Goal: Task Accomplishment & Management: Use online tool/utility

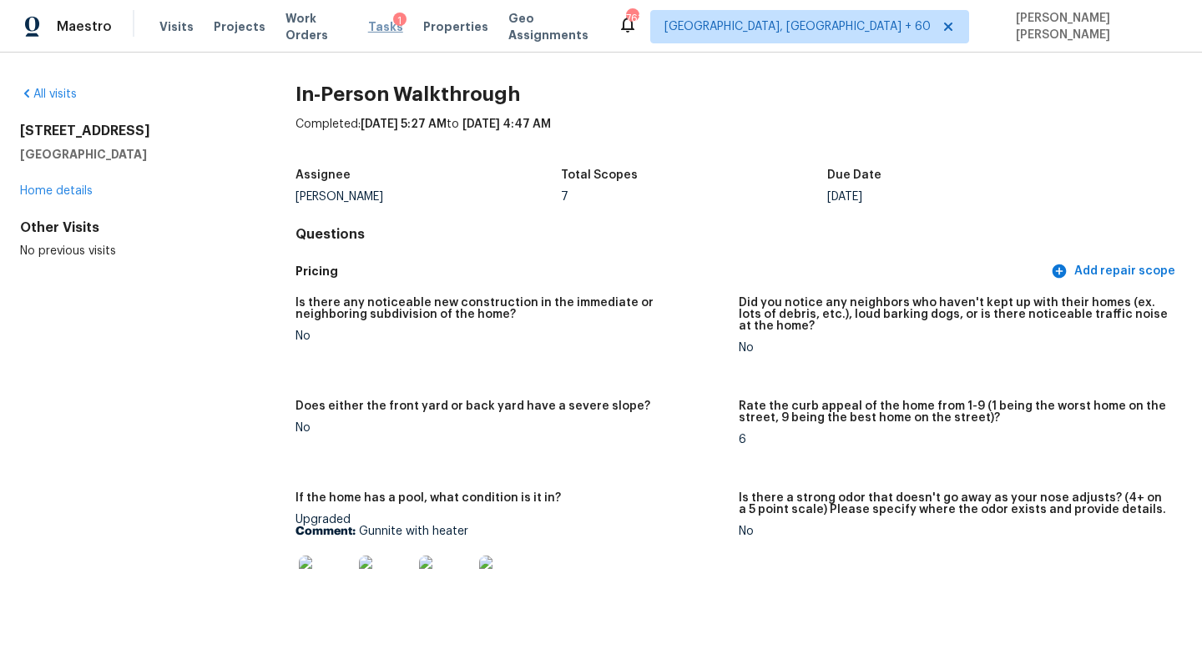
click at [382, 21] on span "Tasks" at bounding box center [385, 27] width 35 height 12
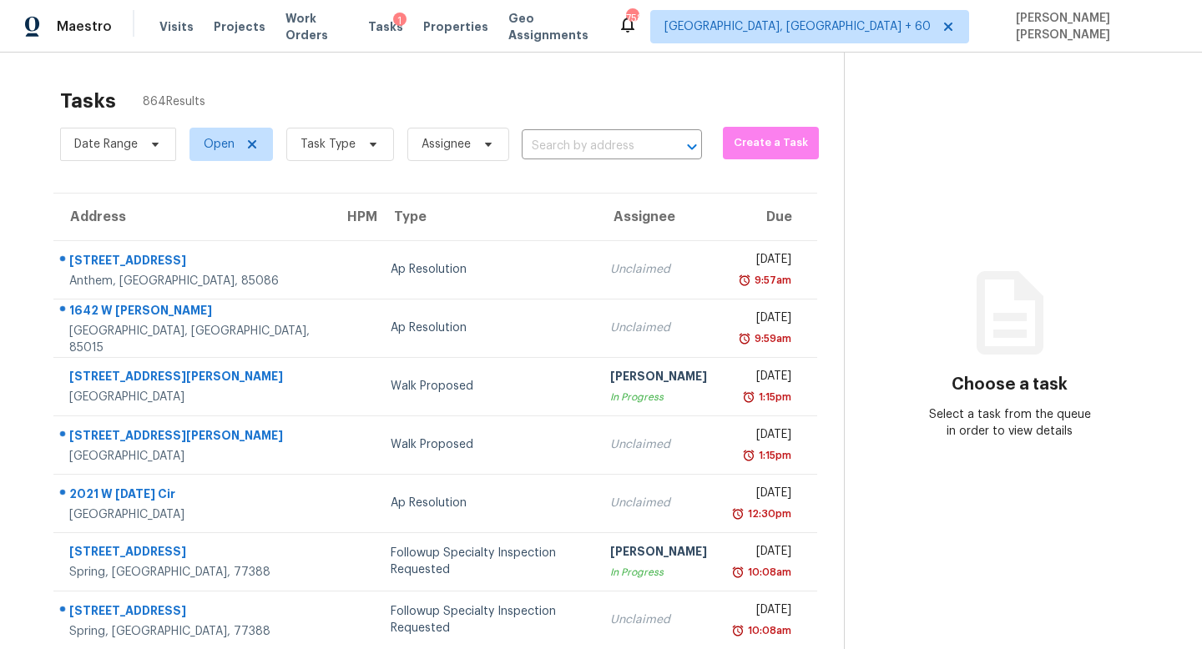
click at [244, 113] on div "Tasks 864 Results" at bounding box center [452, 100] width 784 height 43
click at [341, 144] on span "Task Type" at bounding box center [327, 144] width 55 height 17
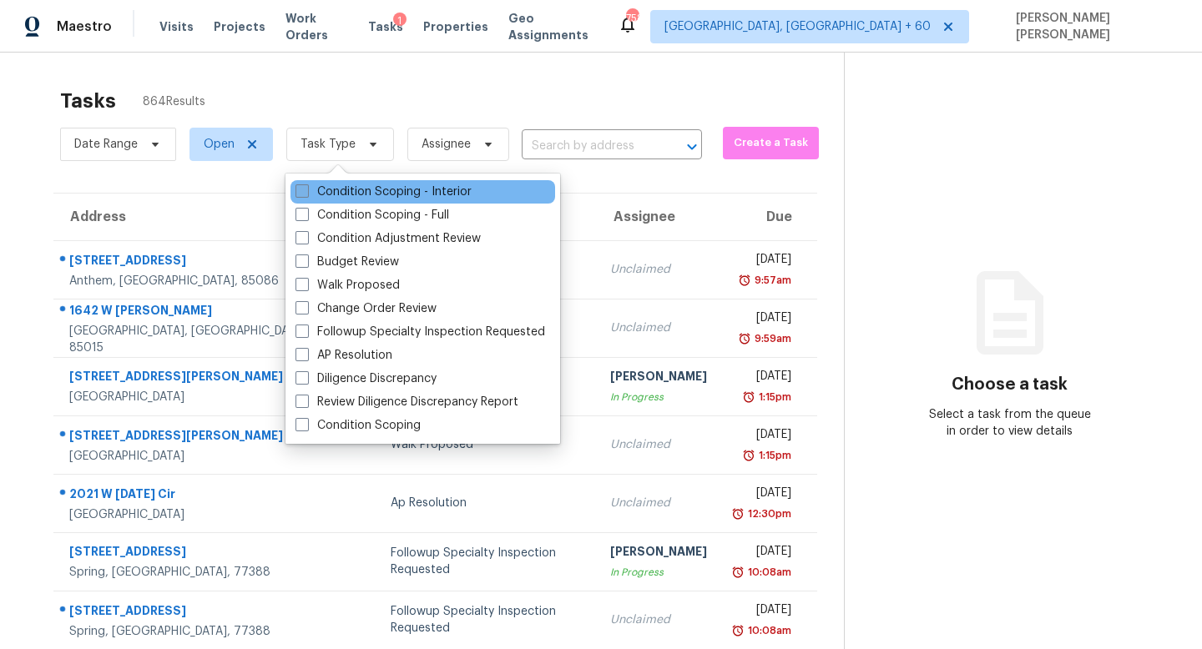
click at [382, 191] on label "Condition Scoping - Interior" at bounding box center [383, 192] width 176 height 17
click at [306, 191] on input "Condition Scoping - Interior" at bounding box center [300, 189] width 11 height 11
checkbox input "true"
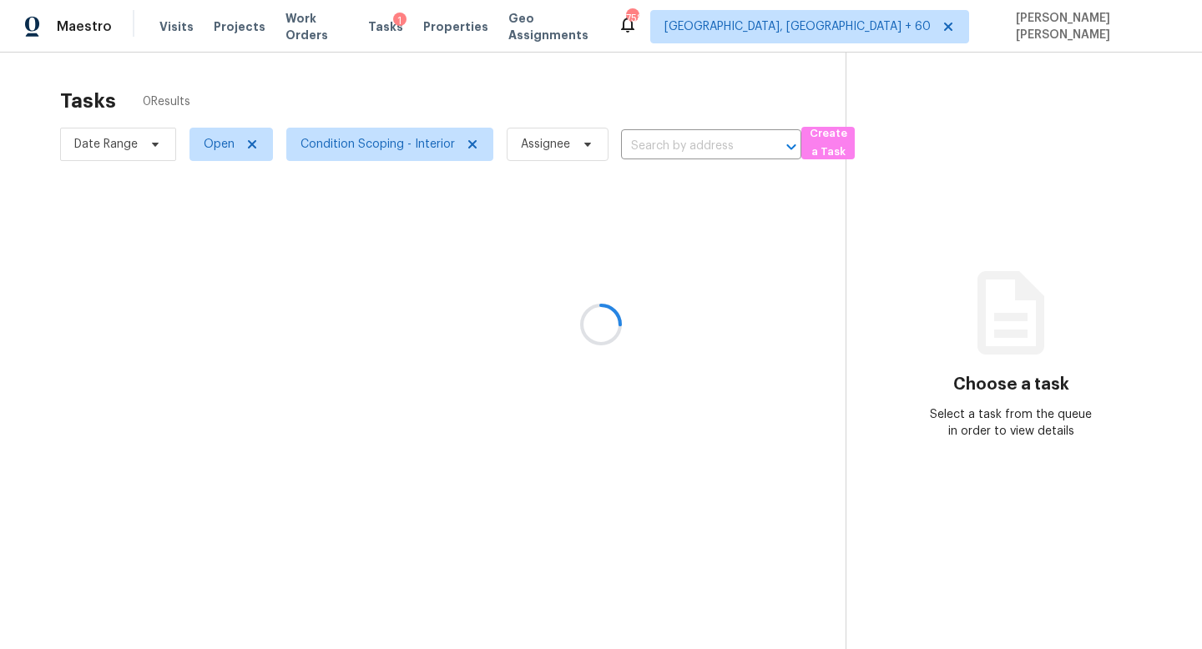
click at [480, 94] on div at bounding box center [601, 324] width 1202 height 649
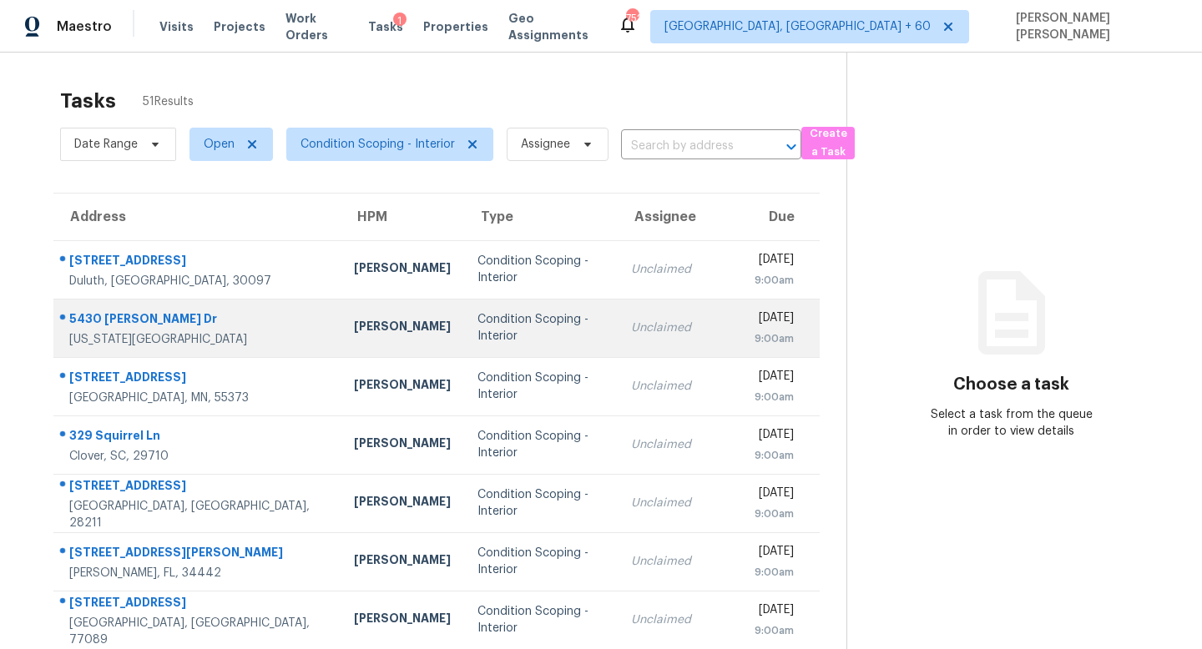
scroll to position [219, 0]
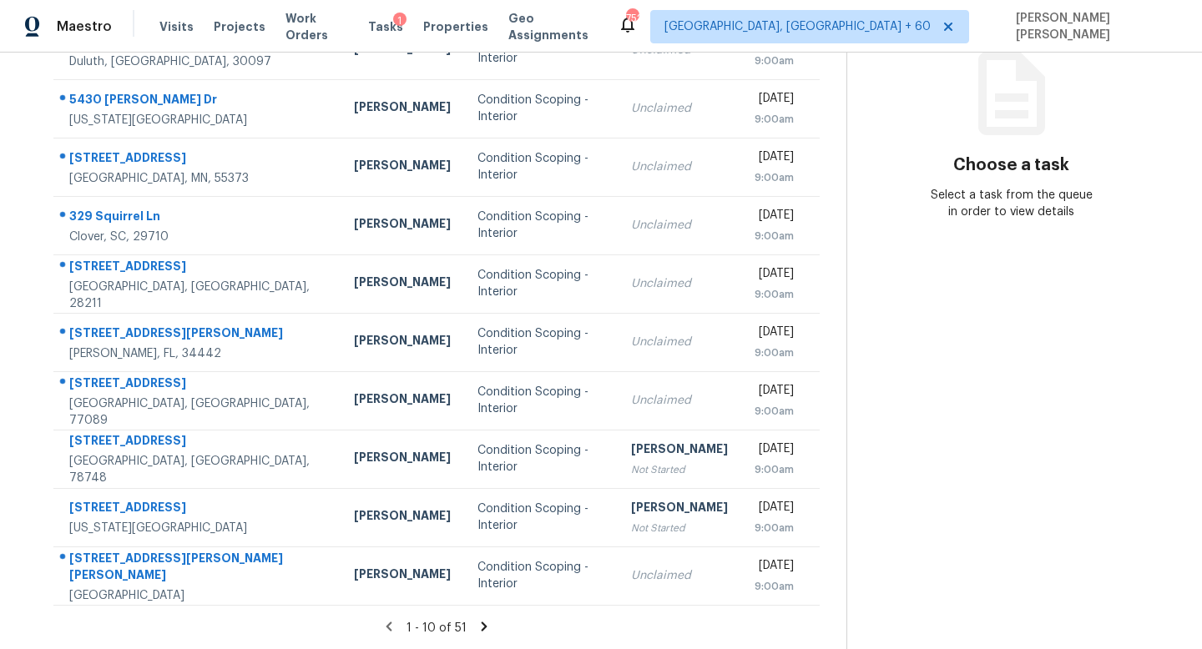
click at [483, 619] on icon at bounding box center [483, 626] width 15 height 15
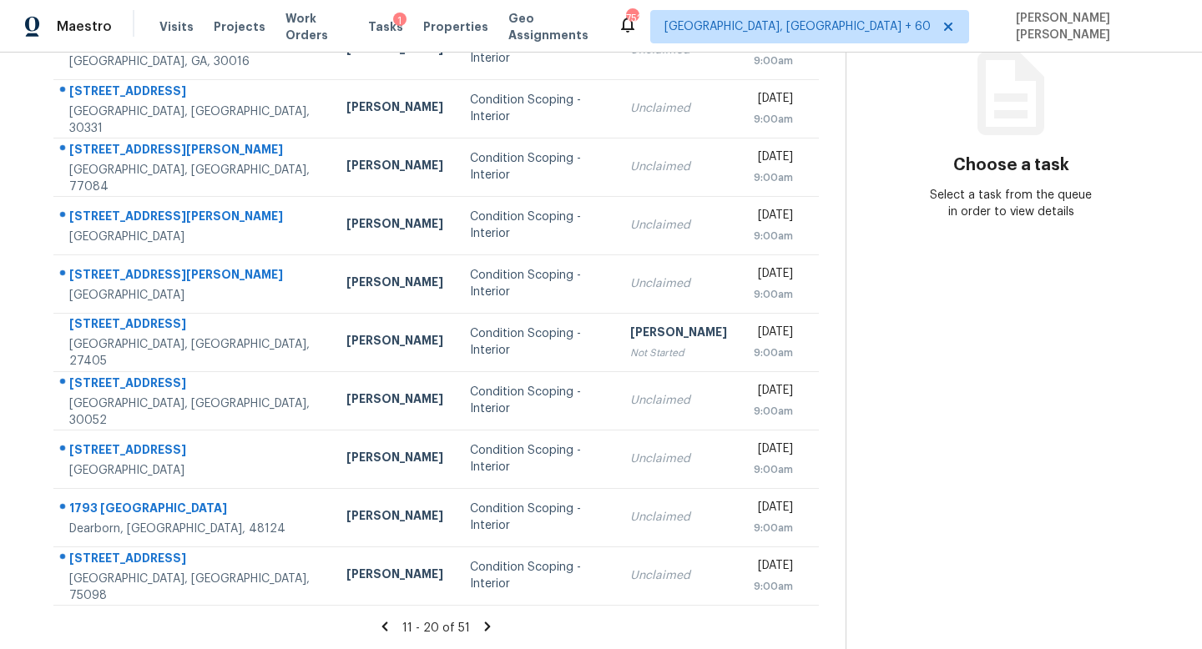
click at [481, 625] on icon at bounding box center [487, 626] width 15 height 15
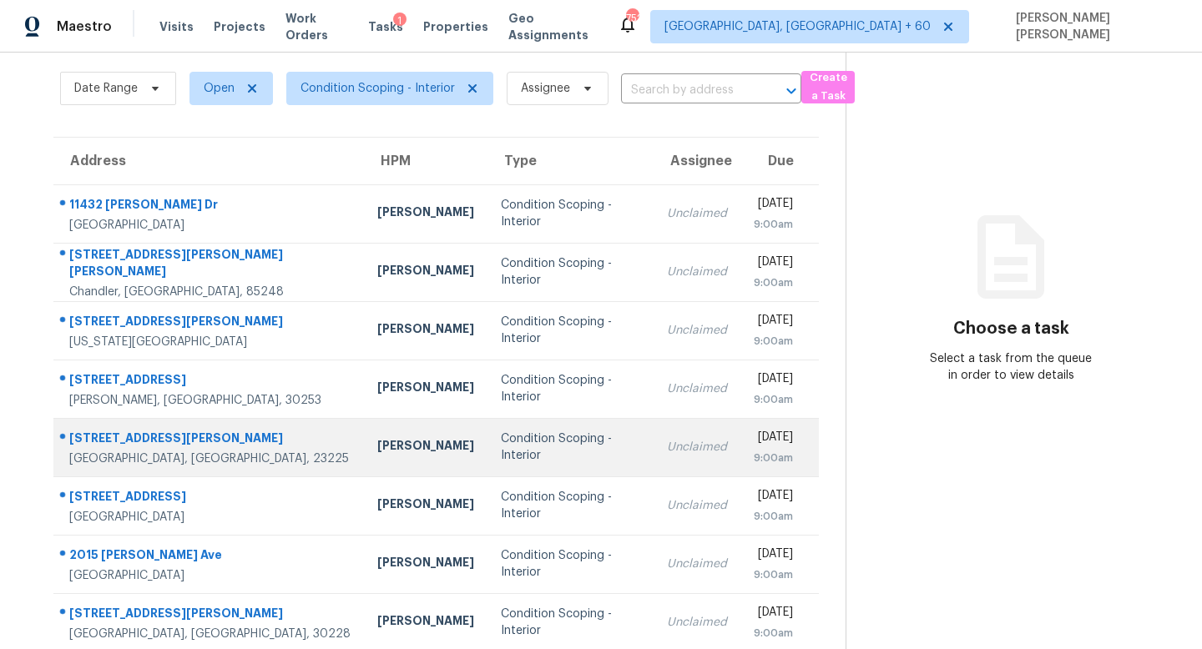
scroll to position [0, 0]
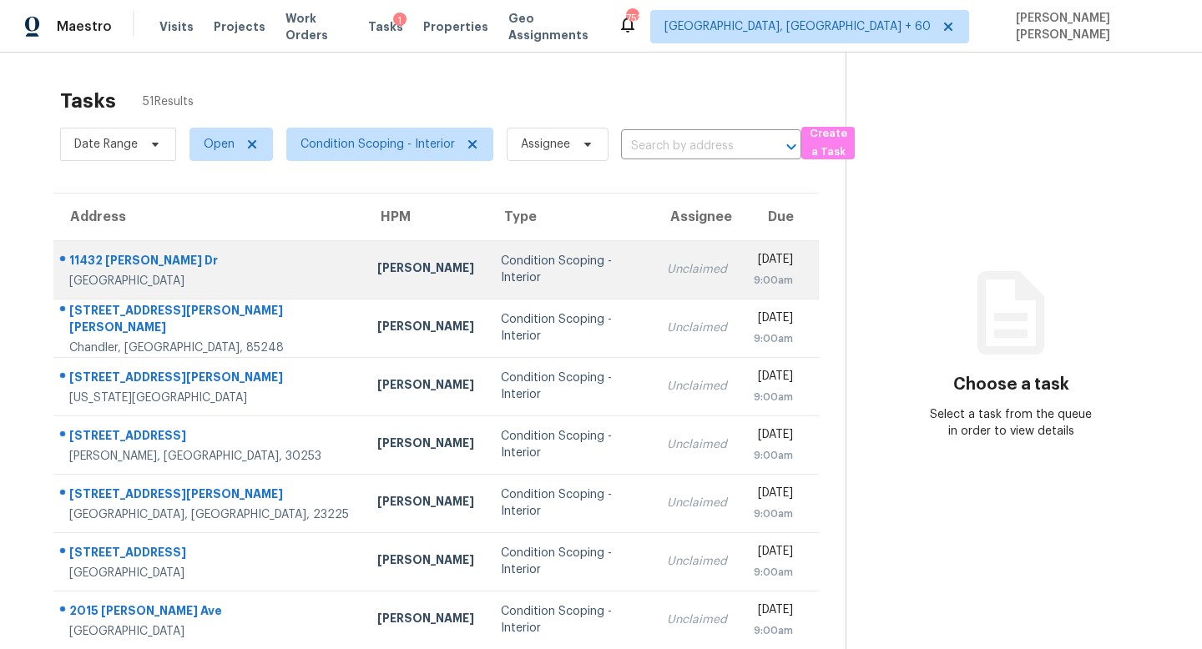
click at [653, 261] on td "Unclaimed" at bounding box center [696, 269] width 87 height 58
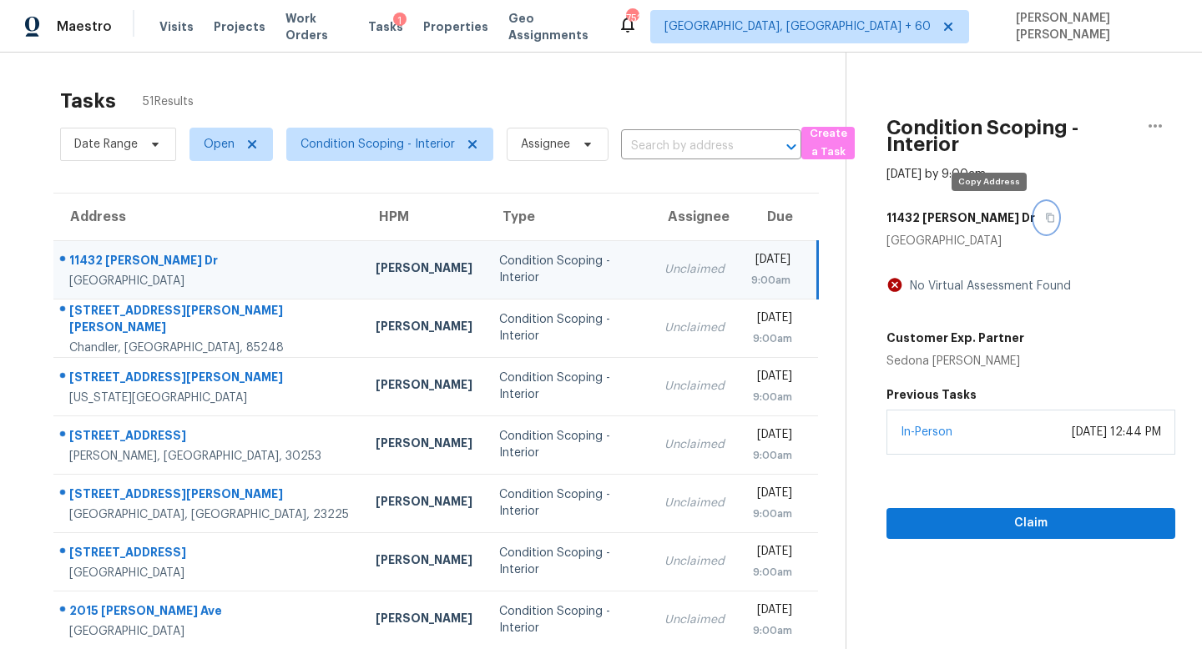
click at [1045, 218] on icon "button" at bounding box center [1050, 218] width 10 height 10
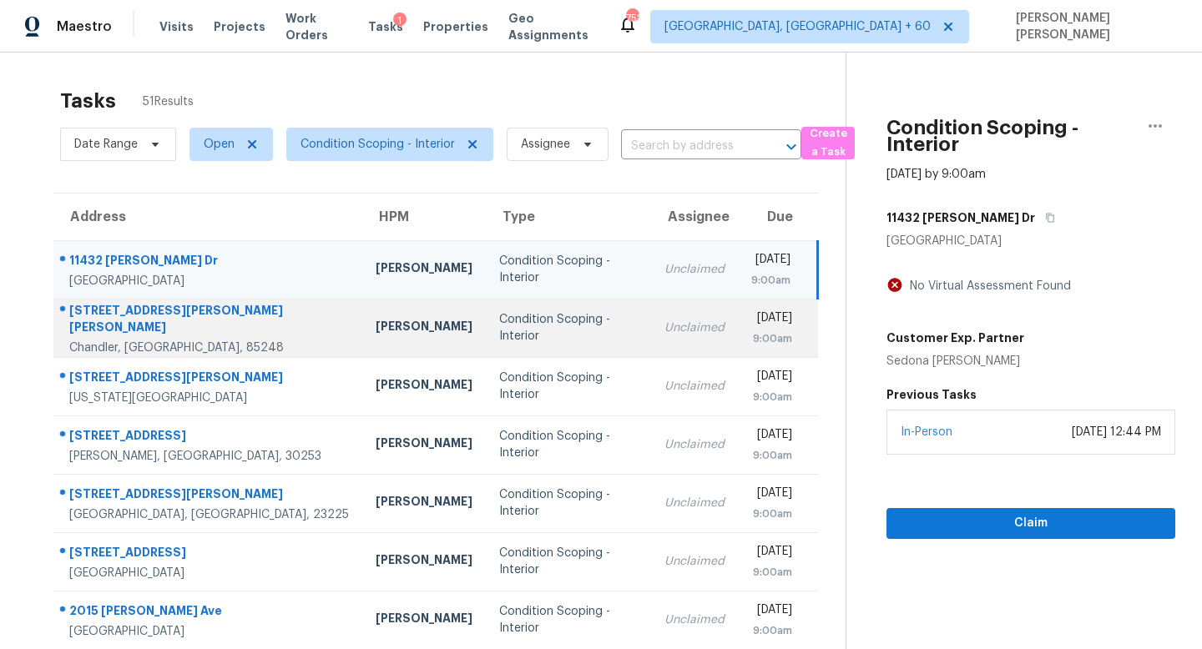
click at [499, 335] on div "Condition Scoping - Interior" at bounding box center [568, 327] width 139 height 33
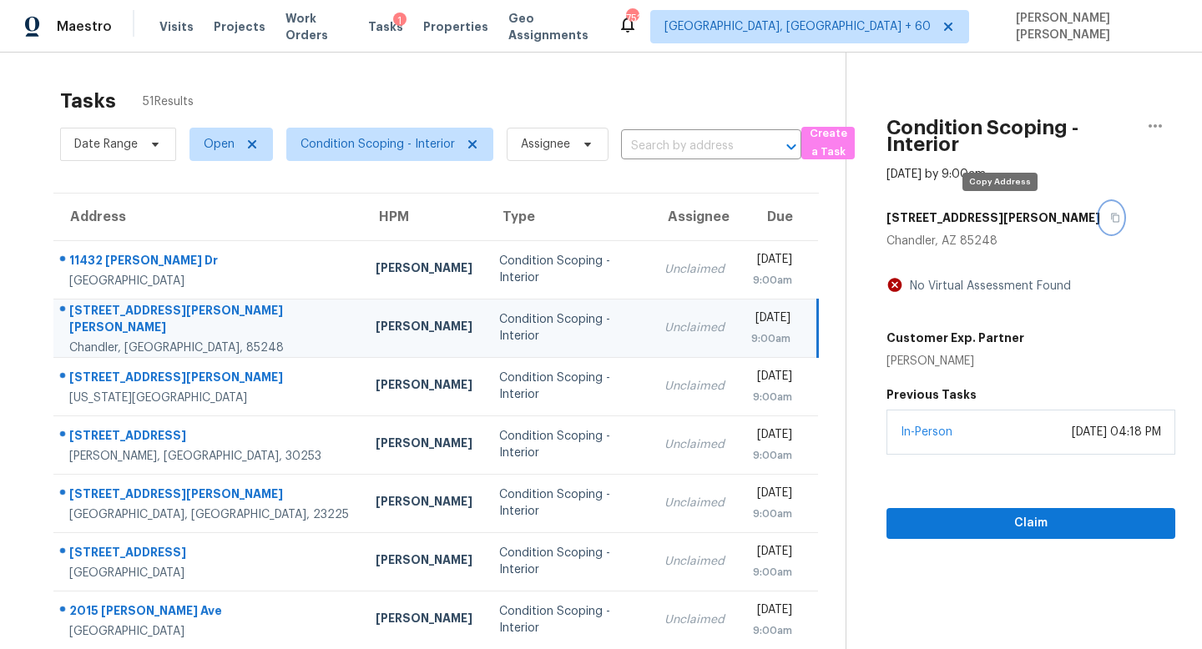
click at [1100, 211] on button "button" at bounding box center [1111, 218] width 23 height 30
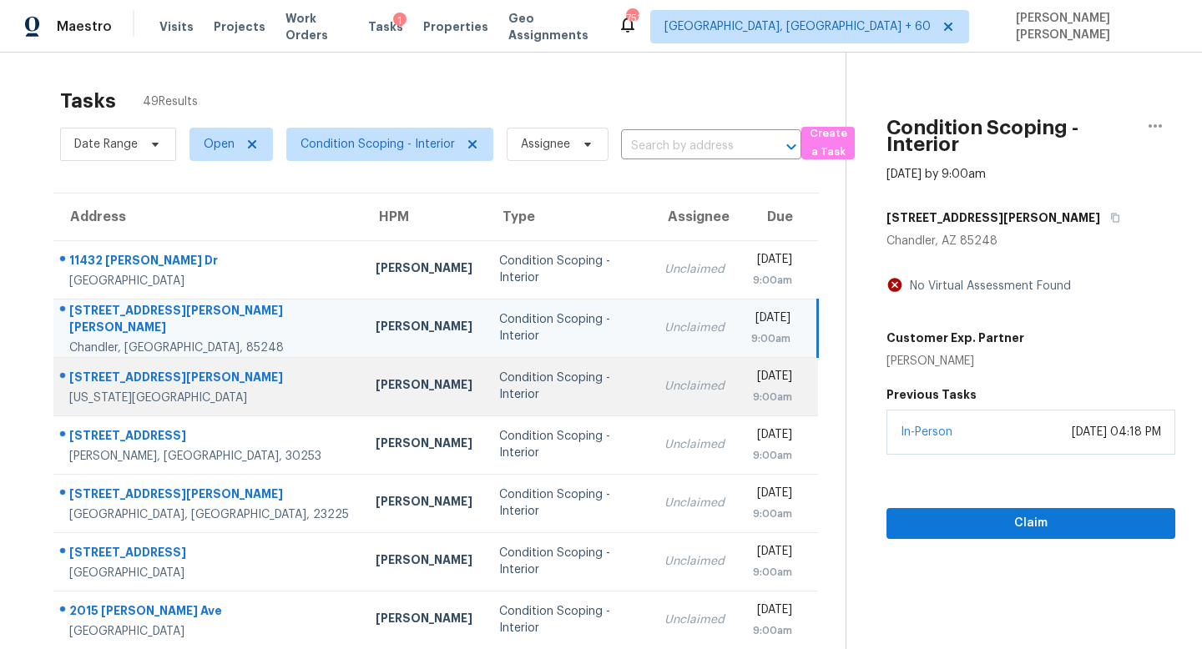
click at [664, 380] on div "Unclaimed" at bounding box center [694, 386] width 60 height 17
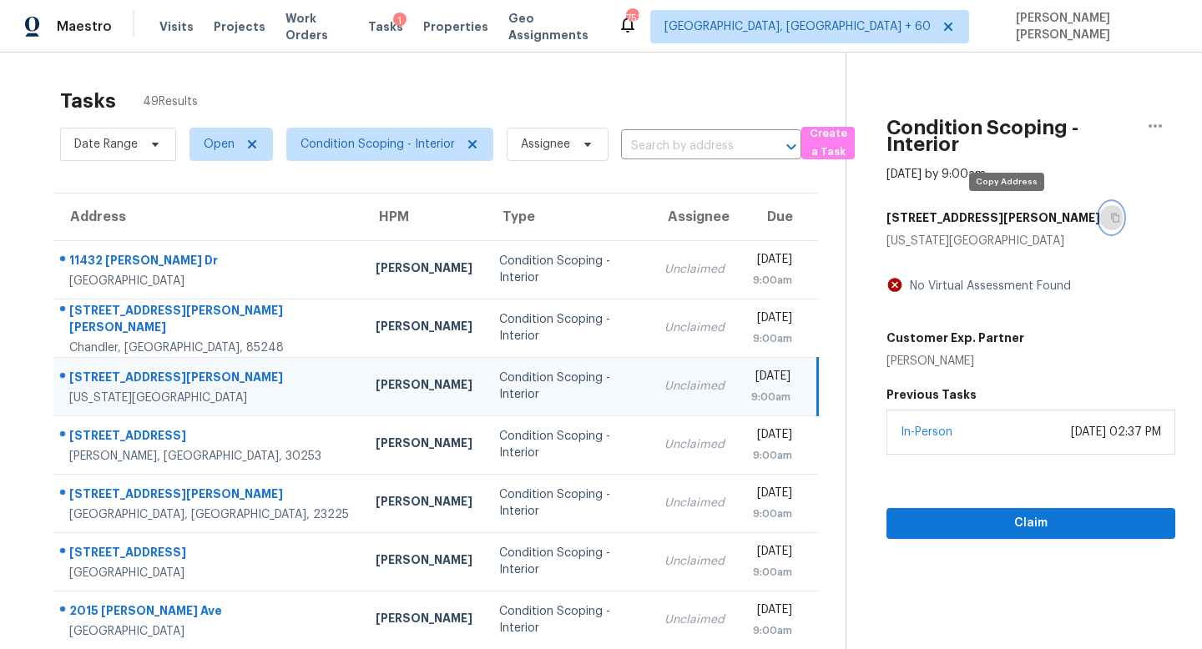
click at [1100, 208] on button "button" at bounding box center [1111, 218] width 23 height 30
click at [1100, 209] on button "button" at bounding box center [1111, 218] width 23 height 30
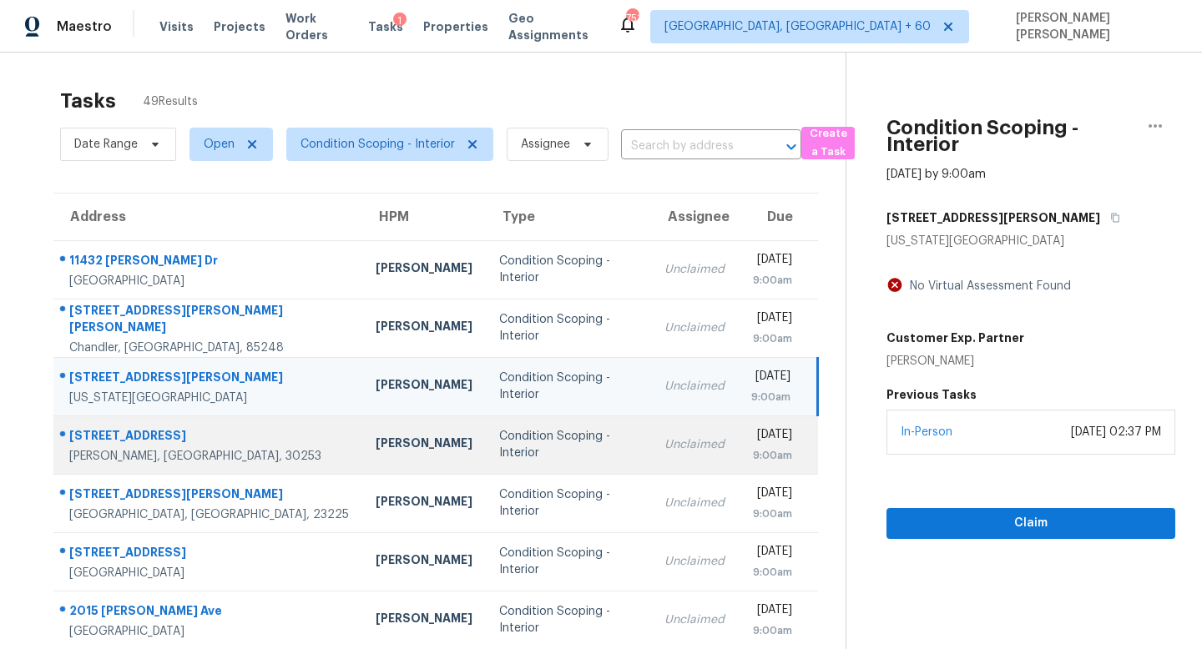
click at [664, 446] on div "Unclaimed" at bounding box center [694, 444] width 60 height 17
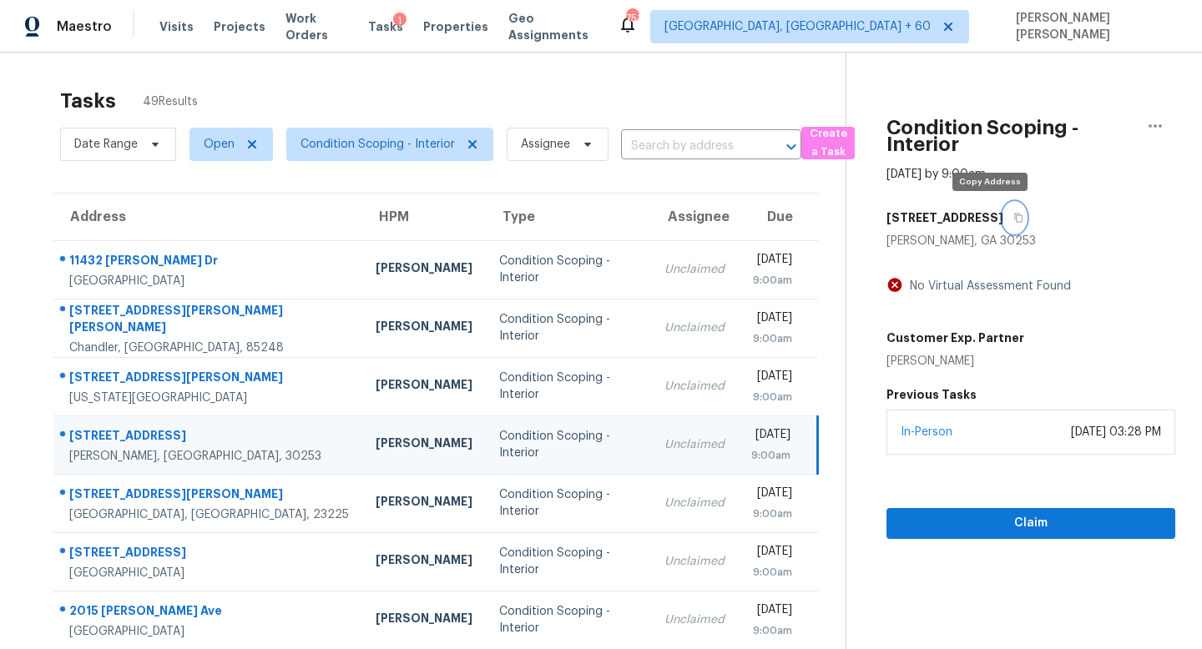
click at [1014, 217] on icon "button" at bounding box center [1018, 218] width 8 height 9
click at [1013, 219] on icon "button" at bounding box center [1018, 218] width 10 height 10
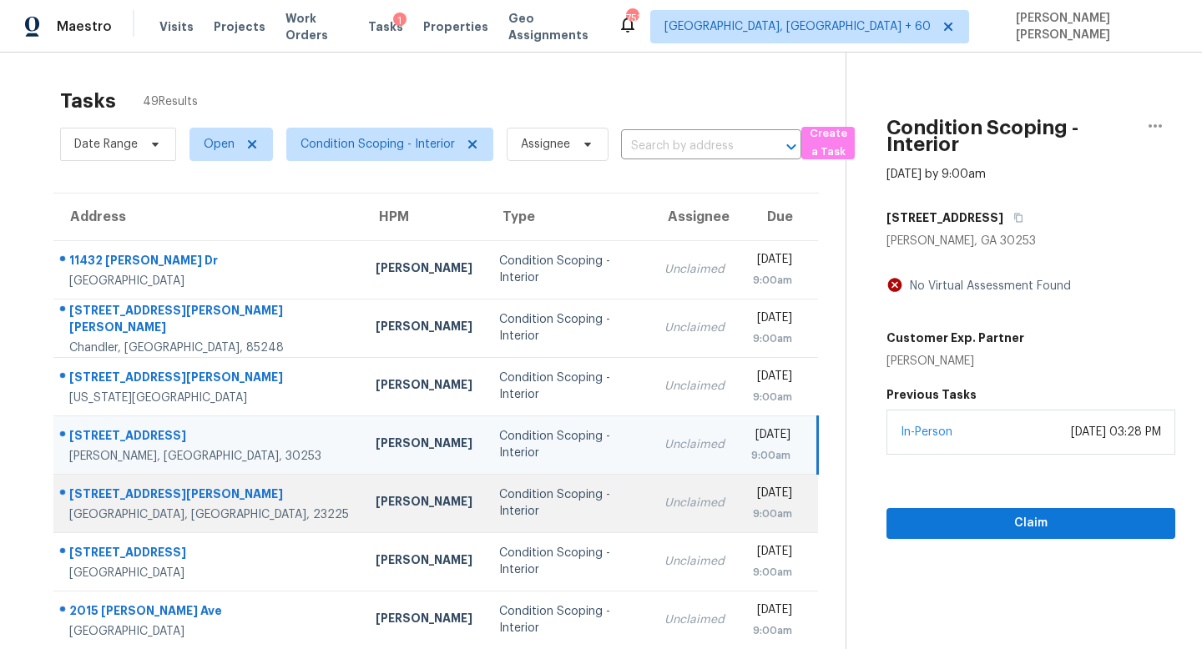
click at [664, 499] on div "Unclaimed" at bounding box center [694, 503] width 60 height 17
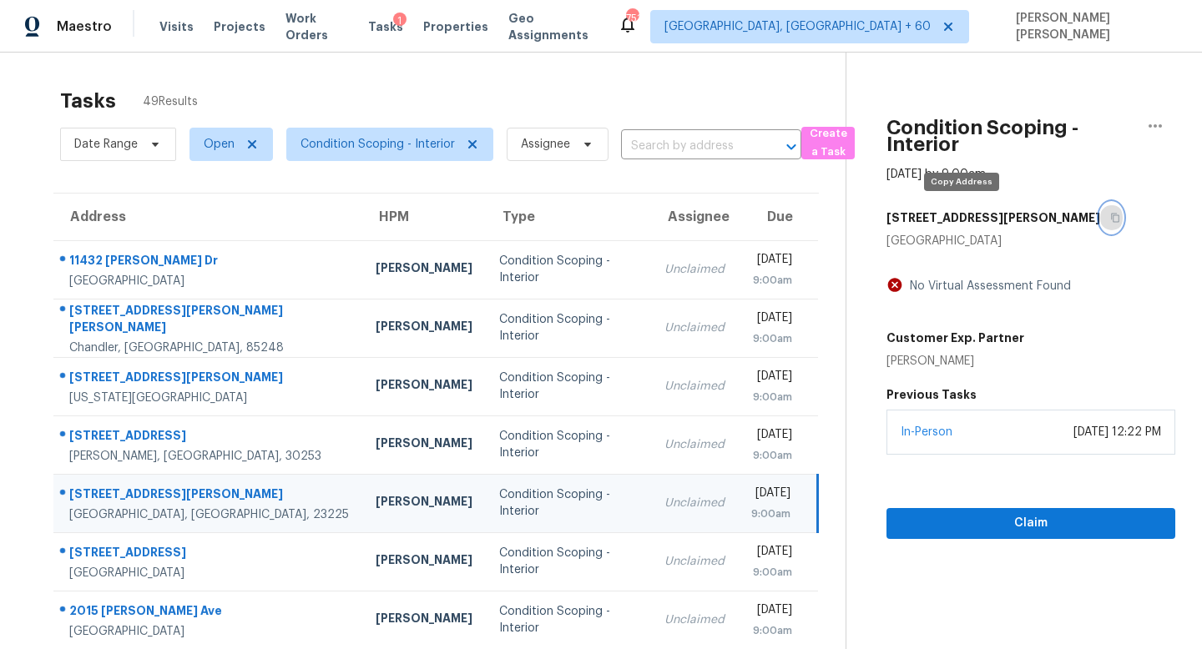
click at [1110, 216] on icon "button" at bounding box center [1115, 218] width 10 height 10
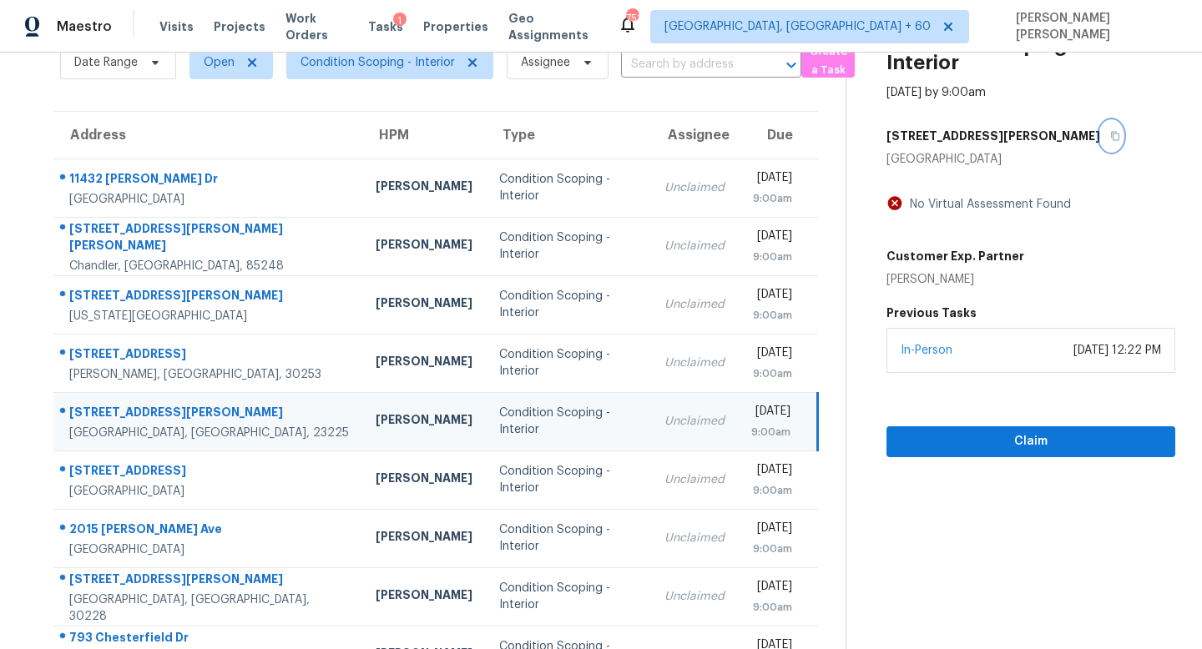
scroll to position [90, 0]
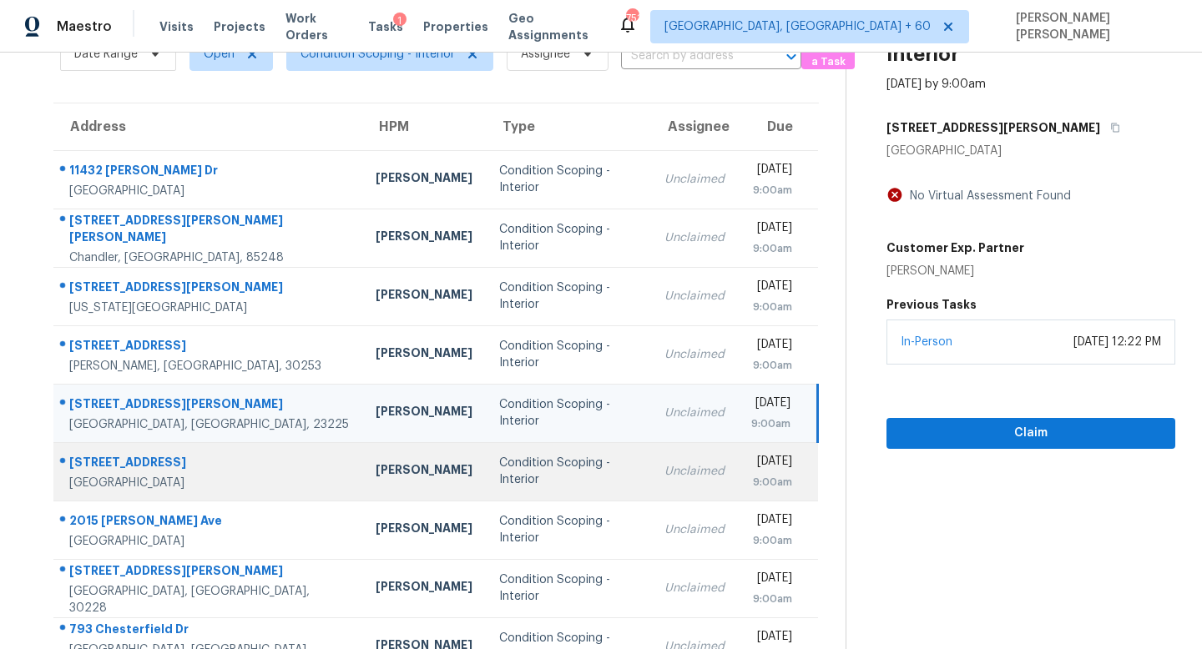
click at [664, 471] on div "Unclaimed" at bounding box center [694, 471] width 60 height 17
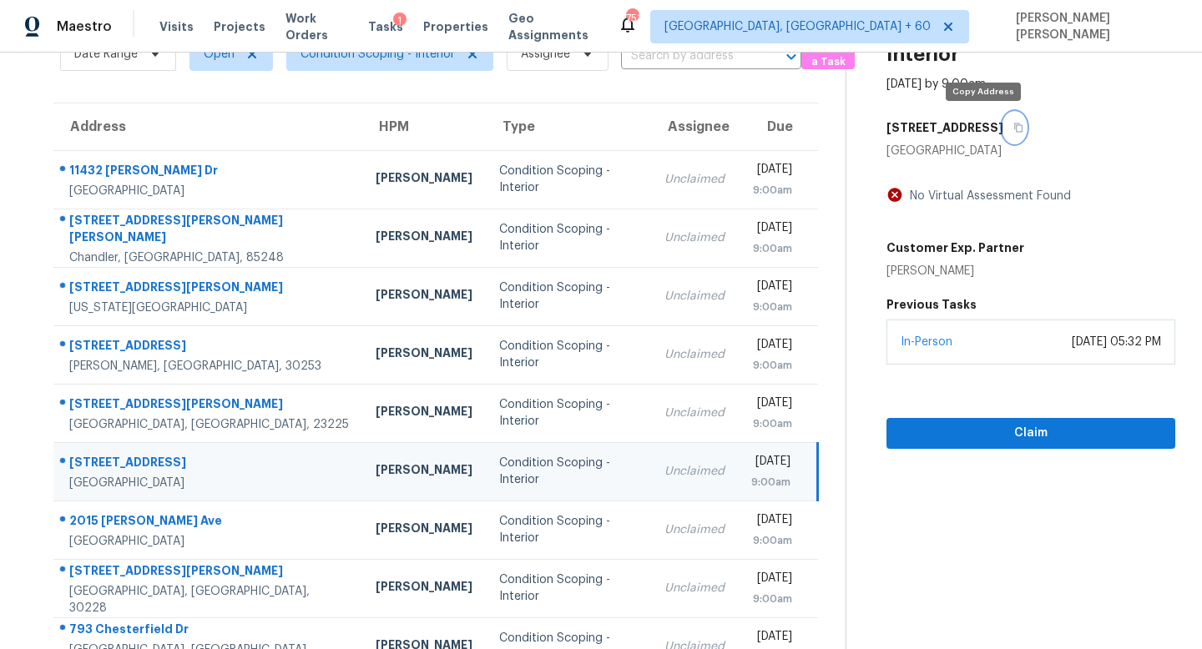
click at [1014, 124] on icon "button" at bounding box center [1018, 128] width 8 height 9
click at [1003, 121] on button "button" at bounding box center [1014, 128] width 23 height 30
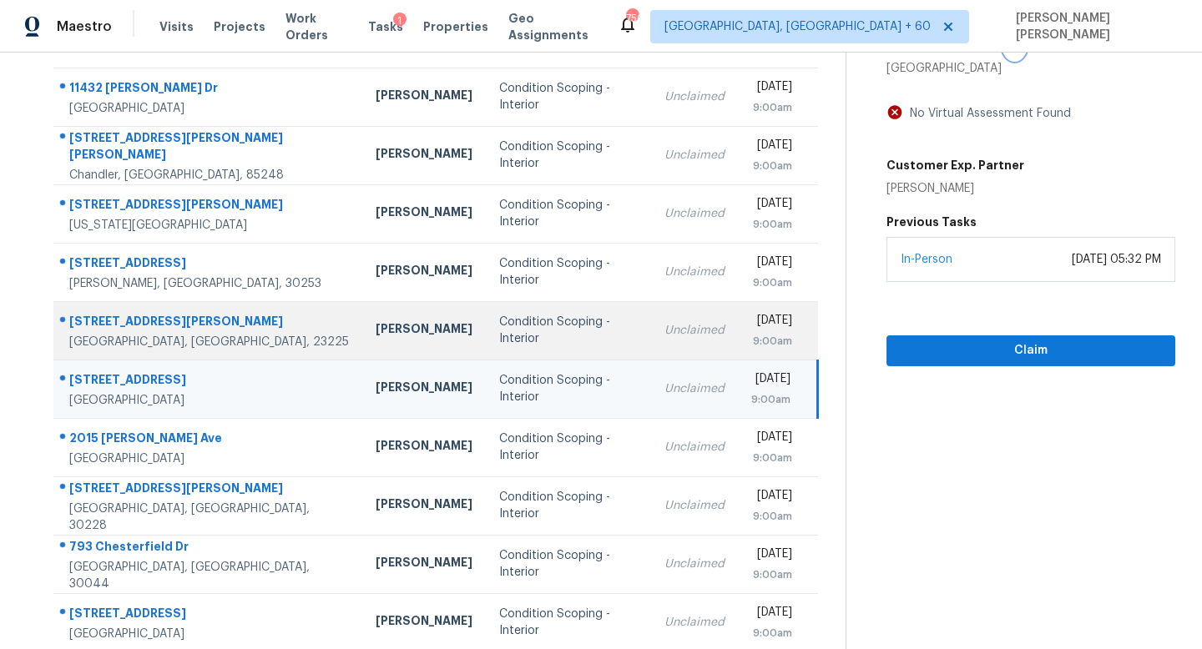
scroll to position [219, 0]
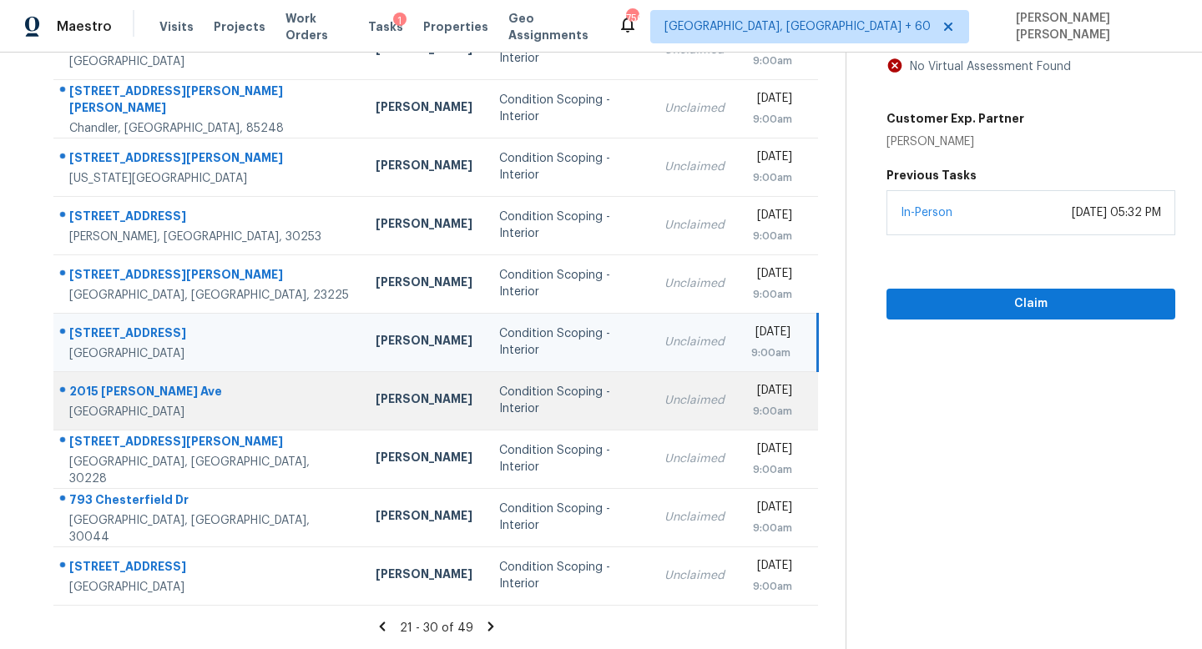
click at [659, 400] on td "Unclaimed" at bounding box center [694, 400] width 87 height 58
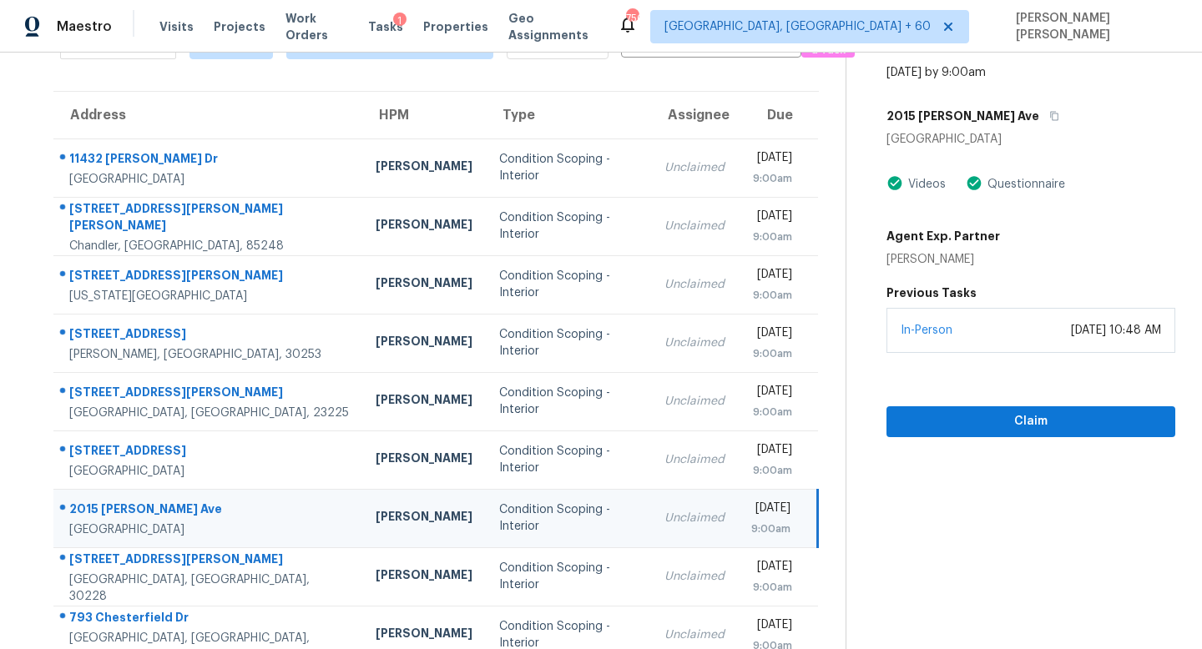
scroll to position [18, 0]
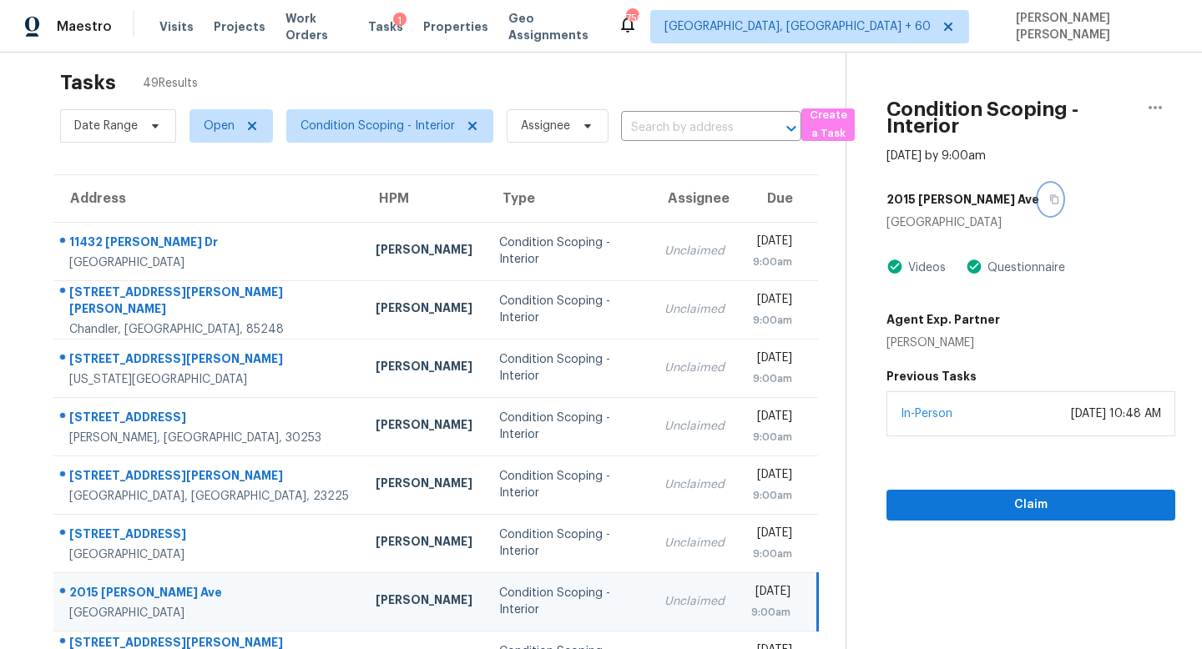
click at [1049, 201] on icon "button" at bounding box center [1054, 199] width 10 height 10
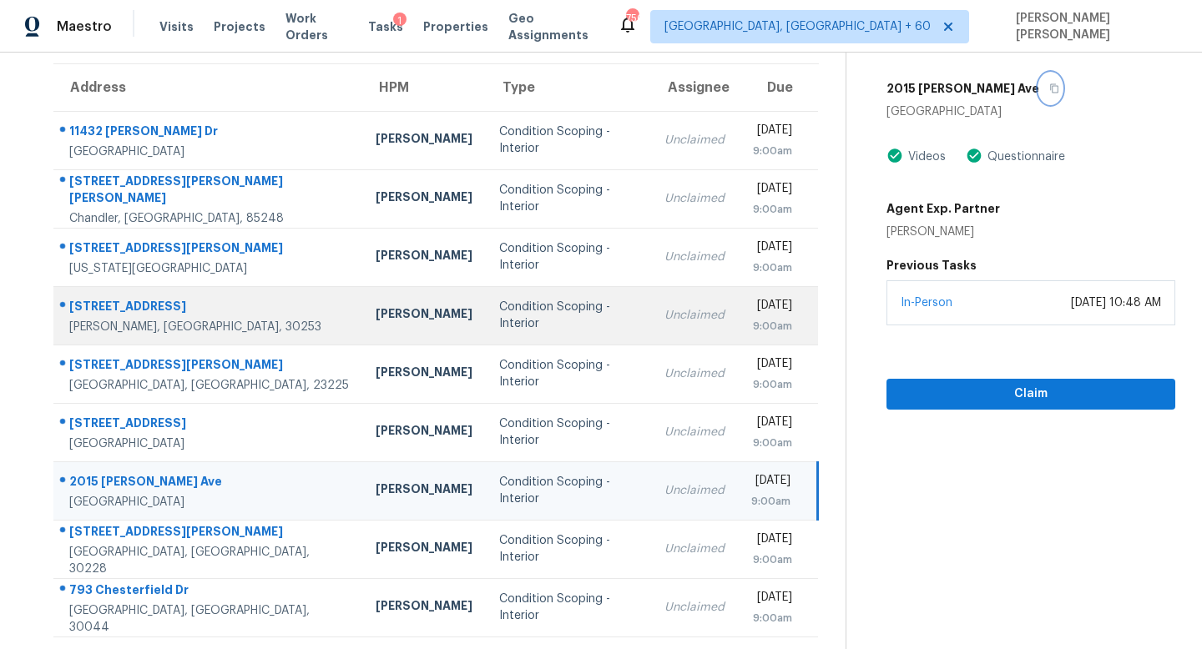
scroll to position [219, 0]
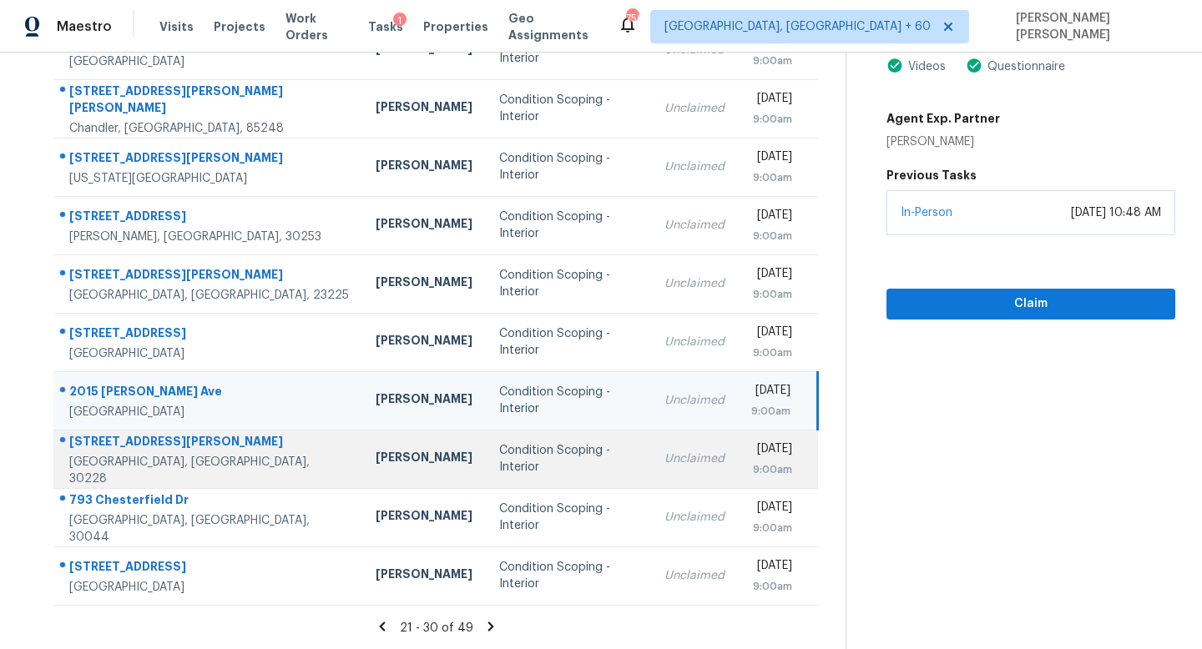
click at [651, 468] on td "Unclaimed" at bounding box center [694, 459] width 87 height 58
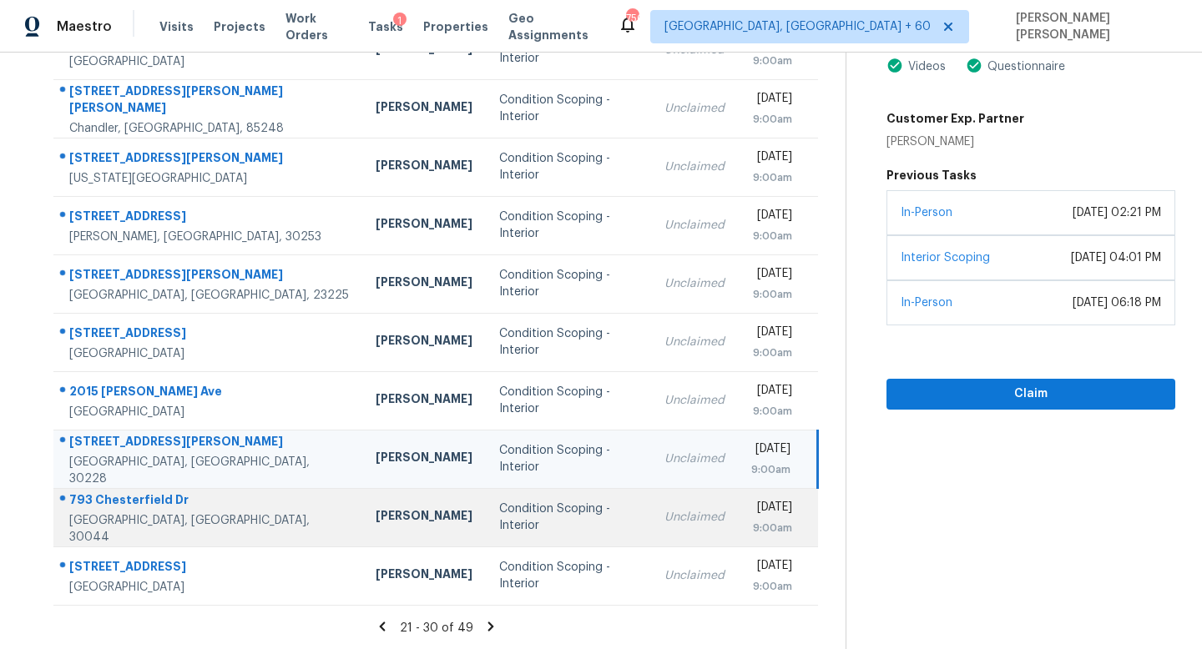
click at [651, 499] on td "Unclaimed" at bounding box center [694, 517] width 87 height 58
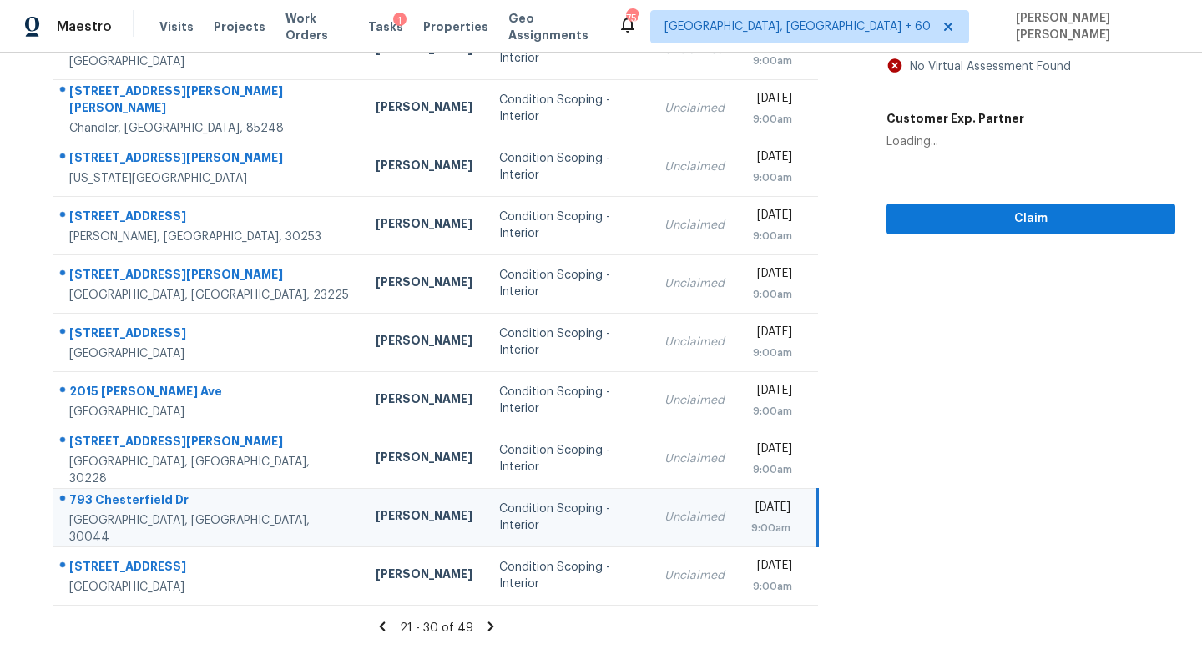
scroll to position [0, 0]
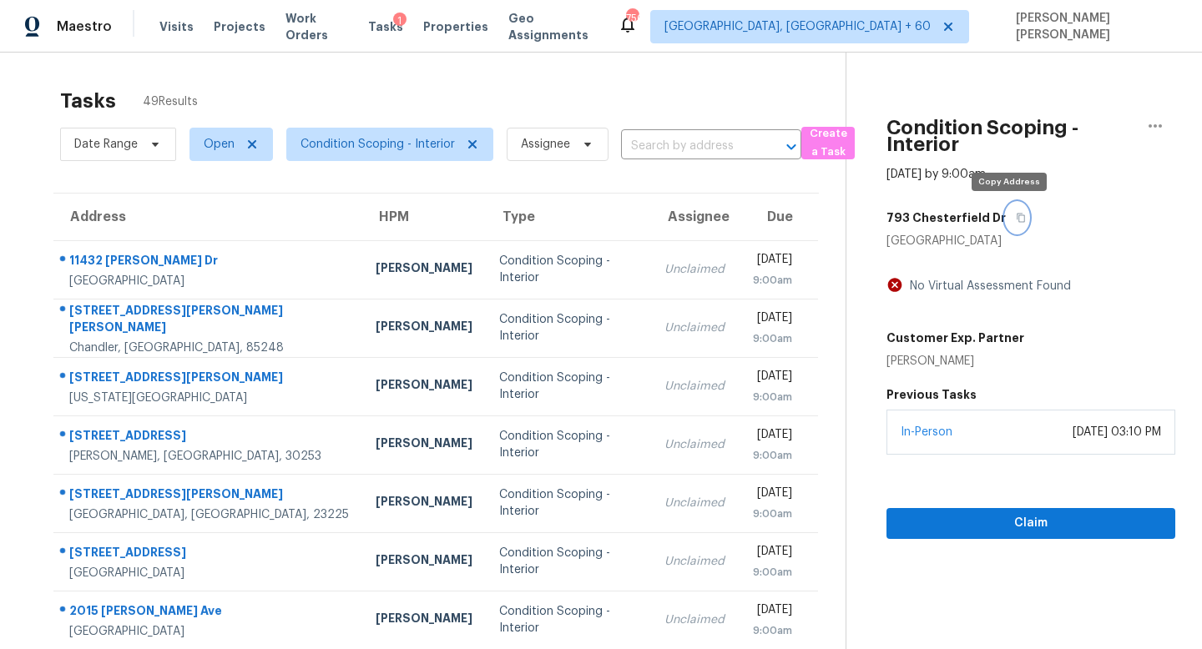
click at [1016, 217] on icon "button" at bounding box center [1021, 218] width 10 height 10
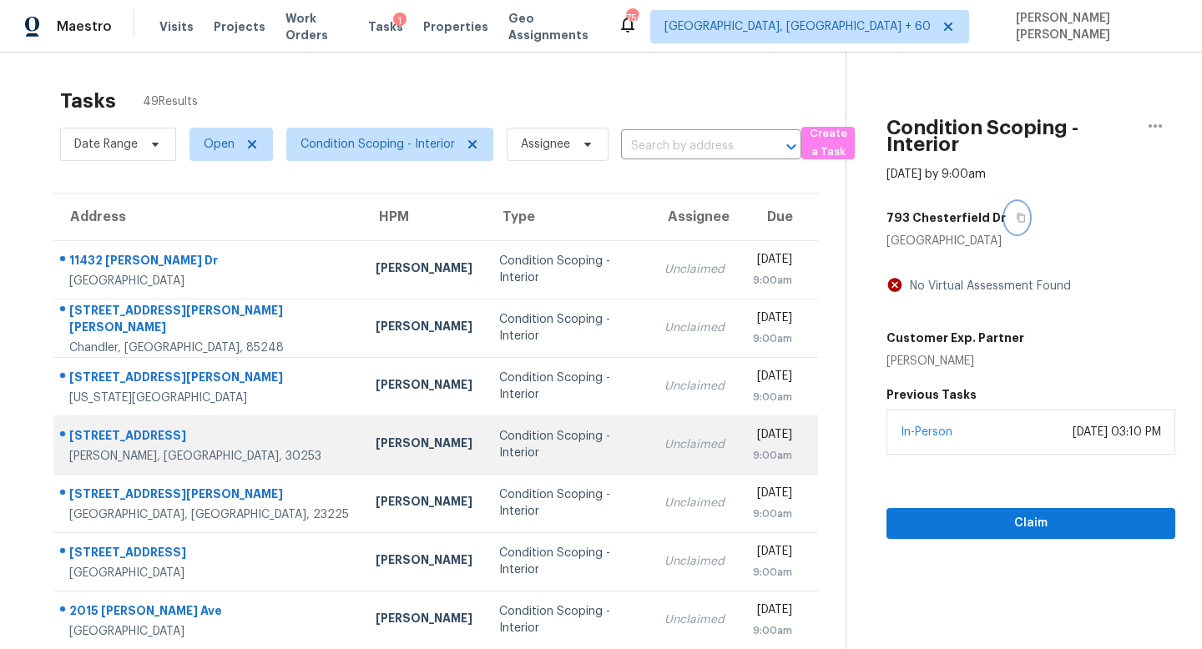
scroll to position [219, 0]
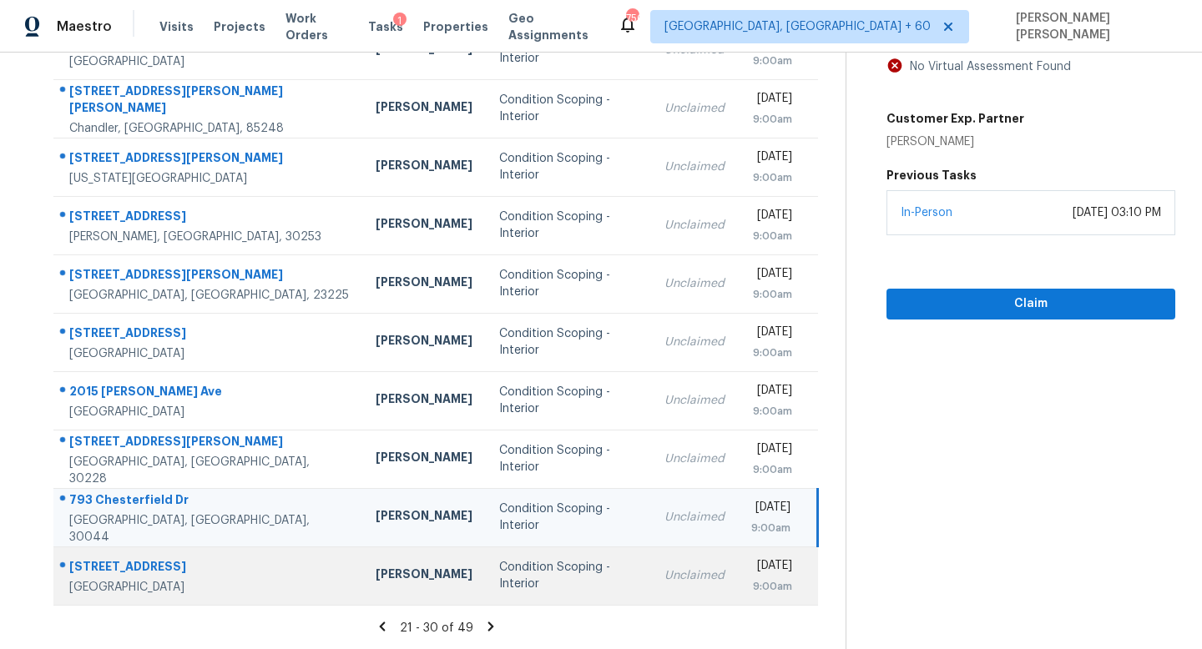
click at [664, 570] on div "Unclaimed" at bounding box center [694, 575] width 60 height 17
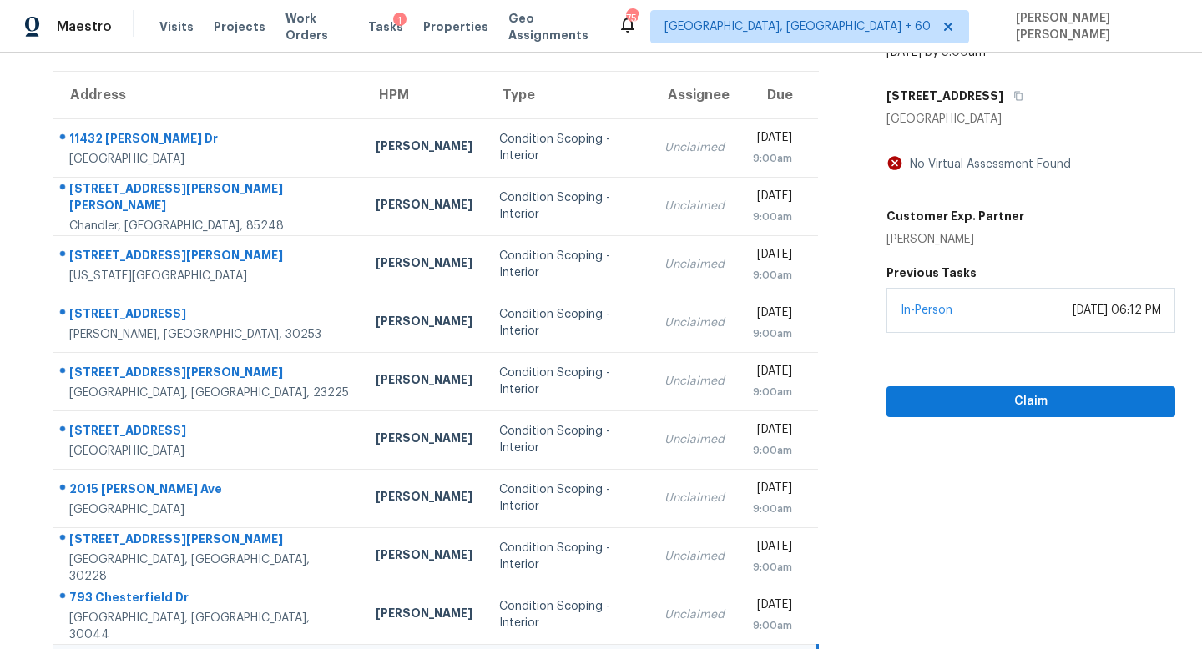
scroll to position [0, 0]
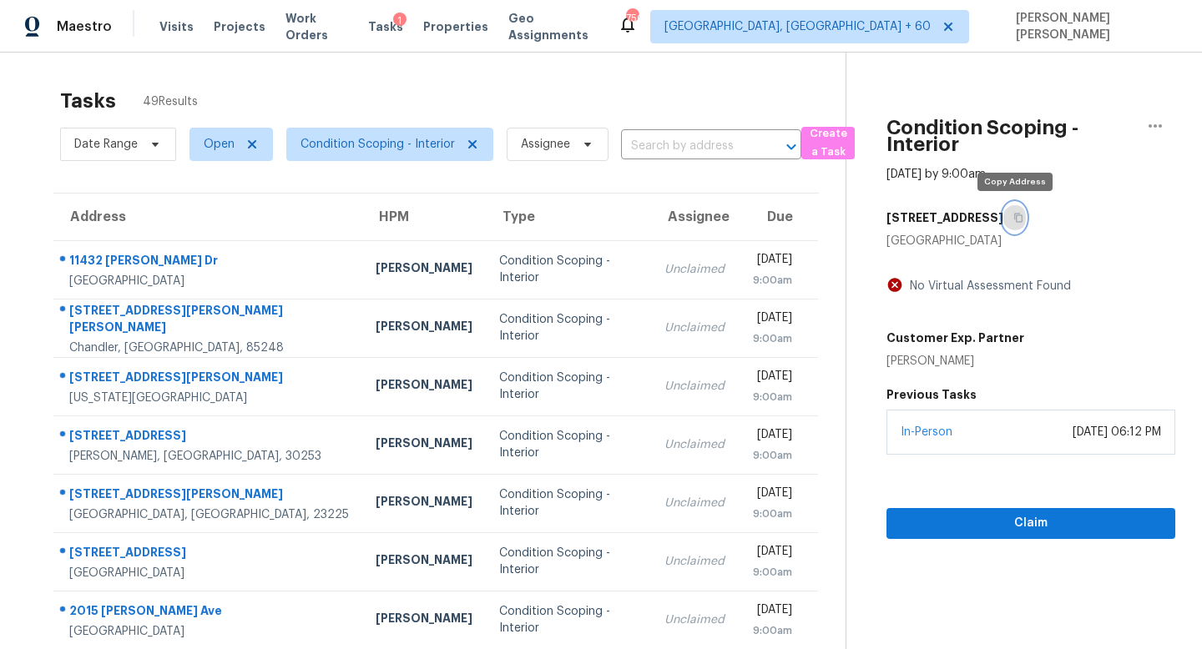
click at [1013, 216] on icon "button" at bounding box center [1018, 218] width 10 height 10
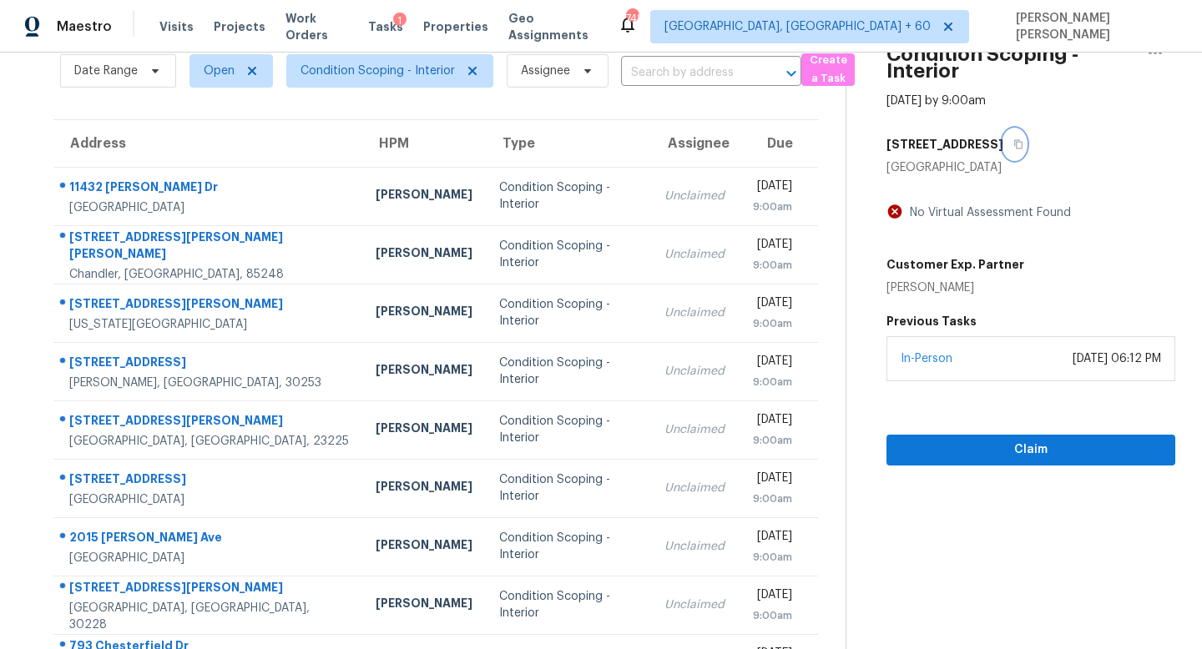
scroll to position [51, 0]
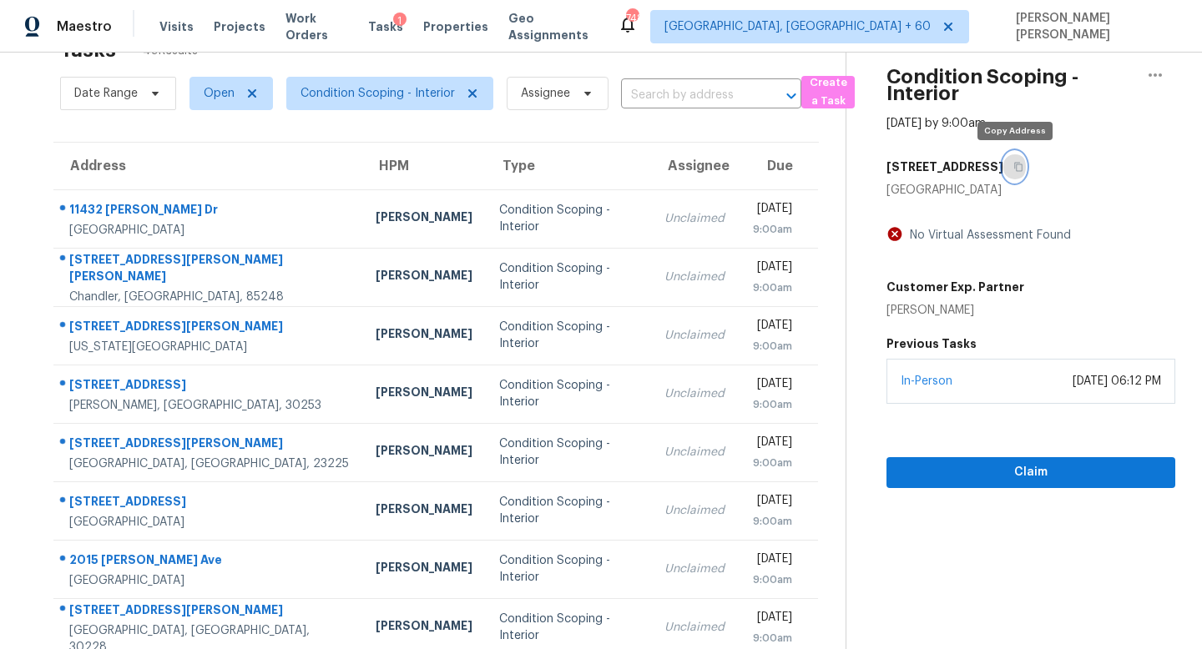
click at [1018, 164] on icon "button" at bounding box center [1018, 167] width 8 height 9
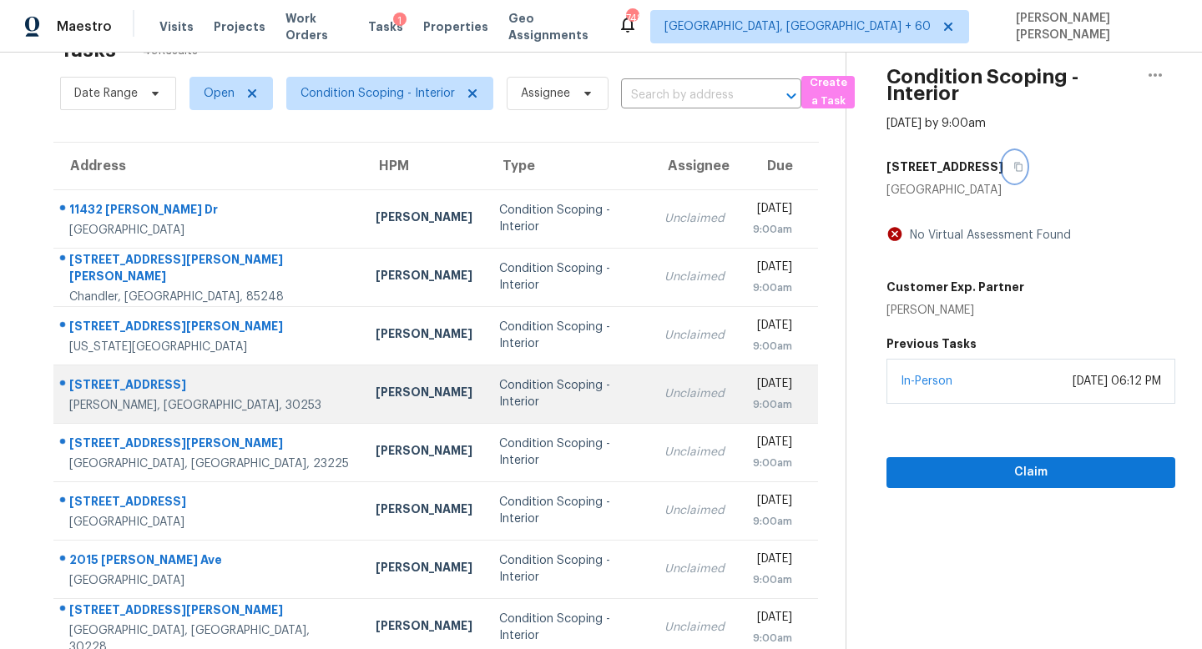
scroll to position [219, 0]
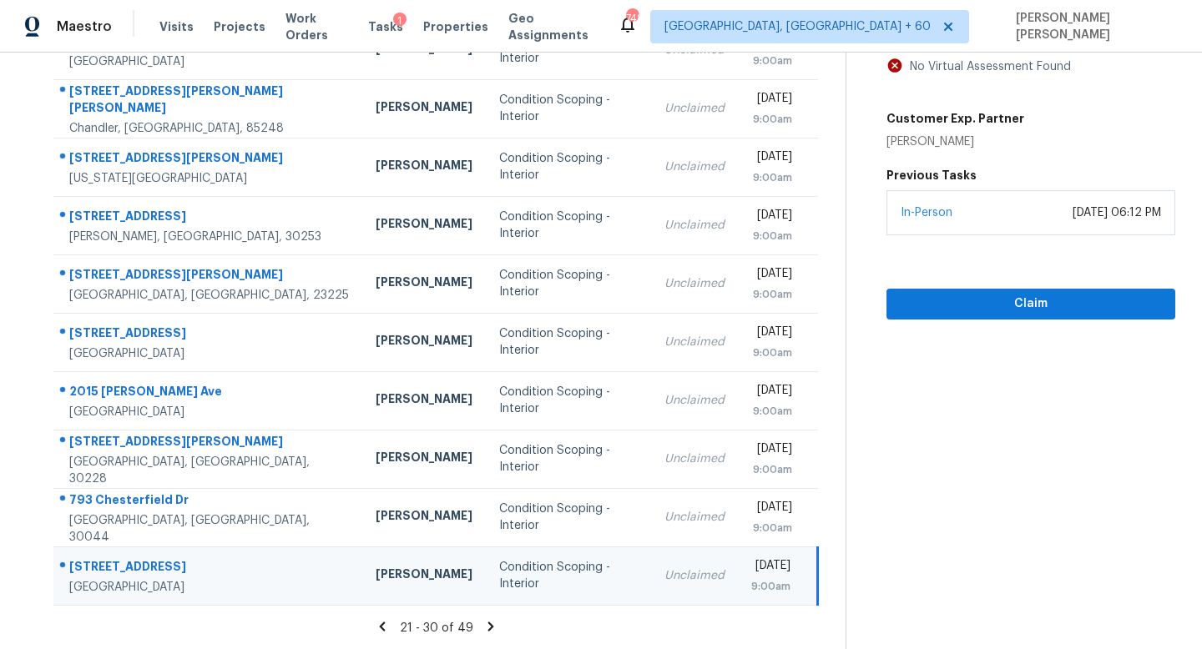
click at [483, 623] on icon at bounding box center [490, 626] width 15 height 15
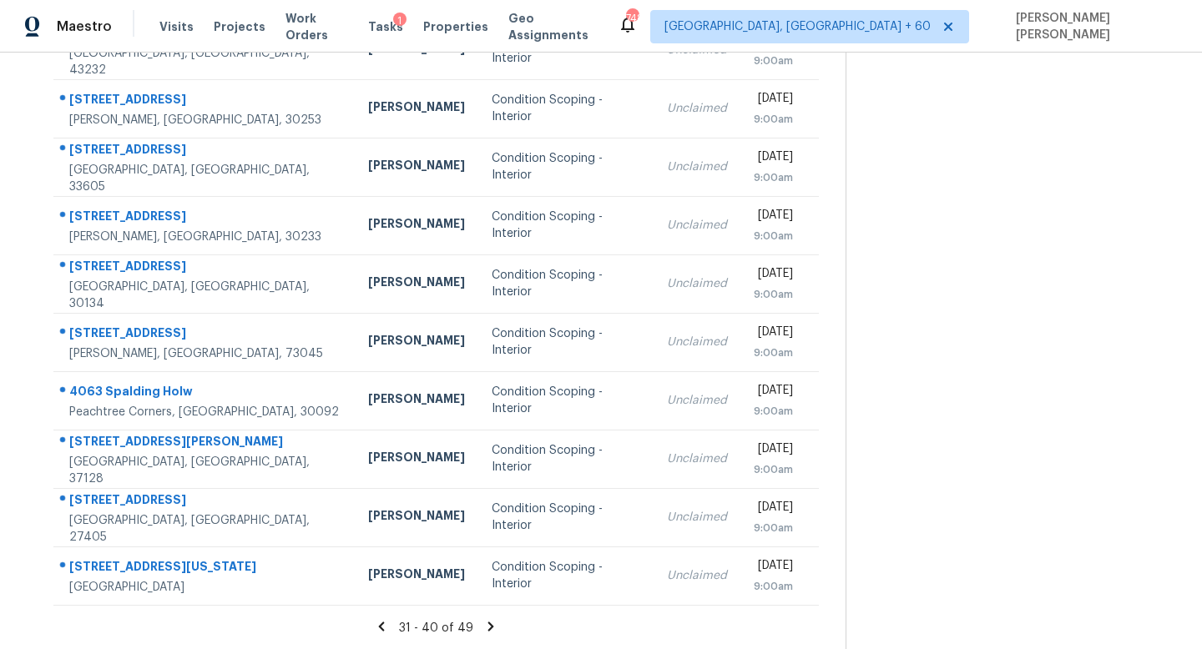
scroll to position [0, 0]
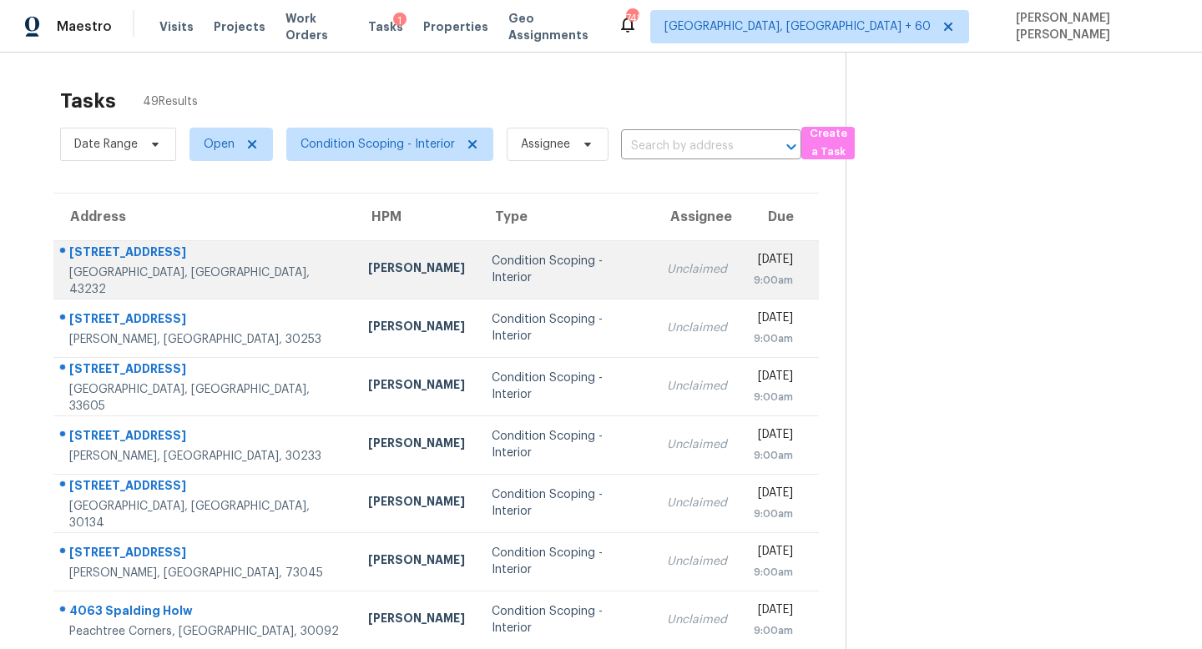
click at [653, 255] on td "Unclaimed" at bounding box center [696, 269] width 87 height 58
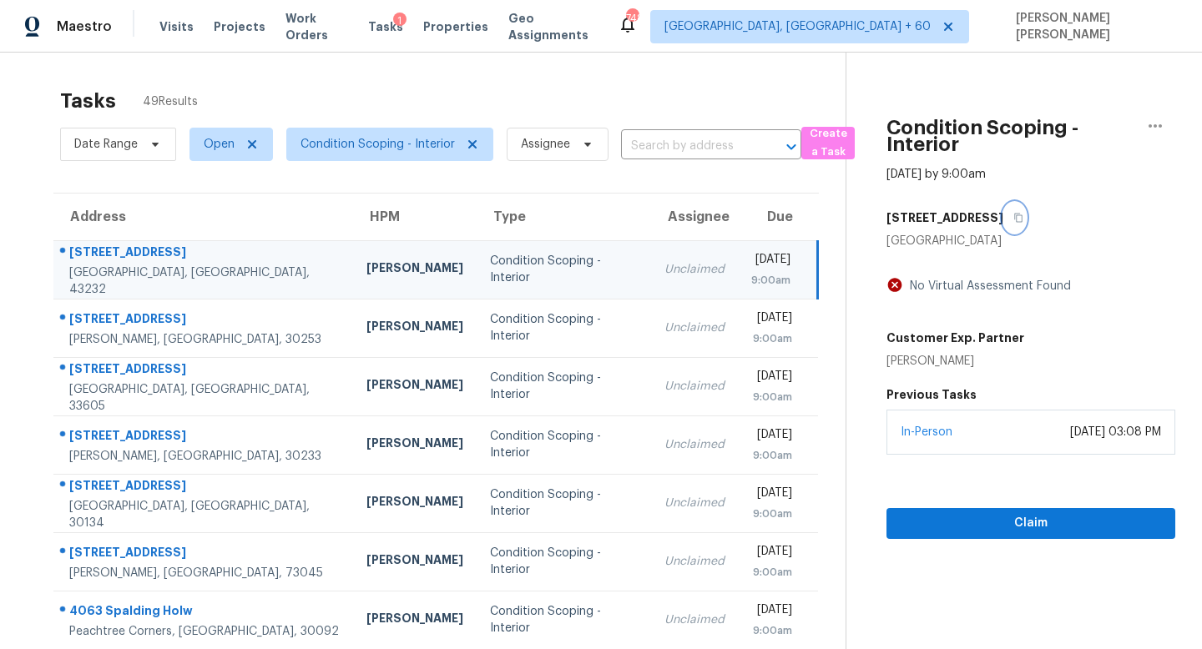
click at [1003, 214] on button "button" at bounding box center [1014, 218] width 23 height 30
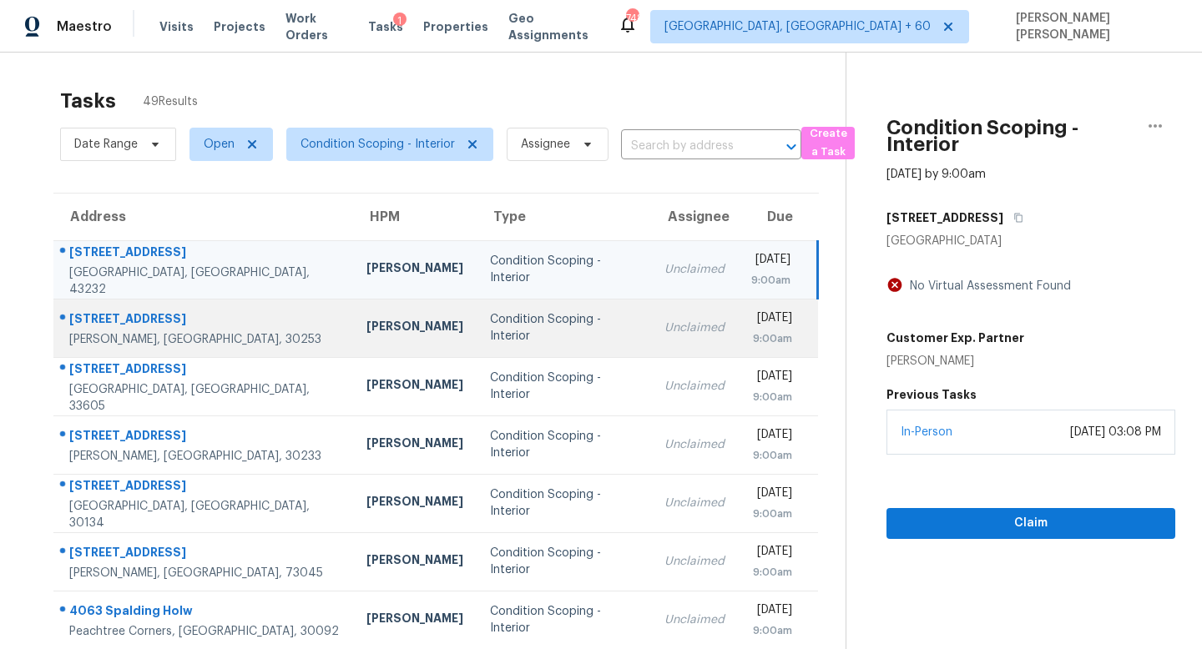
click at [651, 315] on td "Unclaimed" at bounding box center [694, 328] width 87 height 58
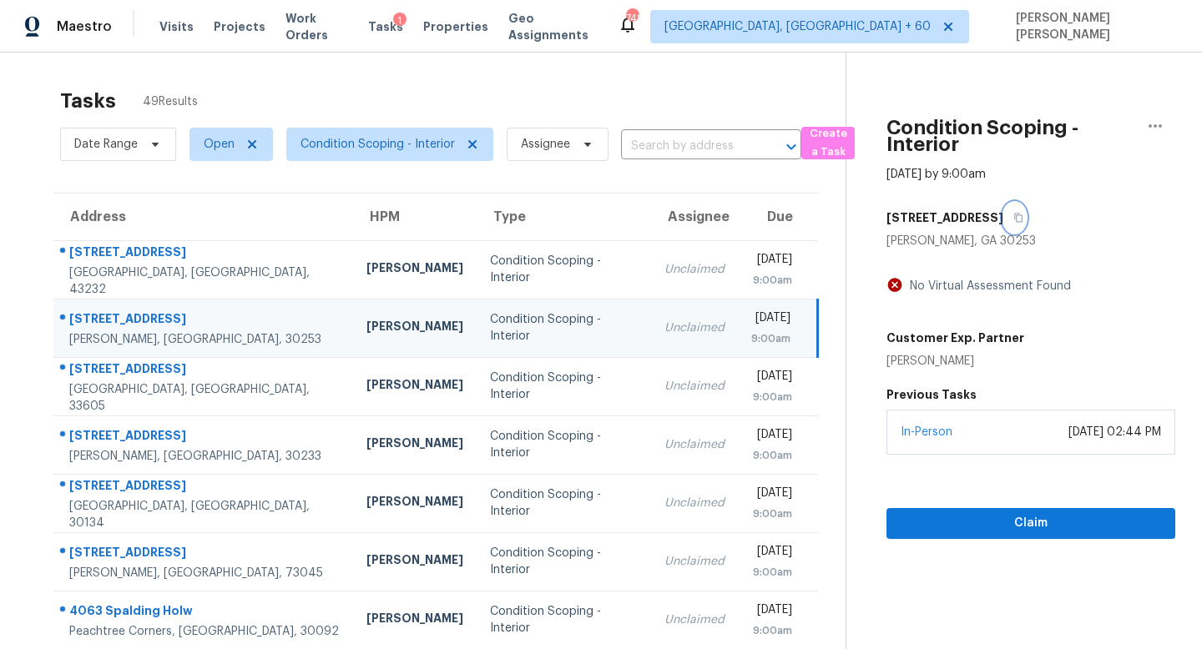
click at [1013, 218] on icon "button" at bounding box center [1018, 218] width 10 height 10
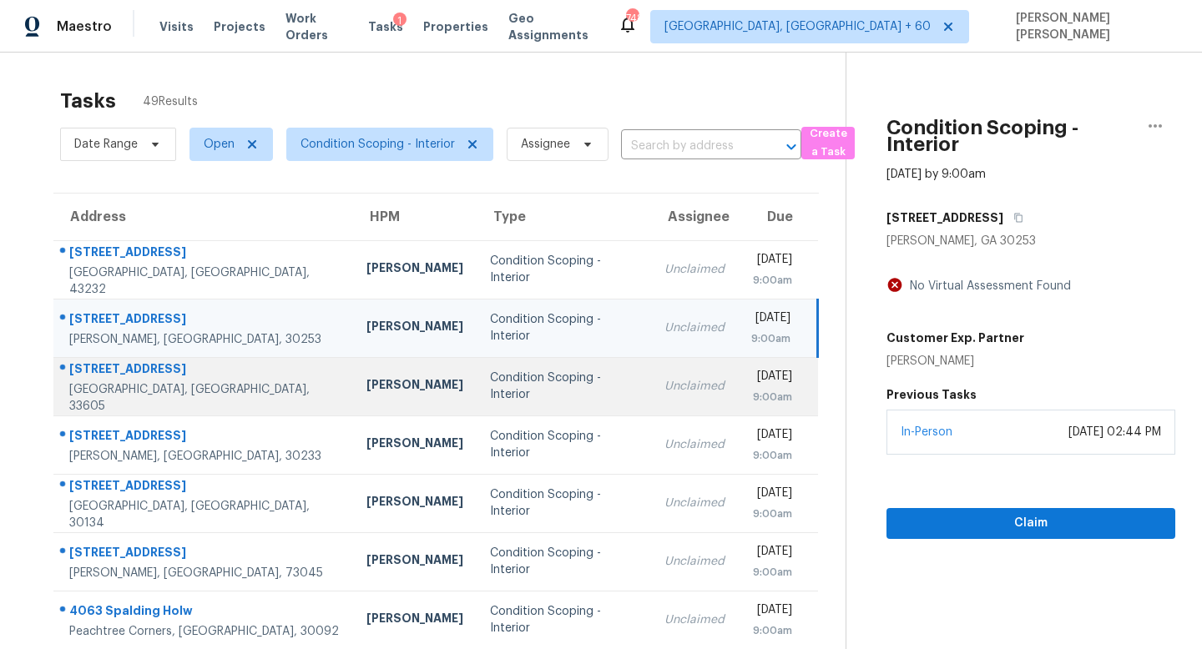
click at [664, 380] on div "Unclaimed" at bounding box center [694, 386] width 60 height 17
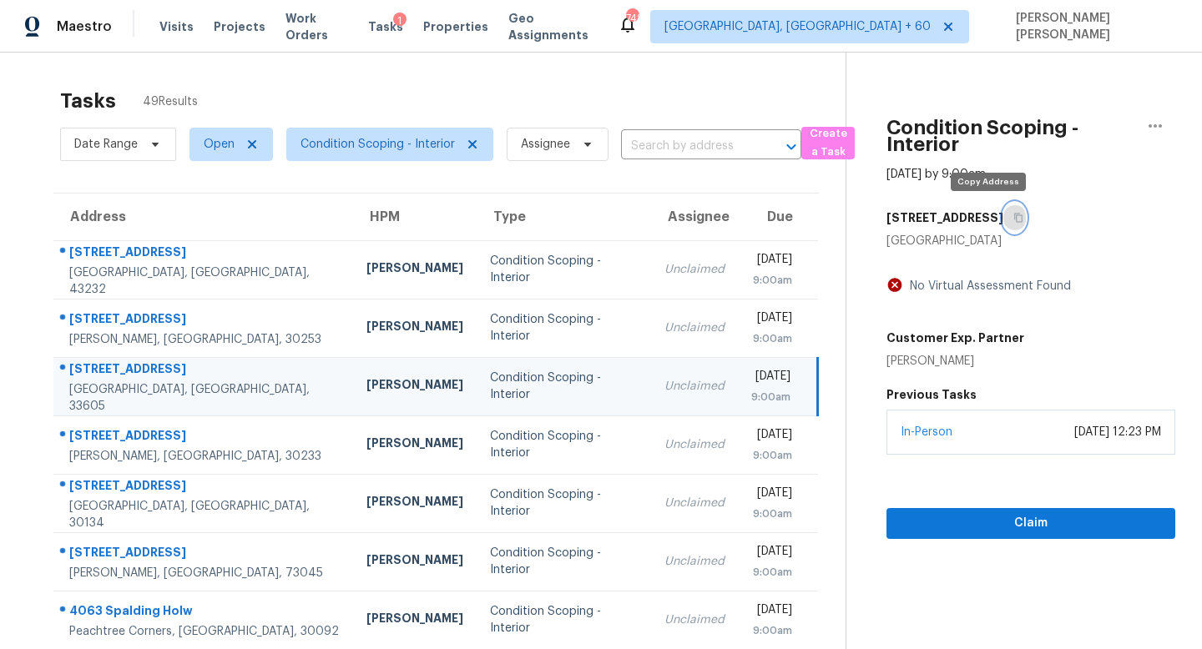
click at [1013, 214] on icon "button" at bounding box center [1018, 218] width 10 height 10
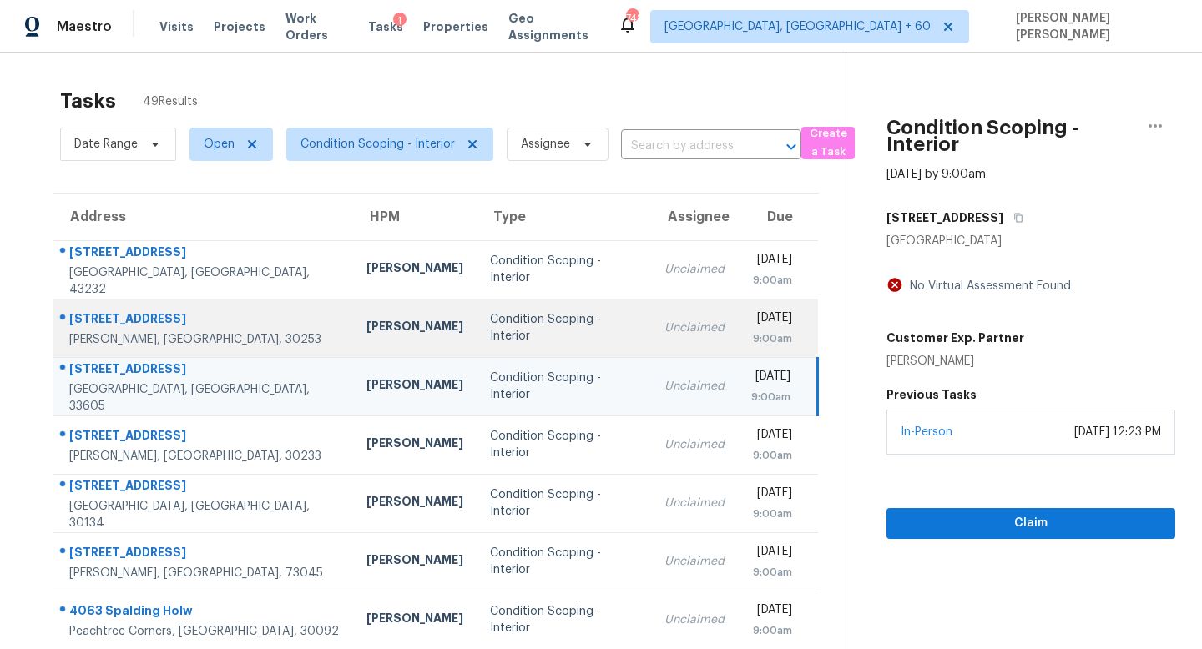
click at [544, 322] on div "Condition Scoping - Interior" at bounding box center [564, 327] width 148 height 33
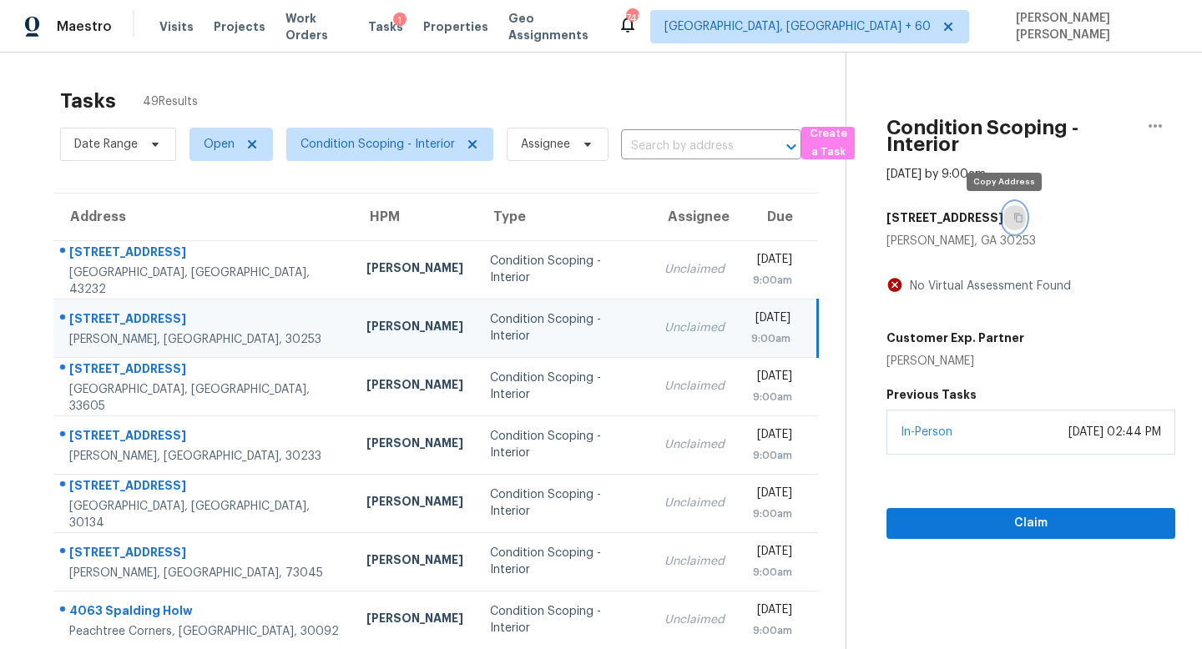
click at [1007, 208] on button "button" at bounding box center [1014, 218] width 23 height 30
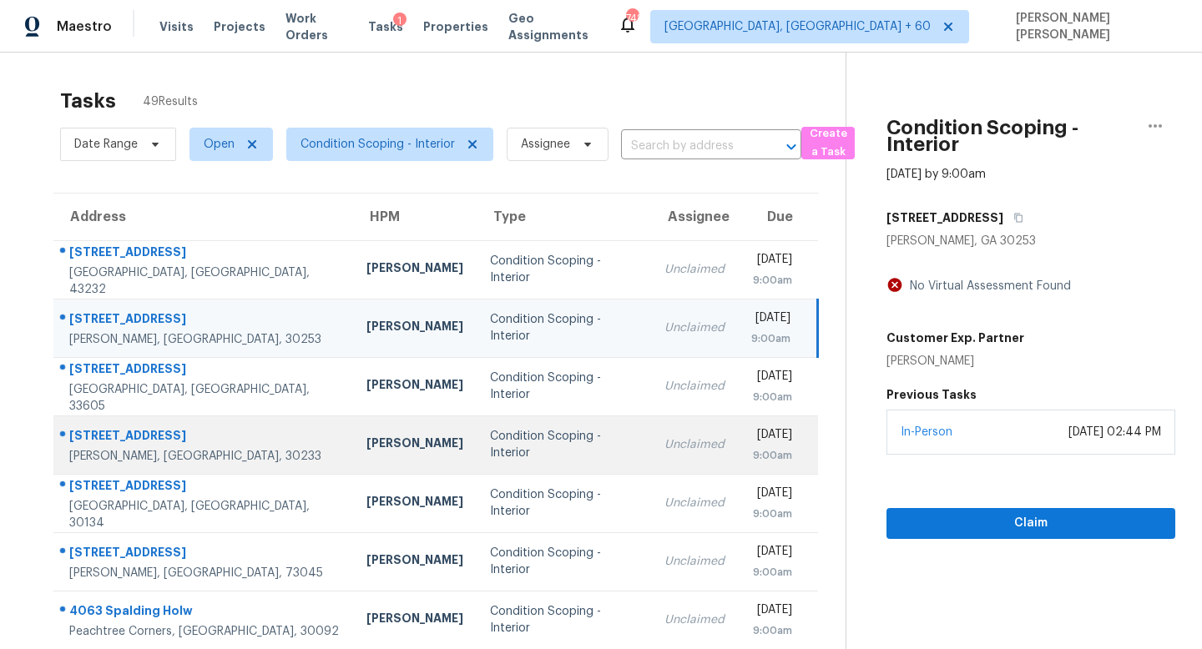
click at [664, 443] on td "Unclaimed" at bounding box center [694, 445] width 87 height 58
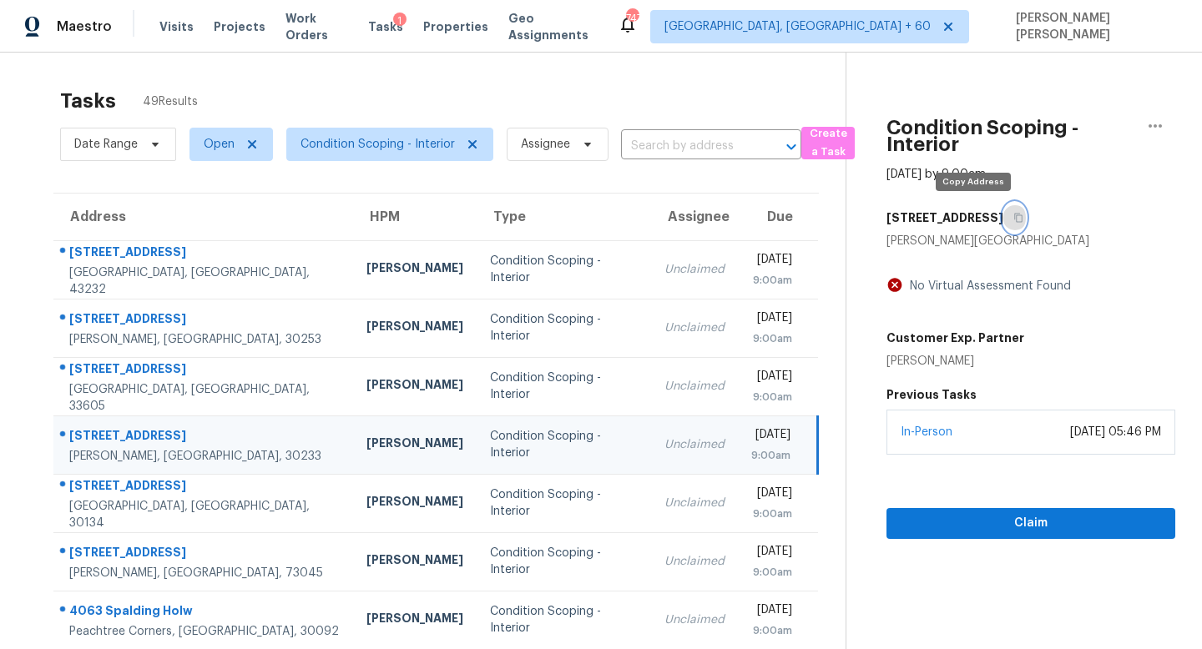
click at [1013, 214] on icon "button" at bounding box center [1018, 218] width 10 height 10
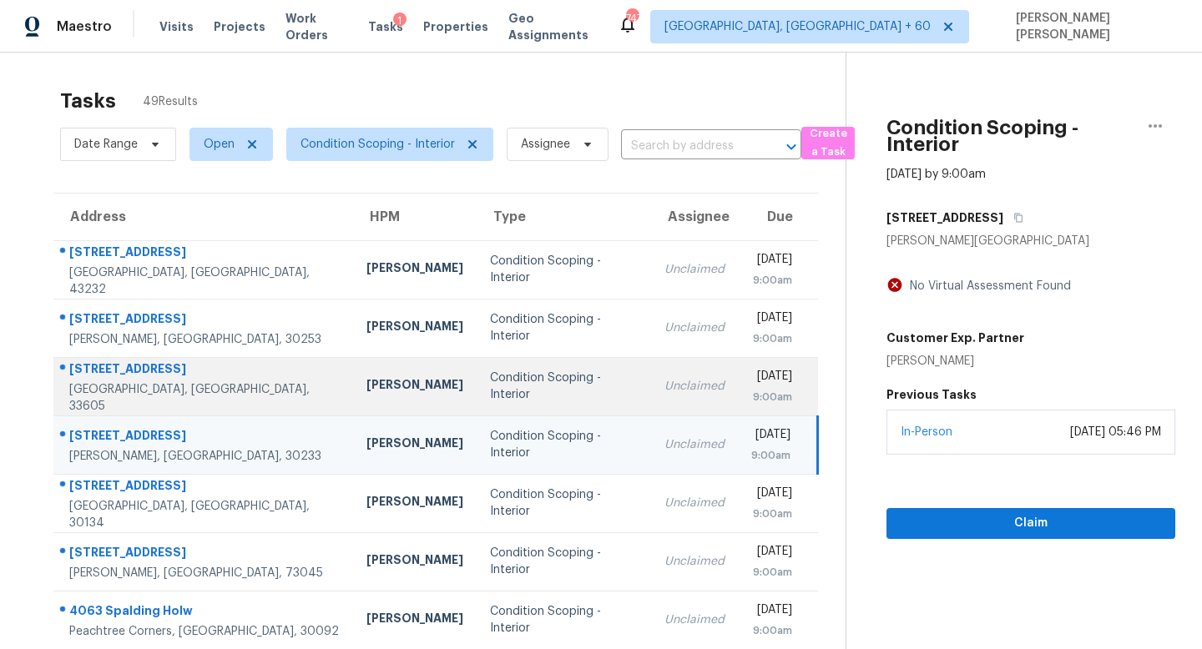
click at [495, 359] on td "Condition Scoping - Interior" at bounding box center [563, 386] width 174 height 58
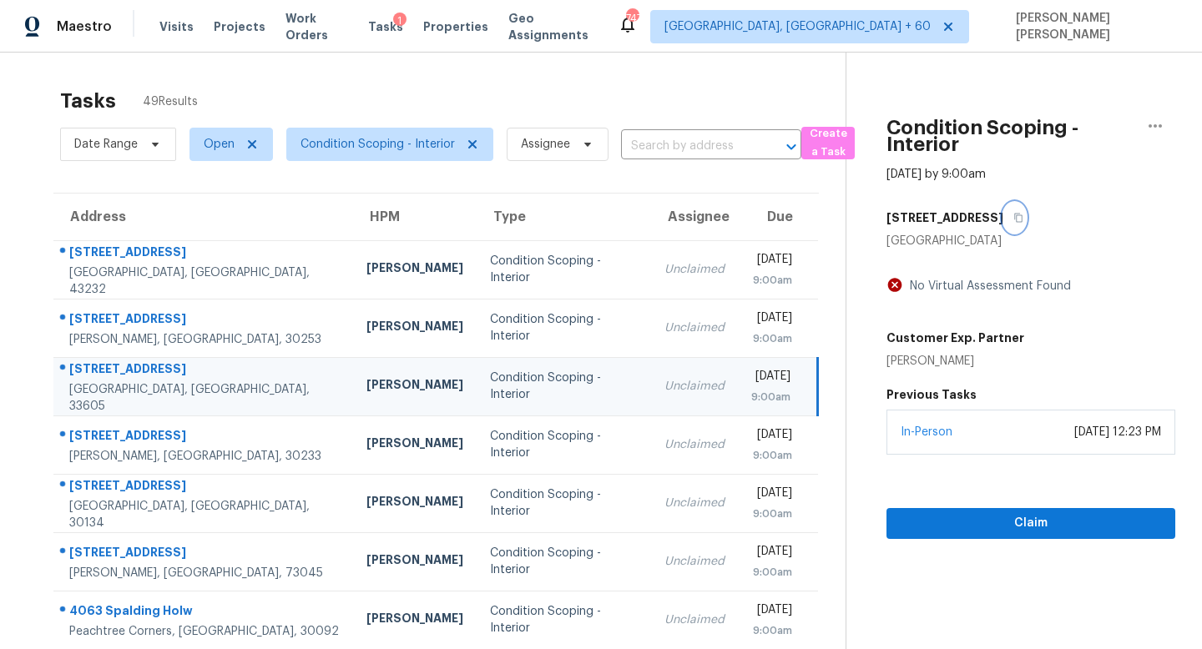
click at [1013, 218] on icon "button" at bounding box center [1018, 218] width 10 height 10
click at [1014, 214] on icon "button" at bounding box center [1018, 218] width 8 height 9
click at [997, 221] on div "[STREET_ADDRESS]" at bounding box center [1030, 218] width 289 height 30
click at [1003, 221] on button "button" at bounding box center [1014, 218] width 23 height 30
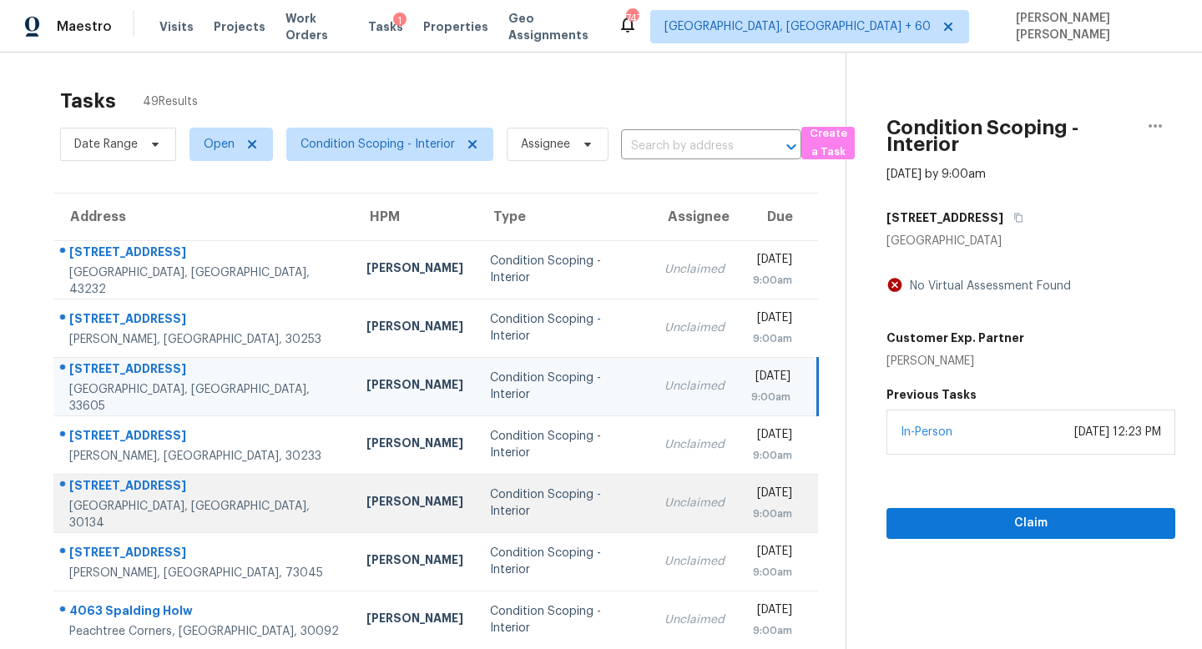
click at [664, 495] on div "Unclaimed" at bounding box center [694, 503] width 60 height 17
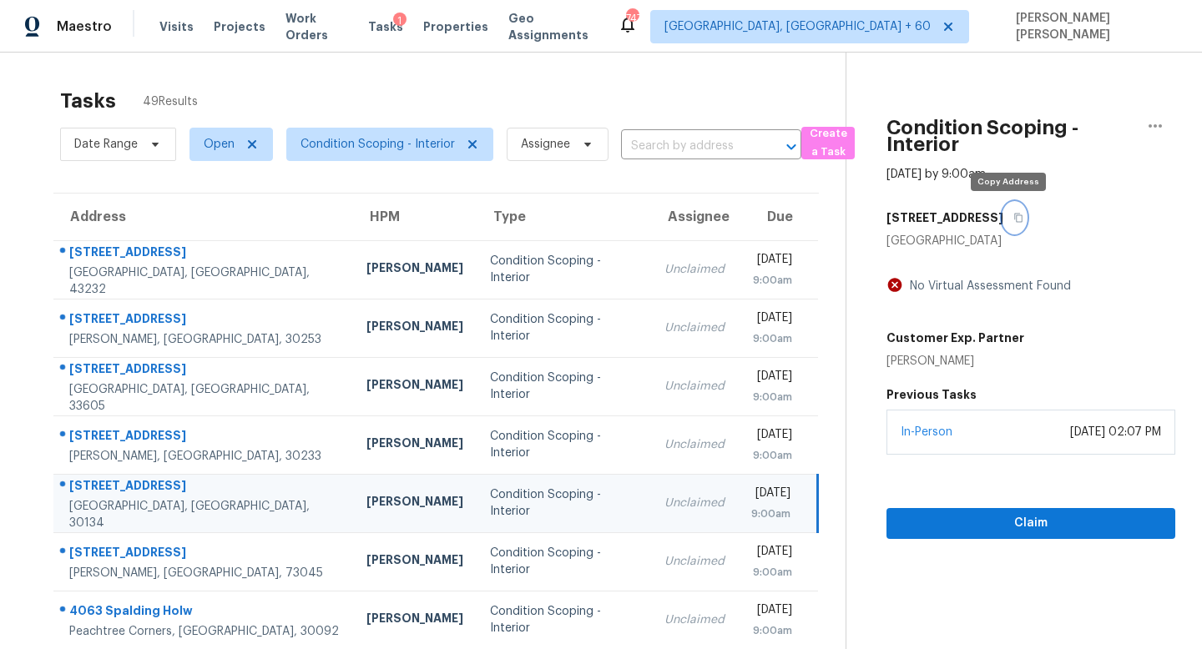
click at [1013, 213] on icon "button" at bounding box center [1018, 218] width 10 height 10
click at [1013, 214] on icon "button" at bounding box center [1018, 218] width 10 height 10
click at [554, 138] on span "Assignee" at bounding box center [545, 144] width 49 height 17
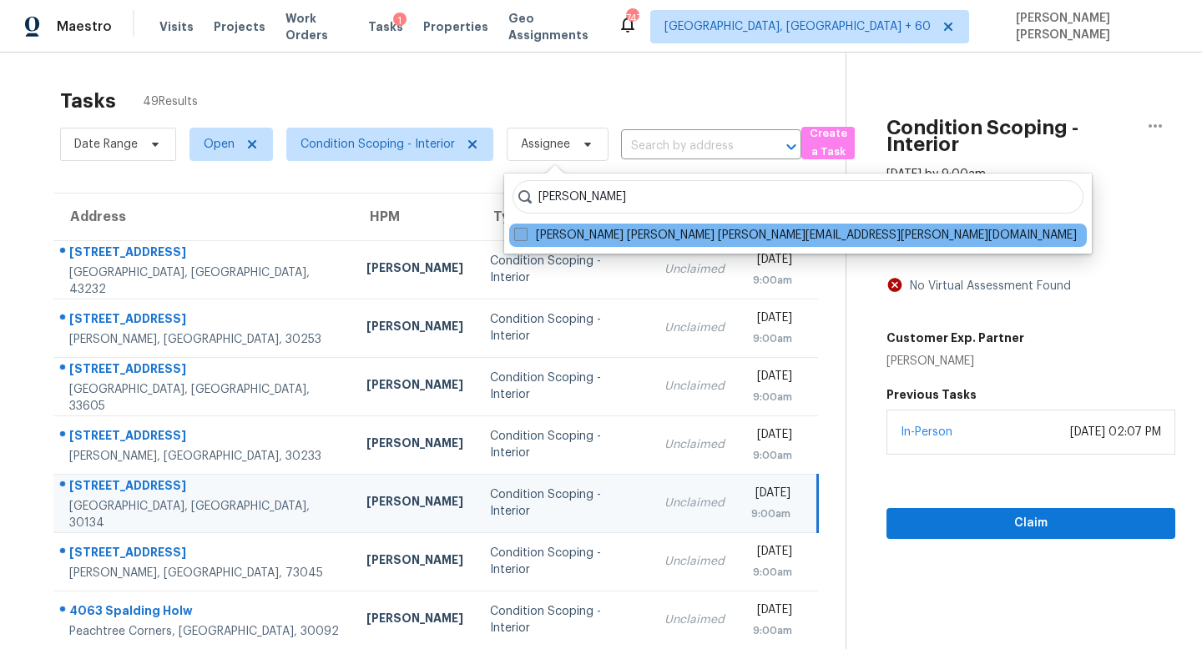
type input "[PERSON_NAME]"
click at [628, 232] on label "[PERSON_NAME] [PERSON_NAME] [PERSON_NAME][EMAIL_ADDRESS][PERSON_NAME][DOMAIN_NA…" at bounding box center [795, 235] width 562 height 17
click at [525, 232] on input "[PERSON_NAME] [PERSON_NAME] [PERSON_NAME][EMAIL_ADDRESS][PERSON_NAME][DOMAIN_NA…" at bounding box center [519, 232] width 11 height 11
checkbox input "true"
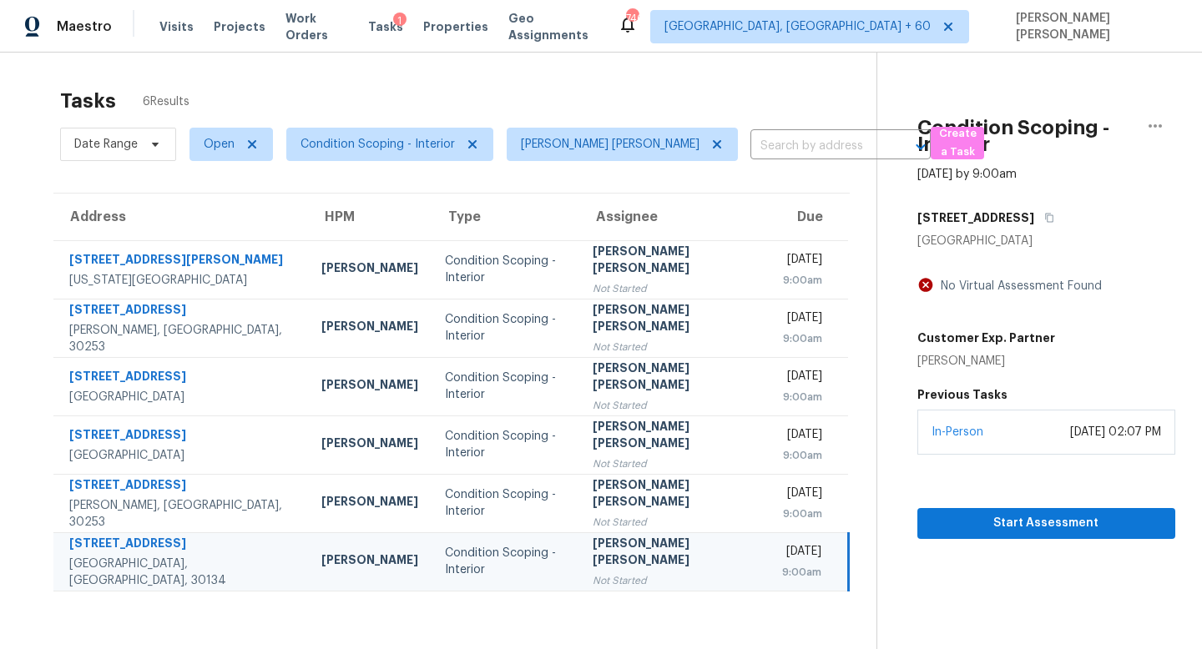
click at [509, 214] on th "Type" at bounding box center [505, 217] width 148 height 47
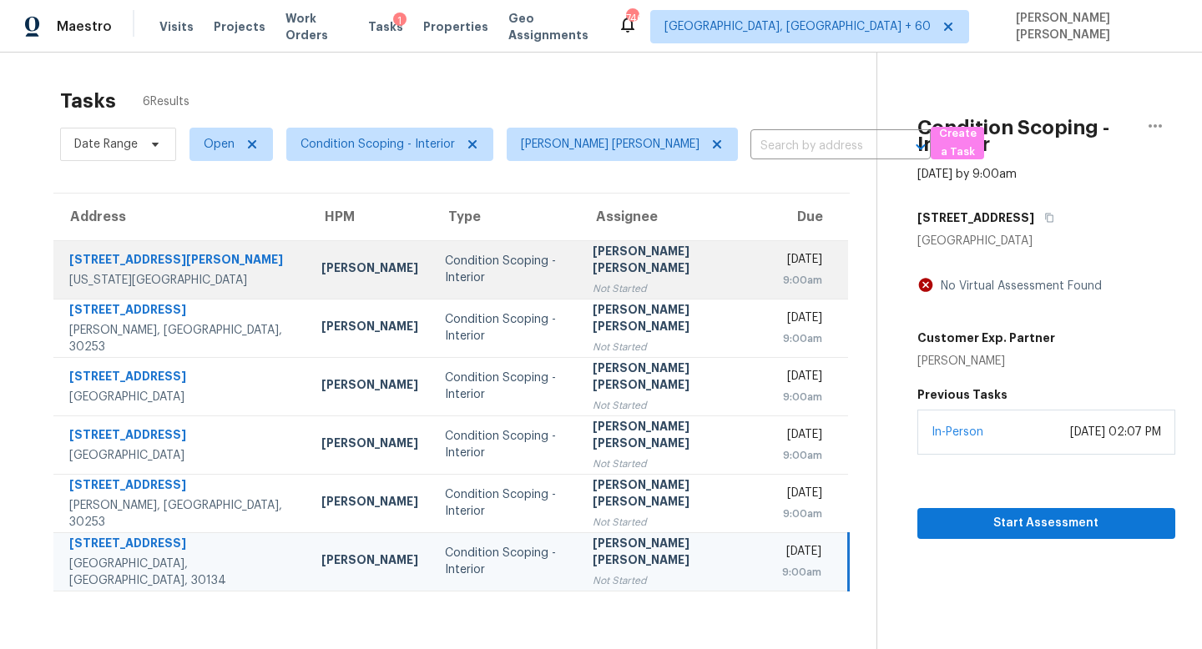
click at [512, 265] on div "Condition Scoping - Interior" at bounding box center [505, 269] width 121 height 33
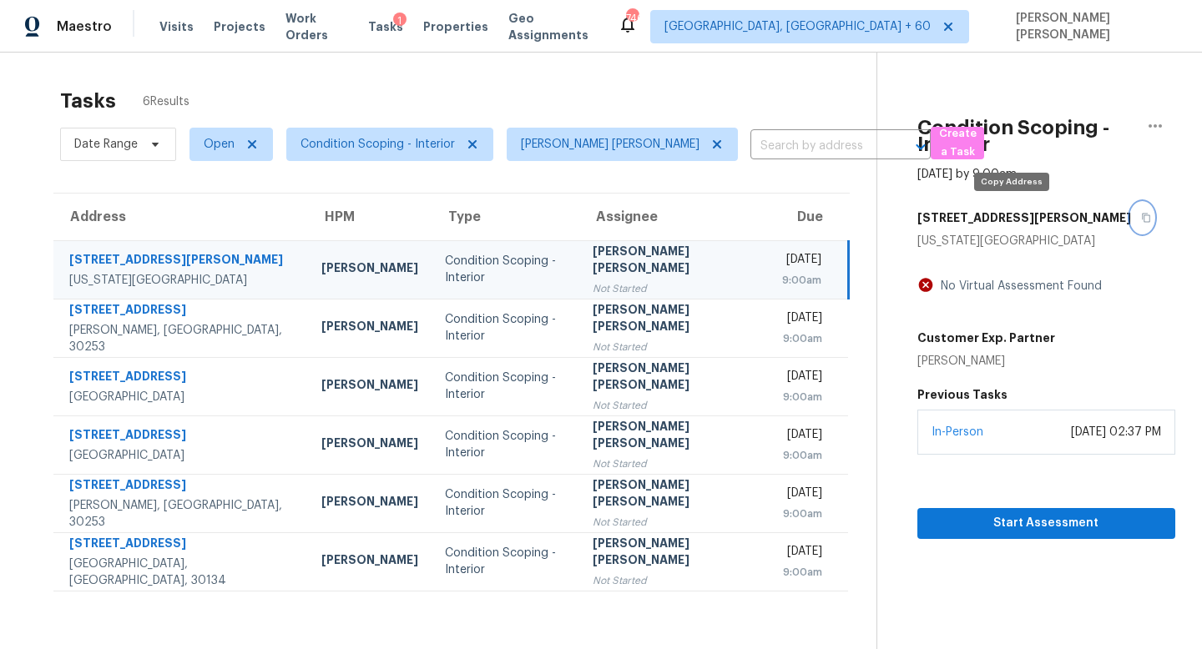
click at [1142, 218] on icon "button" at bounding box center [1146, 218] width 8 height 9
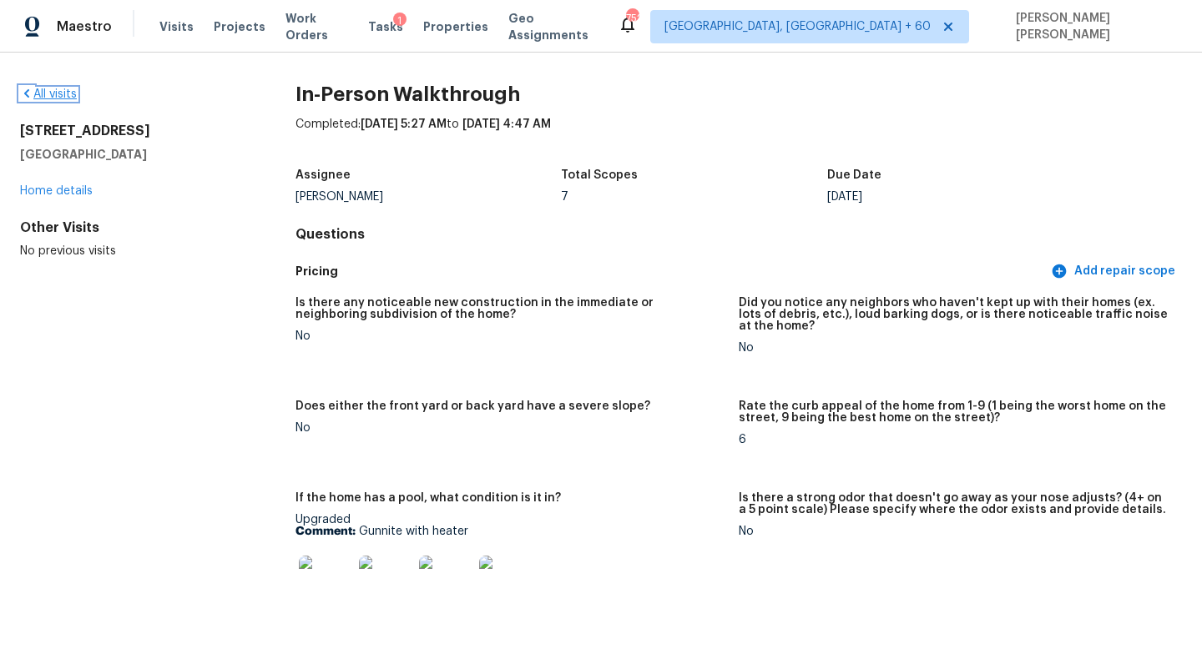
click at [63, 93] on link "All visits" at bounding box center [48, 94] width 57 height 12
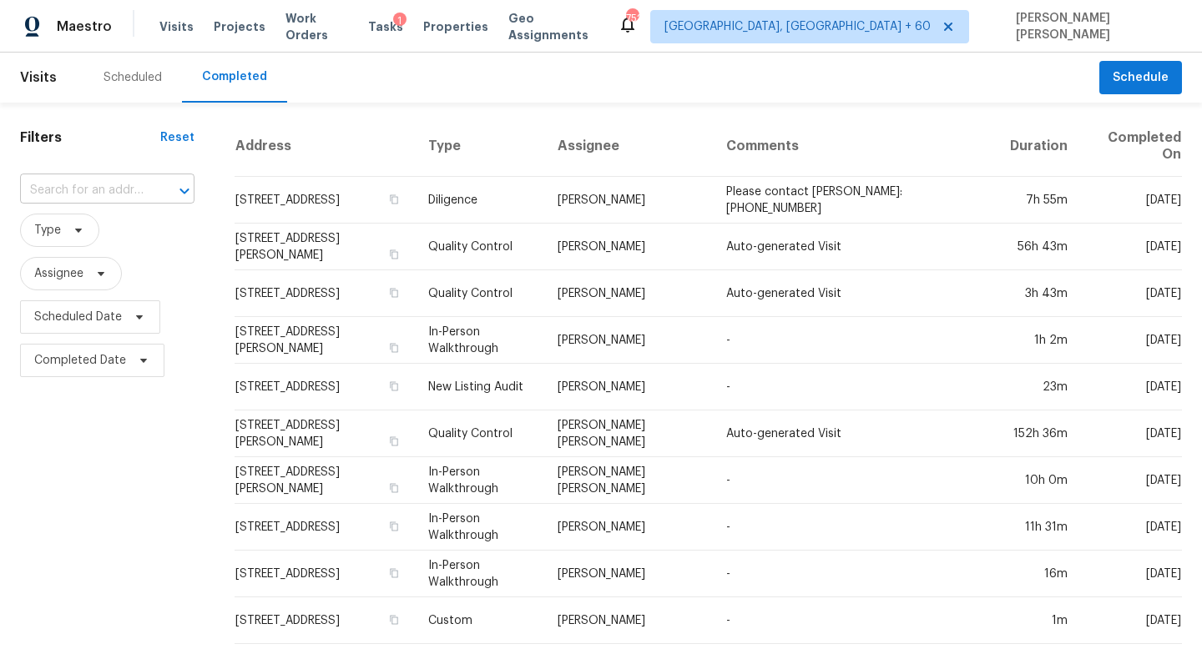
click at [105, 199] on input "text" at bounding box center [84, 191] width 128 height 26
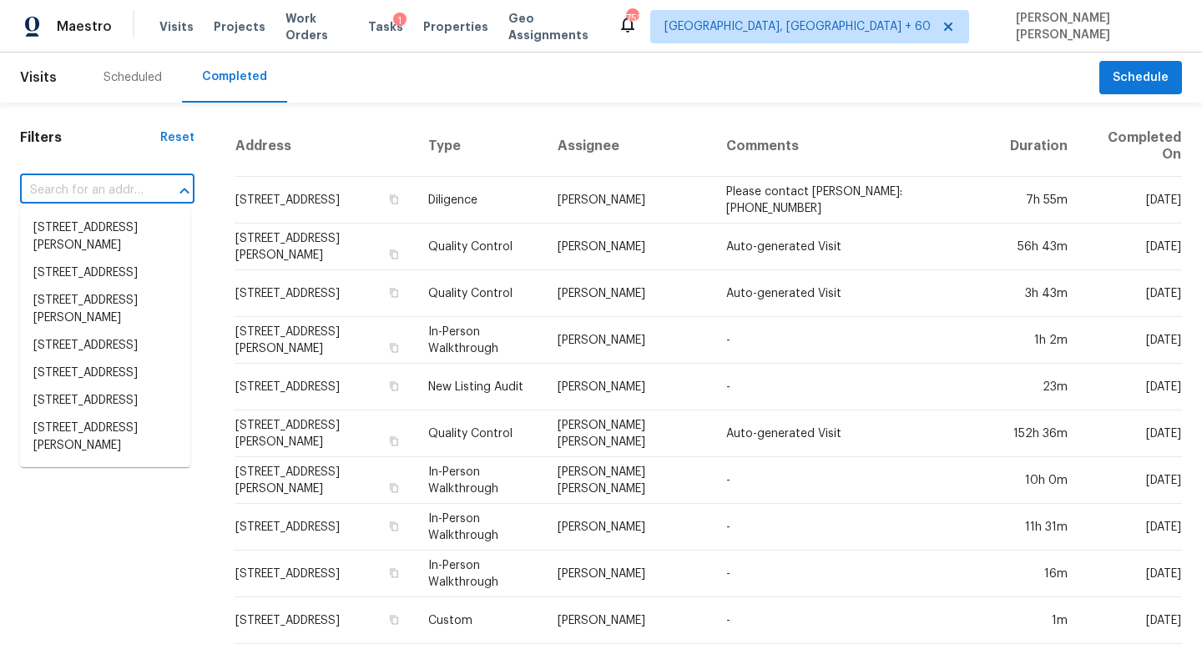
paste input "11432 Pollard Dr, Garden Grove, CA 92841"
type input "11432 Pollard Dr, Garden Grove, CA 92841"
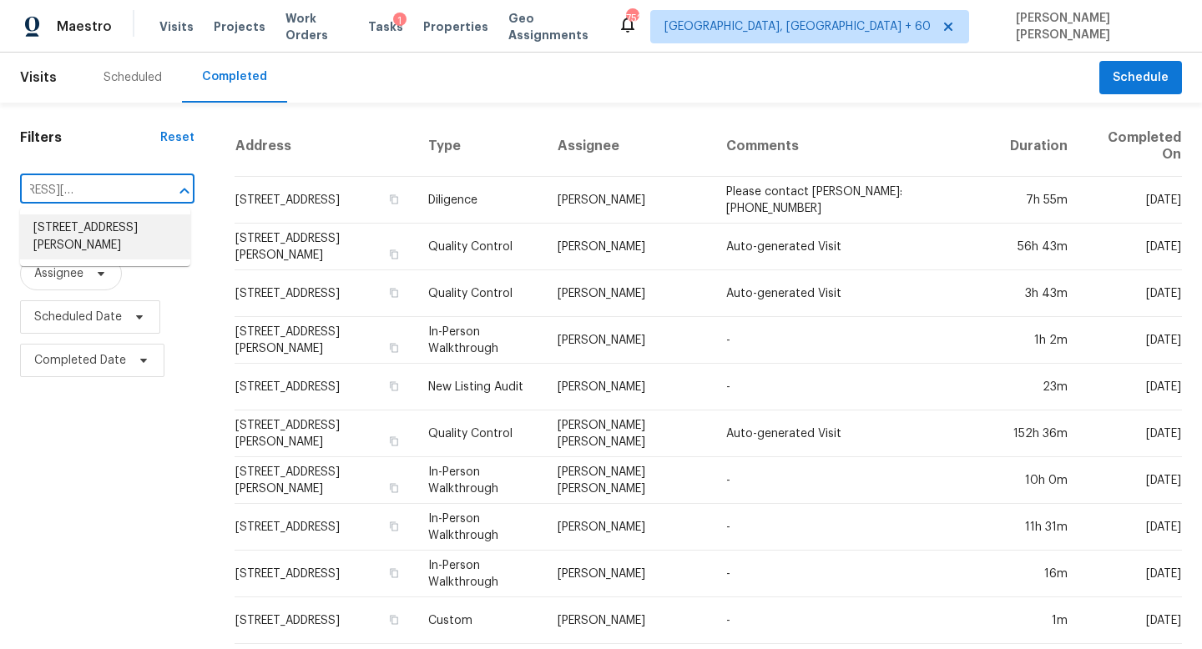
click at [115, 225] on li "11432 Pollard Dr, Garden Grove, CA 92841" at bounding box center [105, 236] width 170 height 45
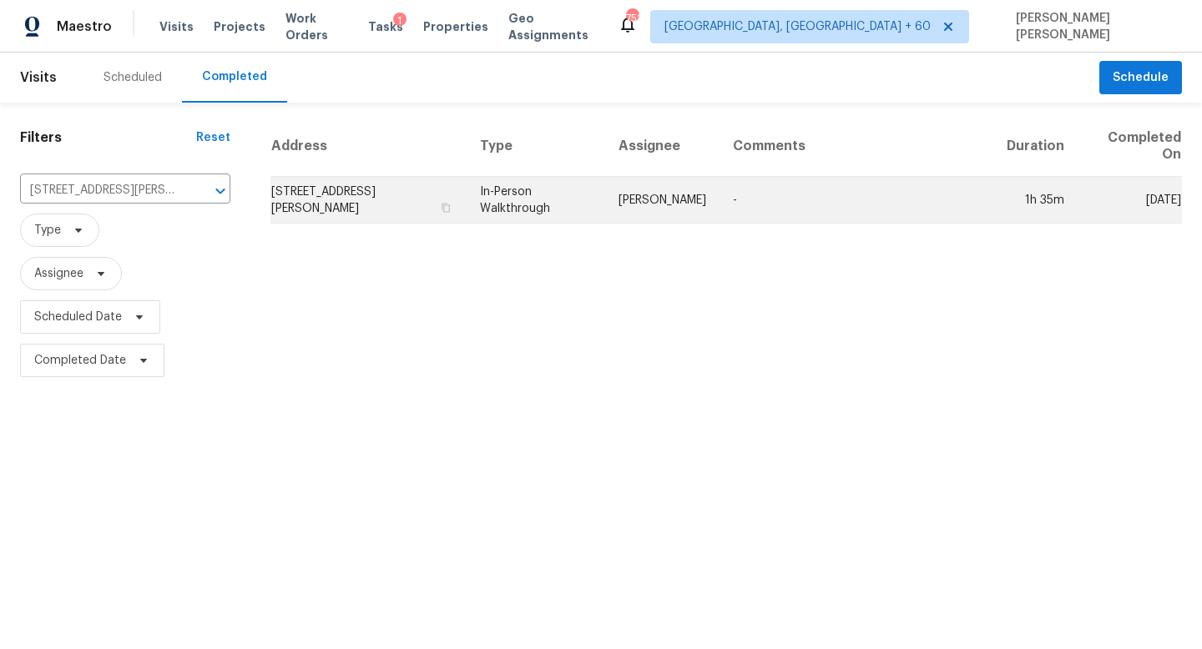
click at [552, 189] on td "In-Person Walkthrough" at bounding box center [535, 200] width 139 height 47
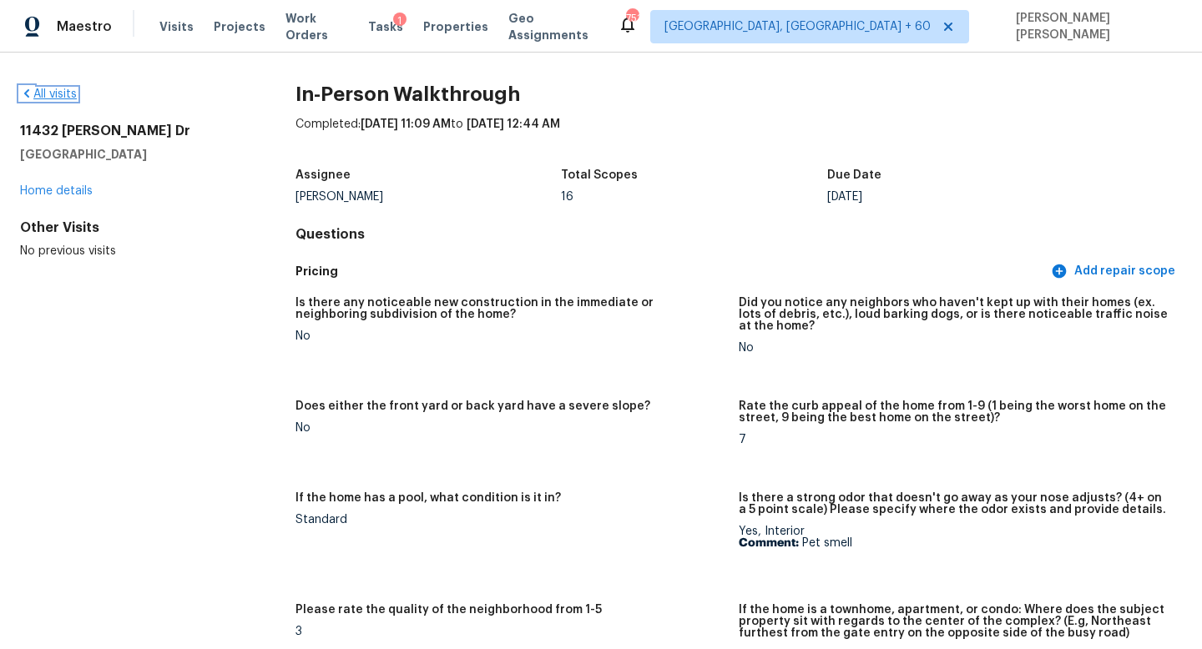
click at [60, 94] on link "All visits" at bounding box center [48, 94] width 57 height 12
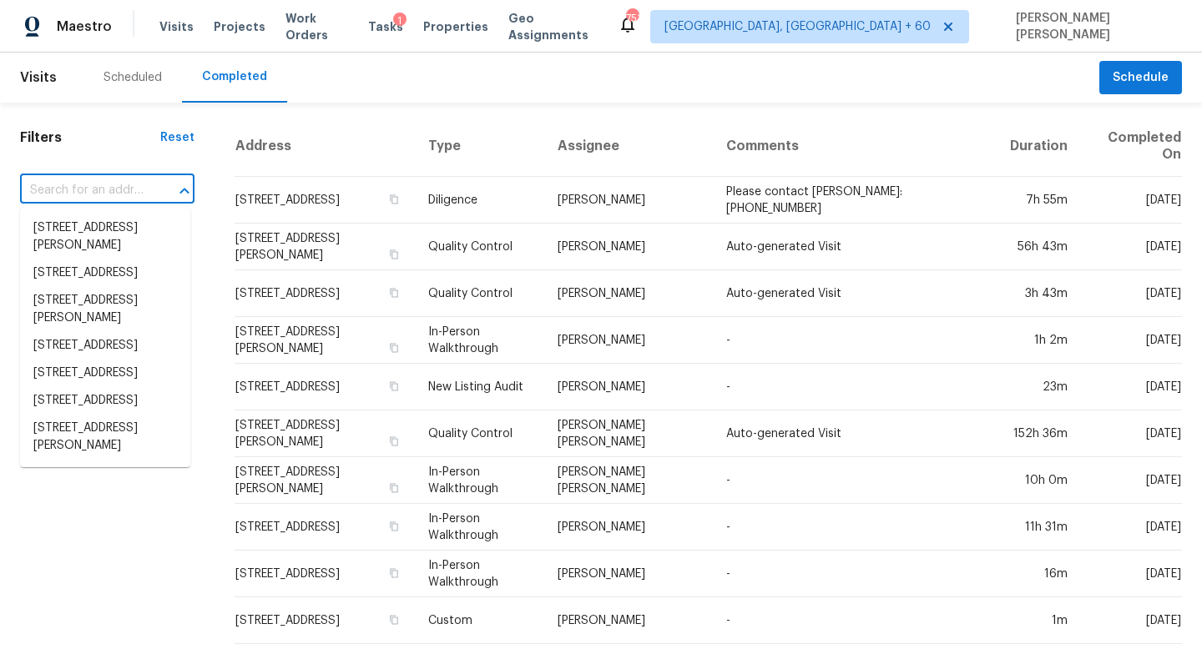
click at [124, 189] on input "text" at bounding box center [84, 191] width 128 height 26
paste input "5567 Butterfield Dr, Colorado Springs, CO 80923"
type input "5567 Butterfield Dr, Colorado Springs, CO 80923"
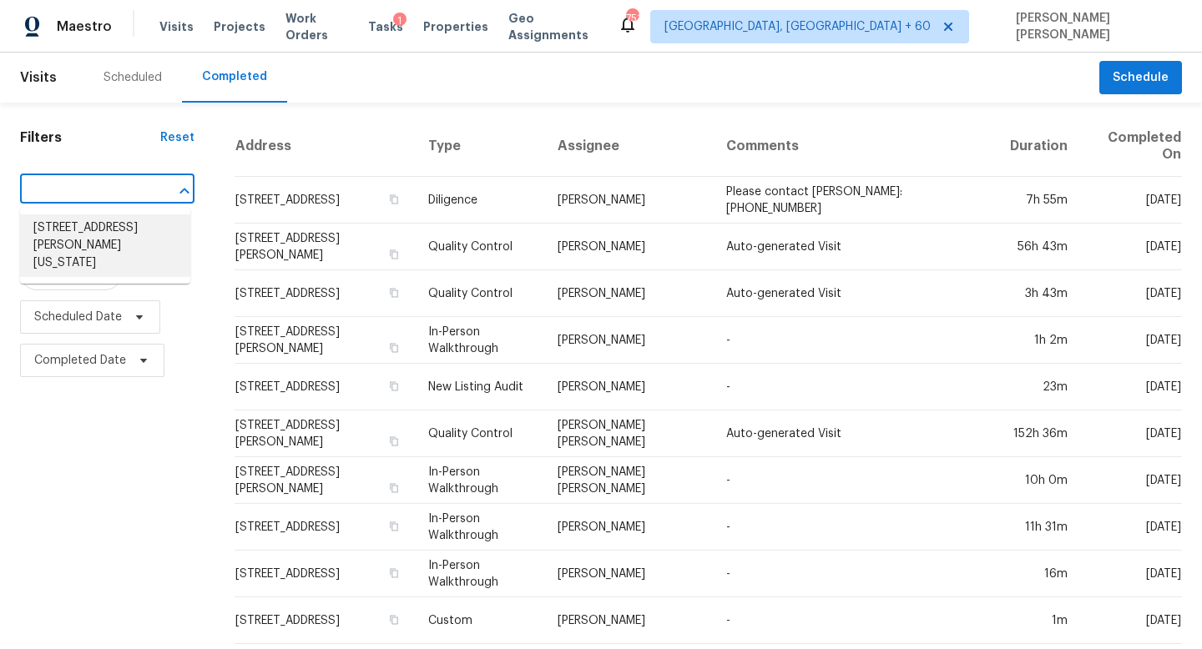
click at [126, 242] on li "5567 Butterfield Dr, Colorado Springs, CO 80923" at bounding box center [105, 245] width 170 height 63
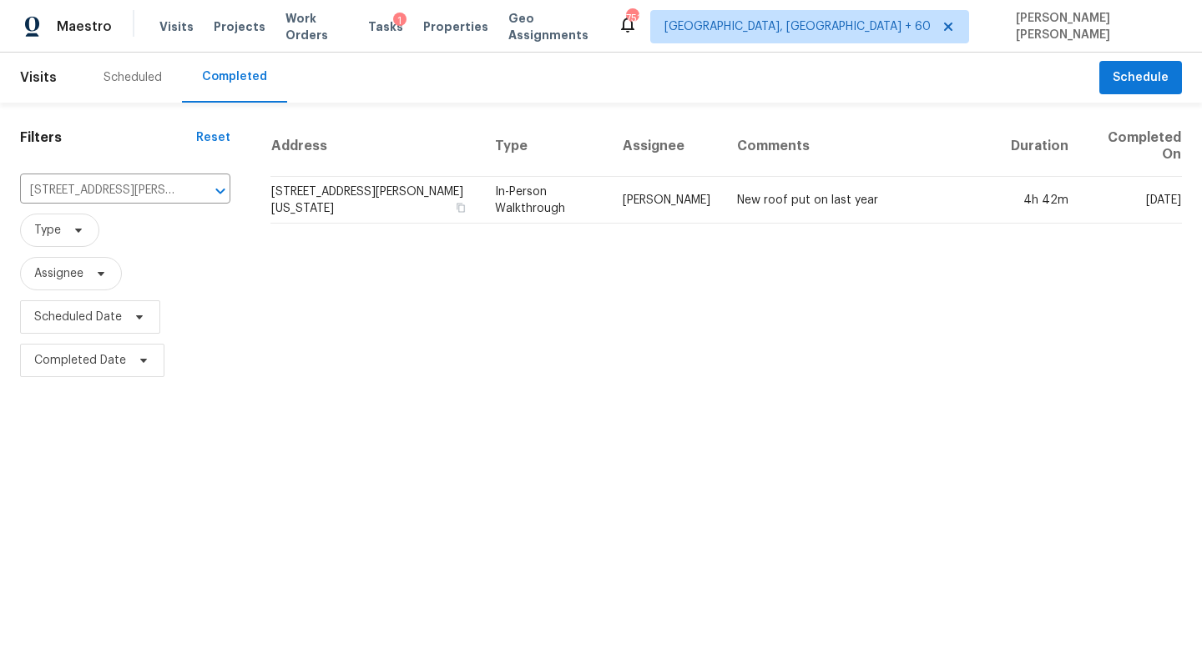
click at [650, 192] on td "[PERSON_NAME]" at bounding box center [666, 200] width 114 height 47
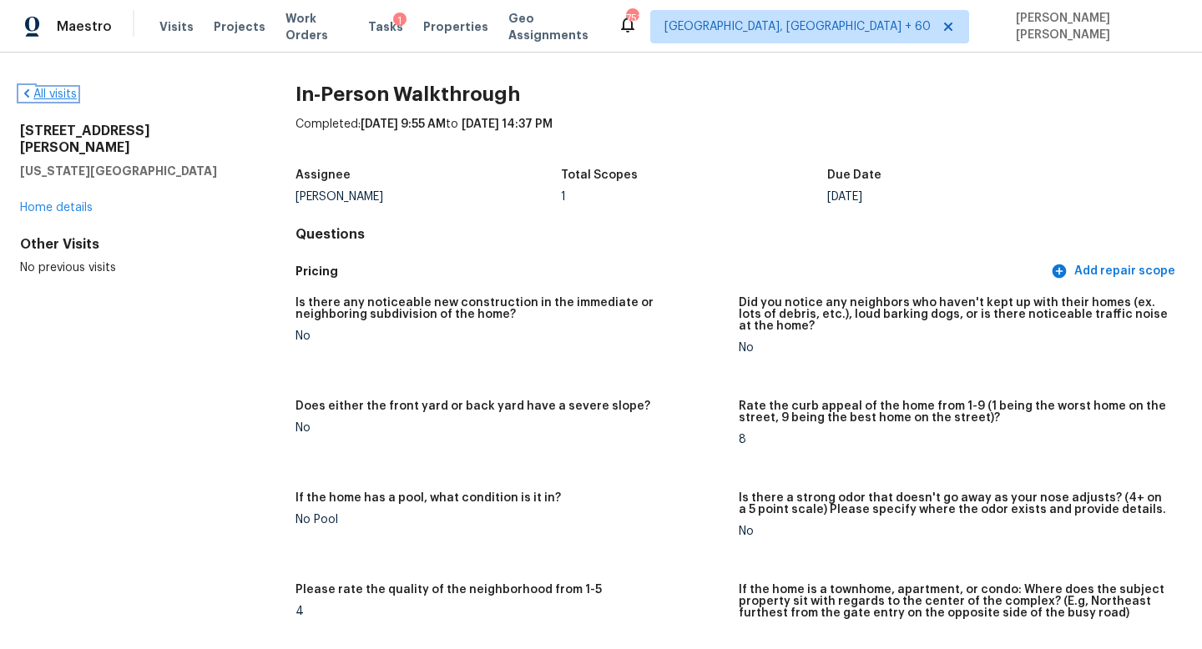
click at [54, 93] on link "All visits" at bounding box center [48, 94] width 57 height 12
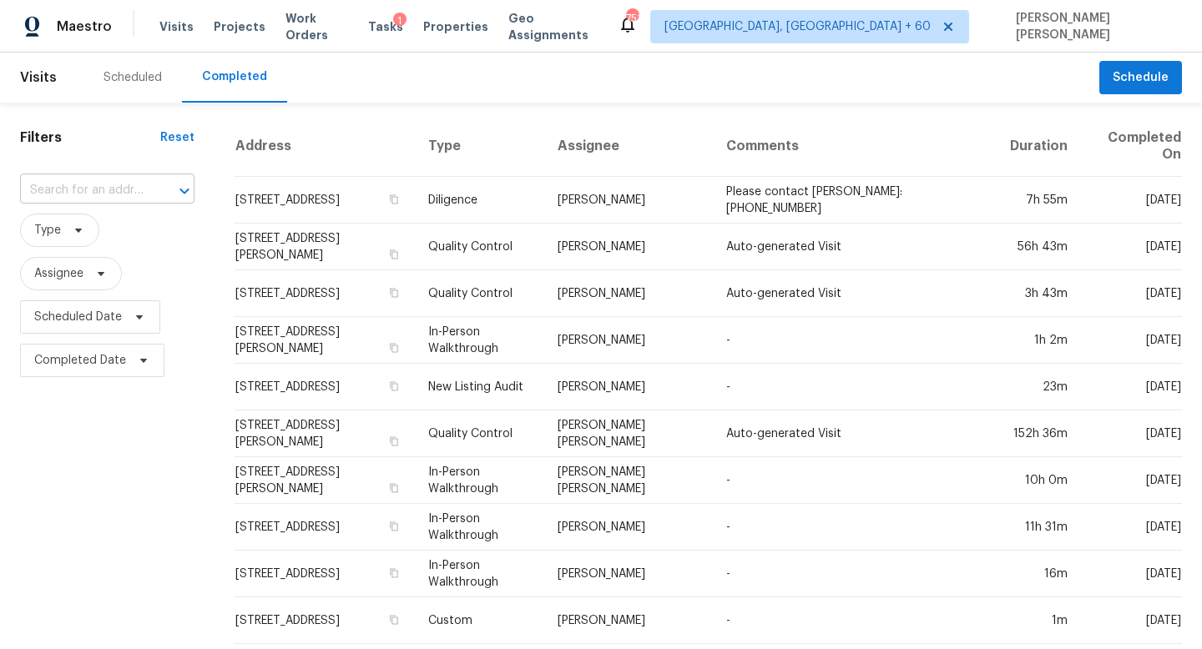
click at [108, 190] on input "text" at bounding box center [84, 191] width 128 height 26
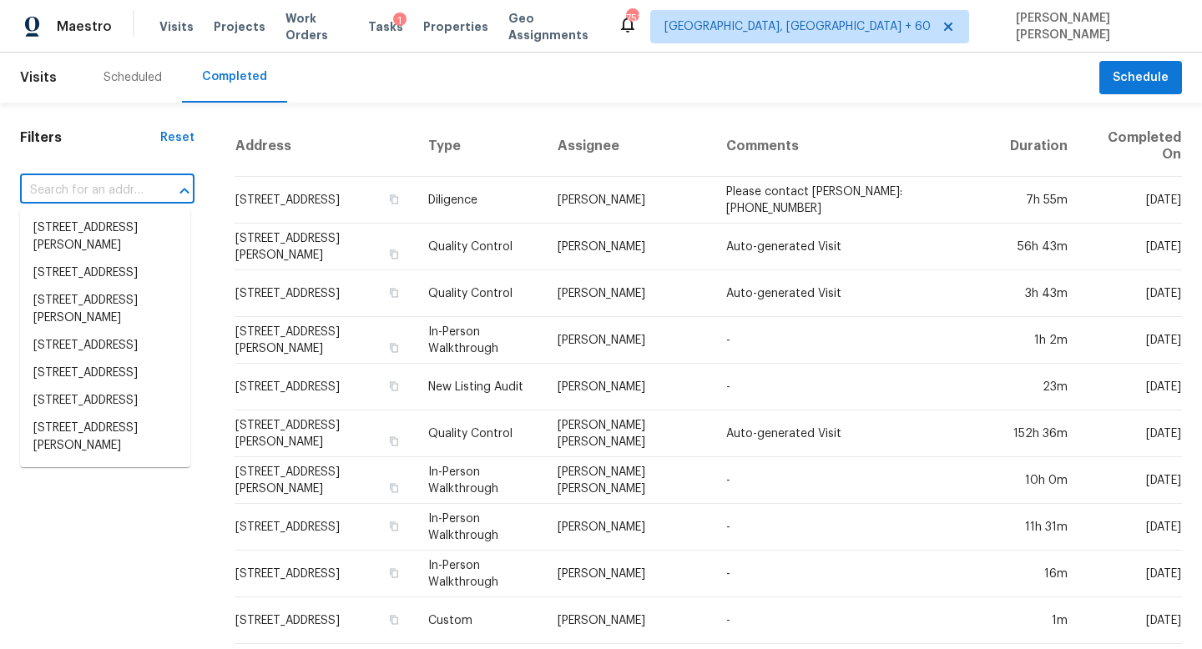
paste input "2357 Cornell Cir, McDonough, GA 30253"
type input "2357 Cornell Cir, McDonough, GA 30253"
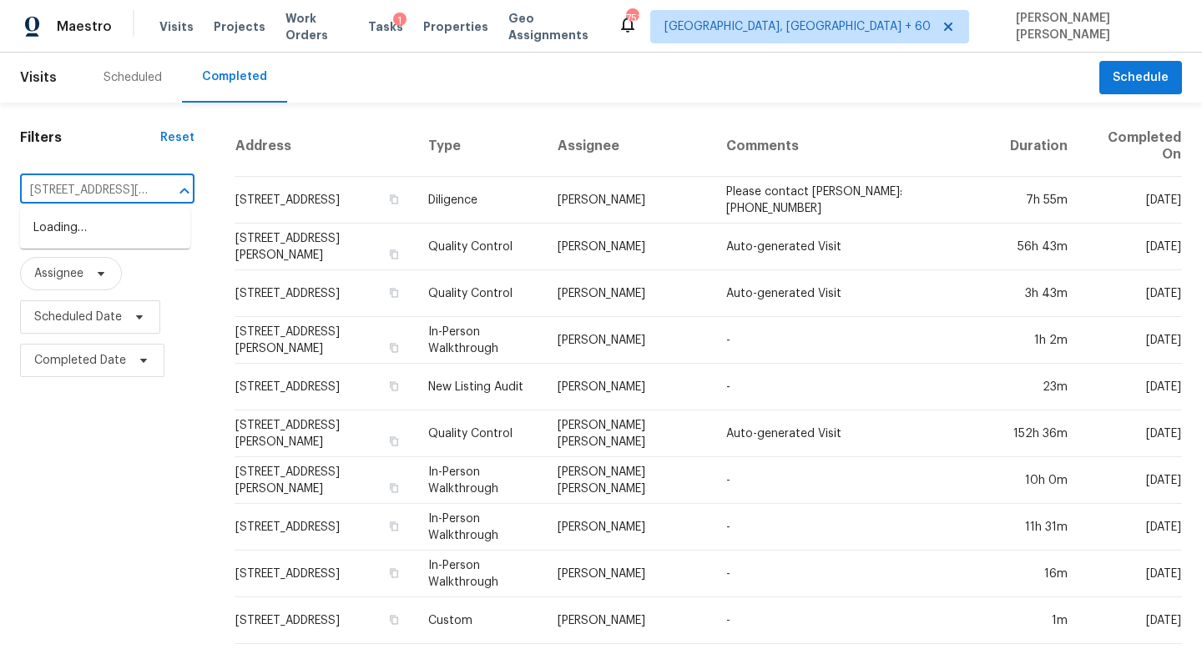
scroll to position [0, 108]
click at [134, 234] on li "2357 Cornell Cir, McDonough, GA 30253" at bounding box center [105, 236] width 170 height 45
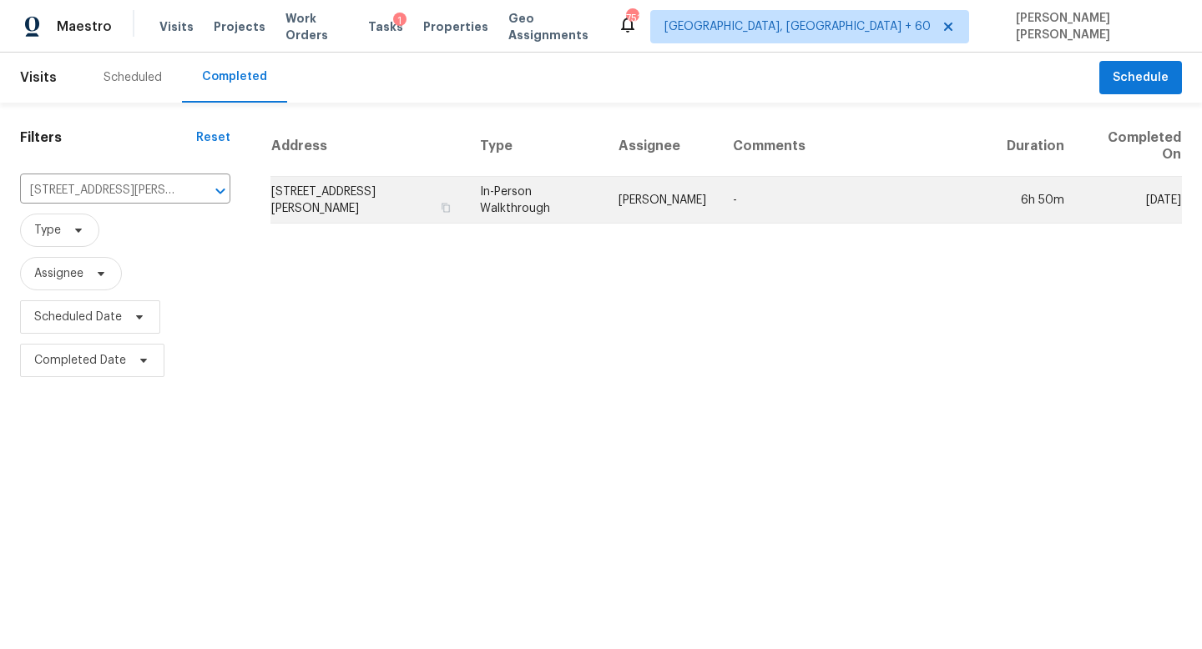
click at [529, 217] on td "In-Person Walkthrough" at bounding box center [535, 200] width 139 height 47
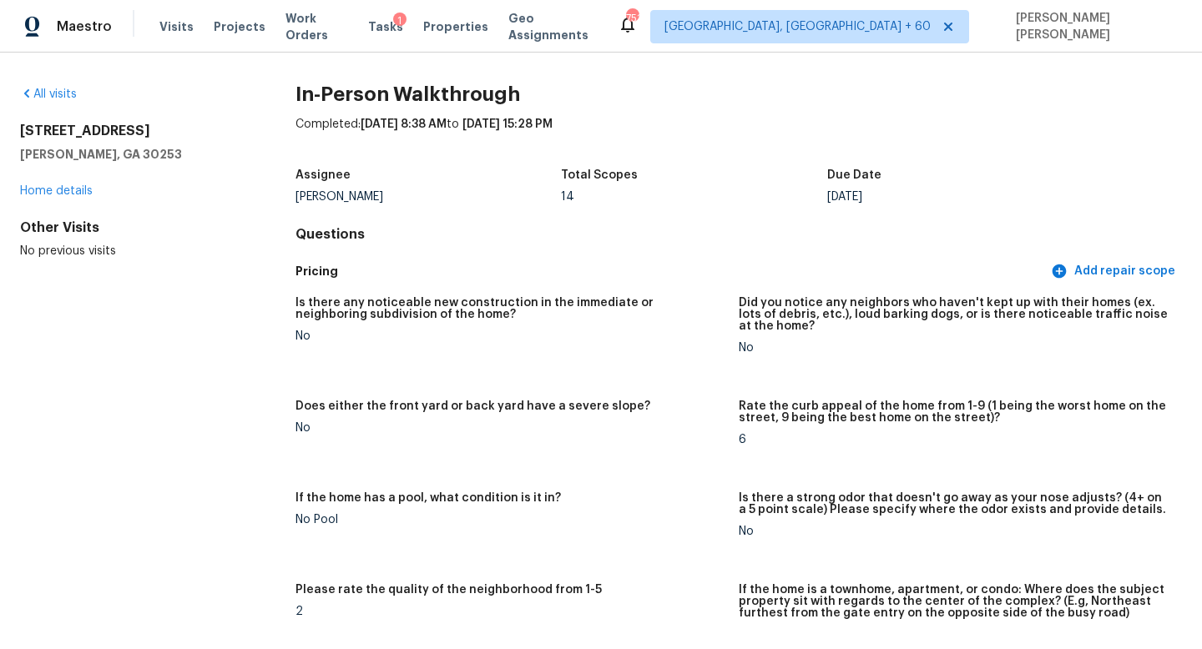
click at [53, 86] on div "All visits" at bounding box center [131, 94] width 222 height 17
click at [53, 93] on link "All visits" at bounding box center [48, 94] width 57 height 12
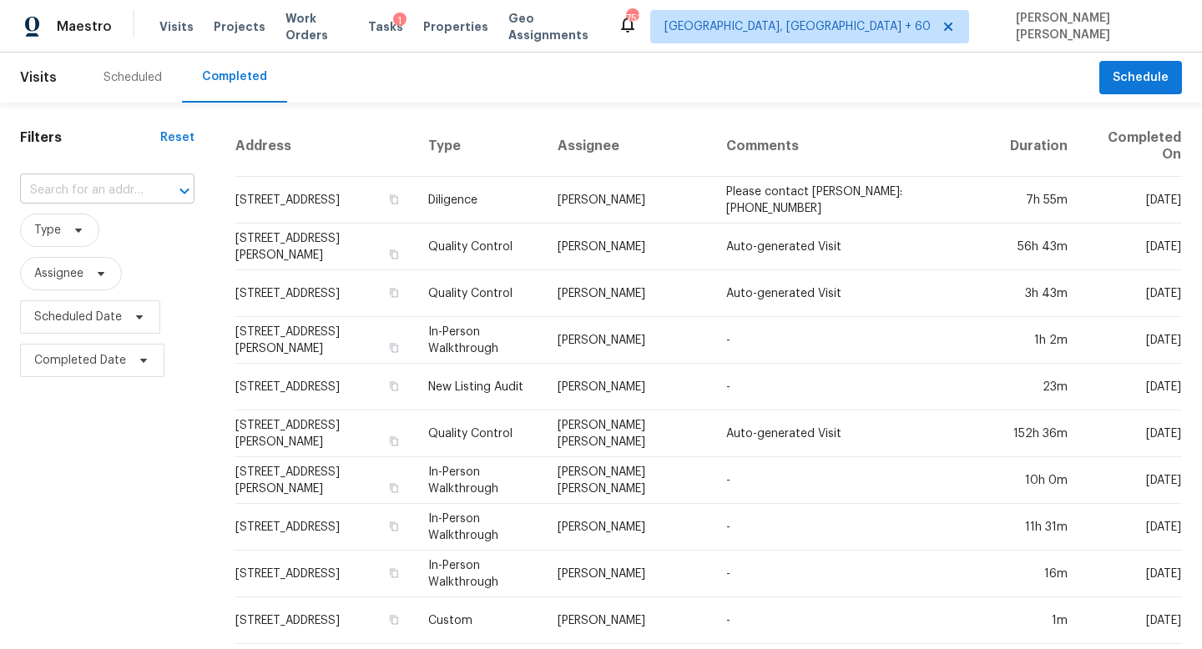
click at [140, 189] on input "text" at bounding box center [84, 191] width 128 height 26
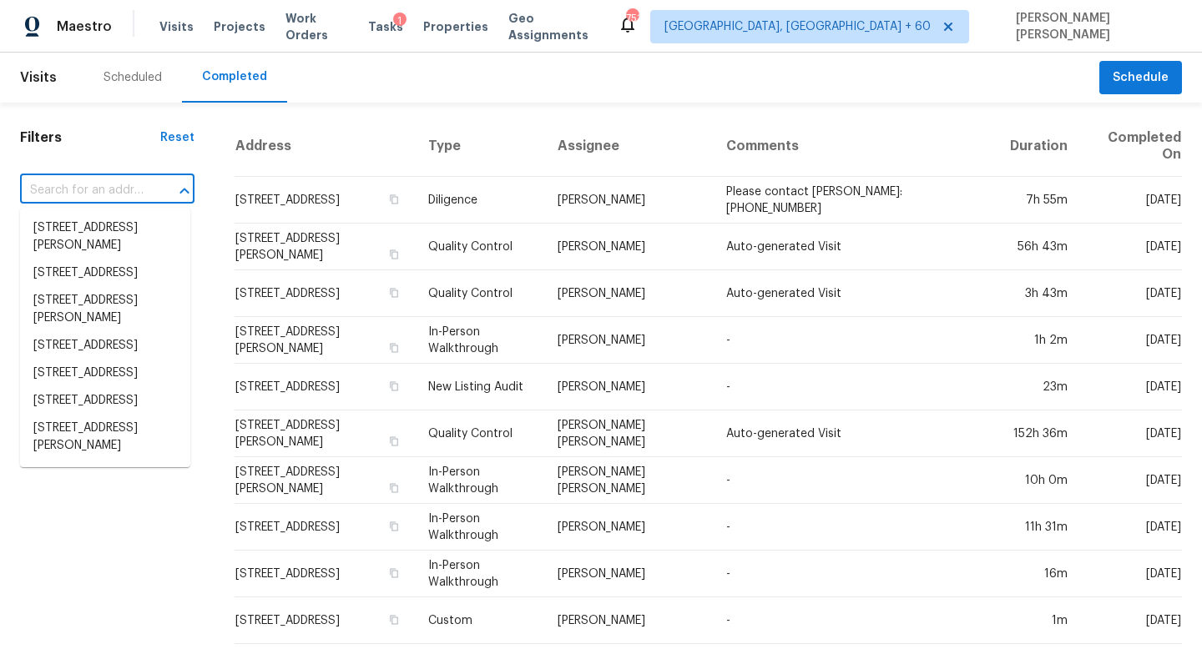
paste input "921 Faye St, Richmond, VA 23225"
type input "921 Faye St, Richmond, VA 23225"
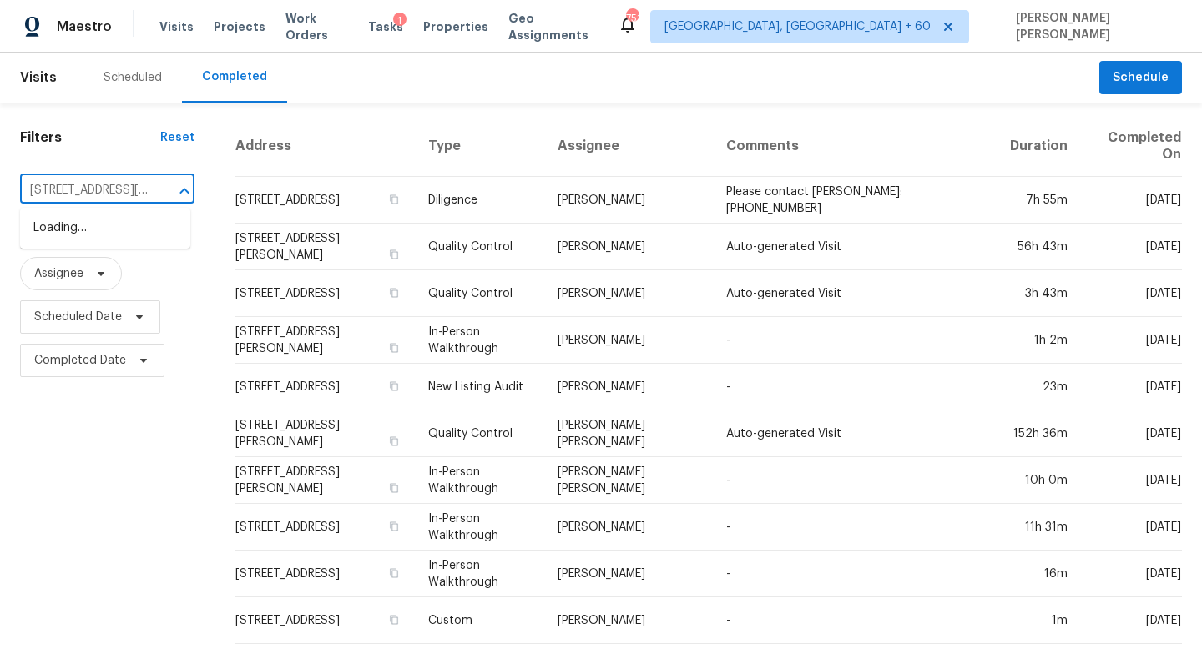
scroll to position [0, 67]
click at [147, 228] on li "921 Faye St, Richmond, VA 23225" at bounding box center [105, 236] width 170 height 45
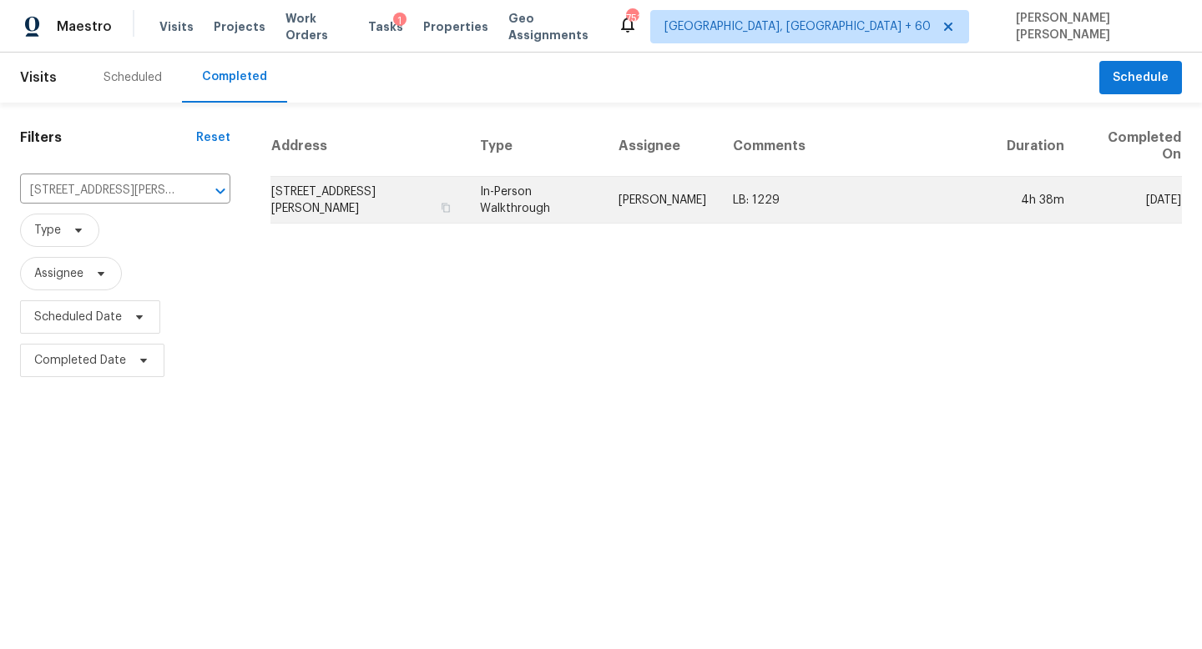
click at [654, 200] on td "[PERSON_NAME]" at bounding box center [662, 200] width 114 height 47
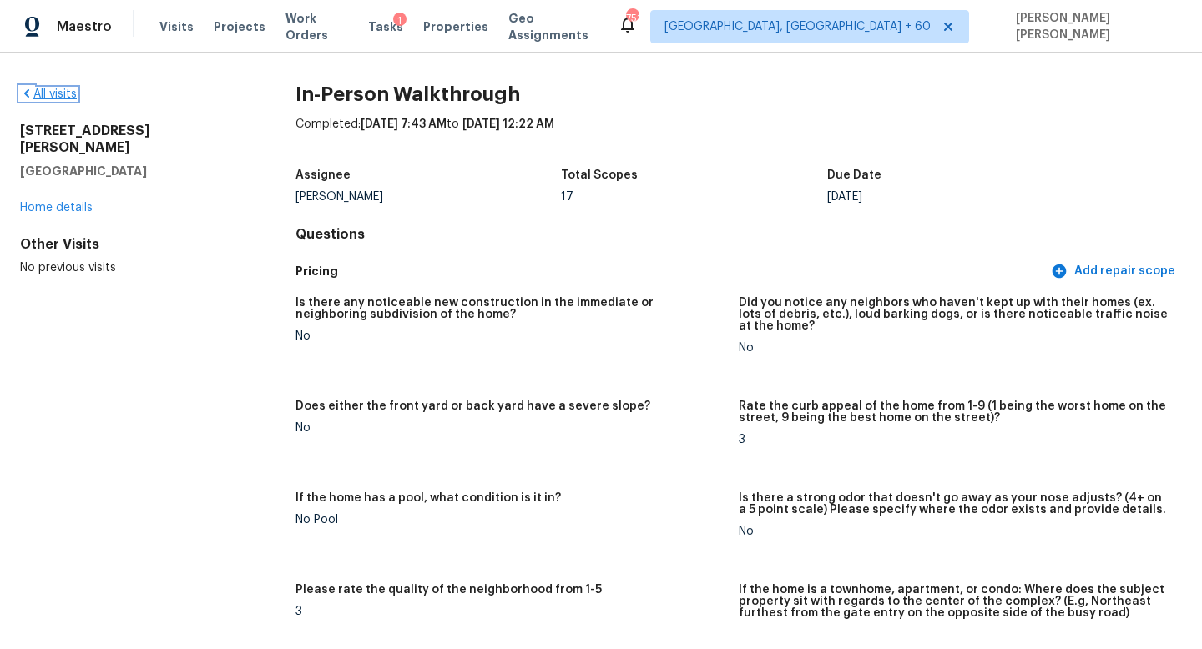
click at [45, 92] on link "All visits" at bounding box center [48, 94] width 57 height 12
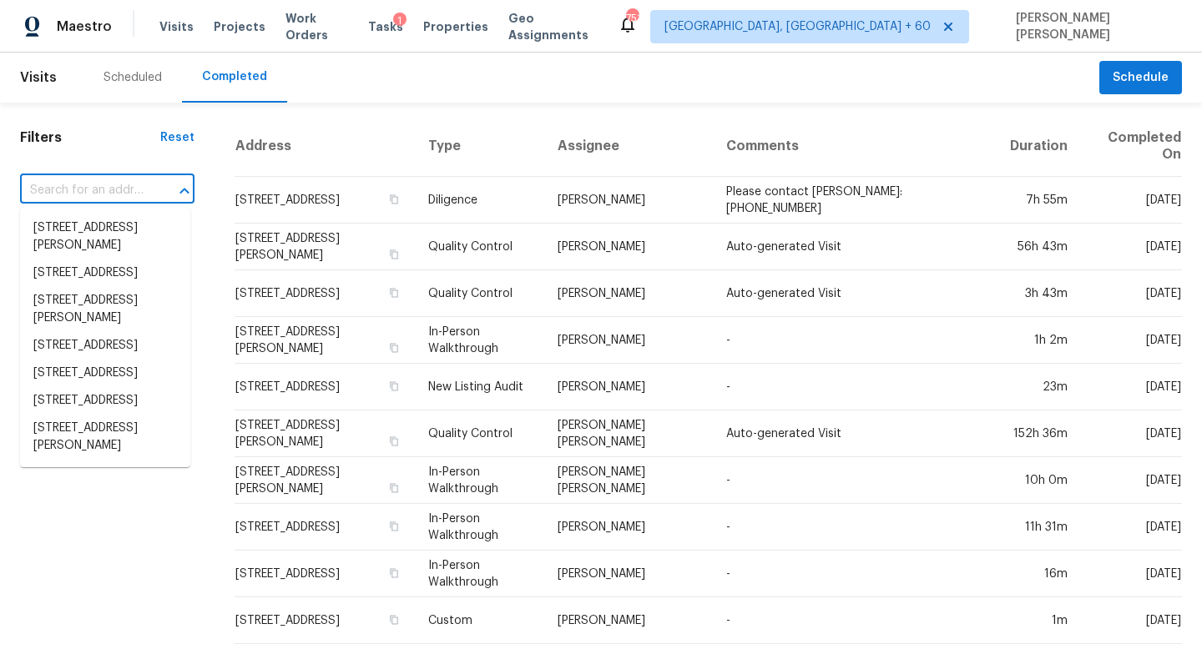
click at [87, 179] on input "text" at bounding box center [84, 191] width 128 height 26
paste input "9056 Laurel Ct, Highlands Ranch, CO 80126"
type input "9056 Laurel Ct, Highlands Ranch, CO 80126"
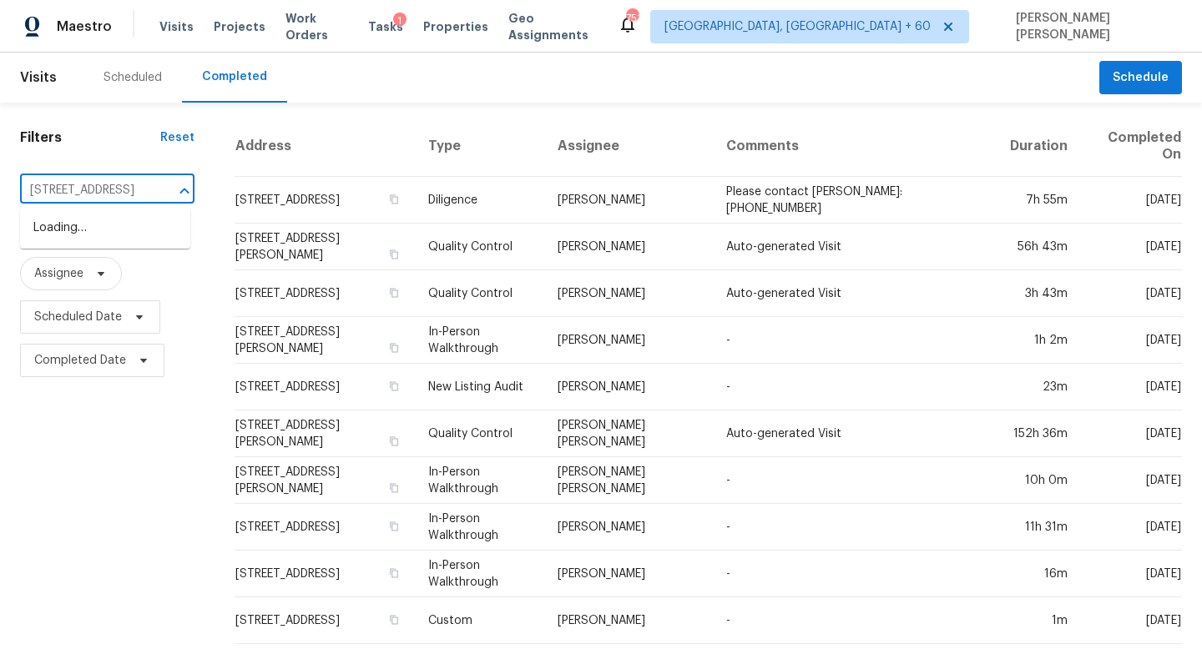
scroll to position [0, 127]
click at [114, 241] on li "9056 Laurel Ct, Highlands Ranch, CO 80126" at bounding box center [105, 228] width 170 height 28
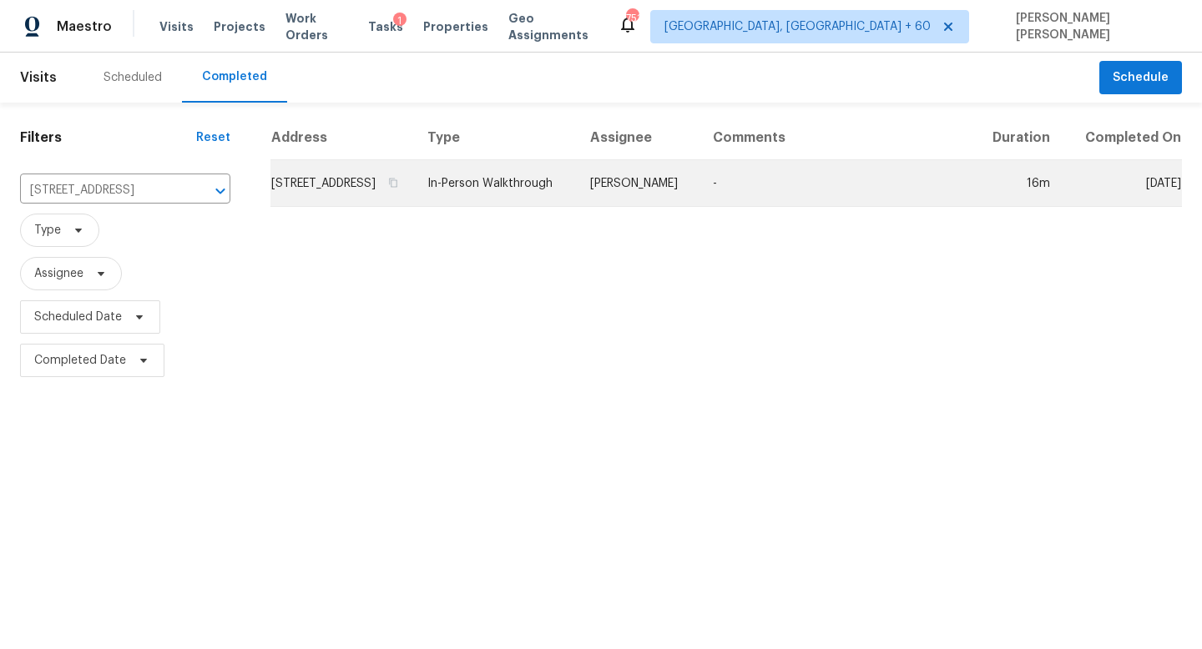
click at [577, 188] on td "In-Person Walkthrough" at bounding box center [495, 183] width 163 height 47
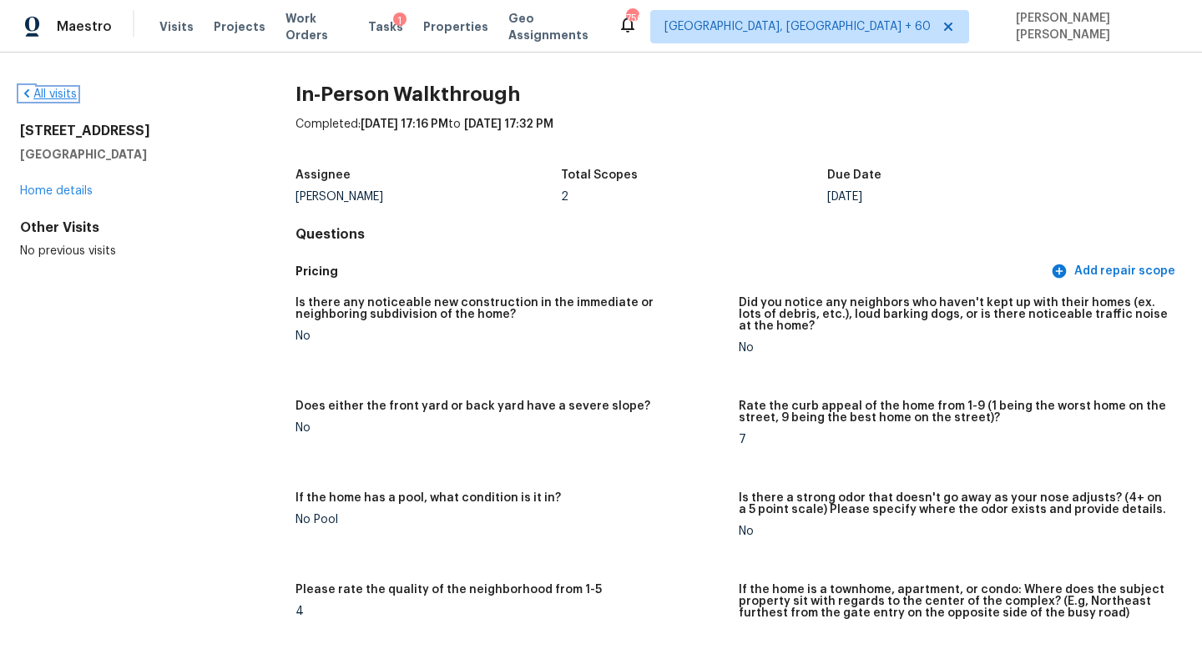
click at [34, 90] on link "All visits" at bounding box center [48, 94] width 57 height 12
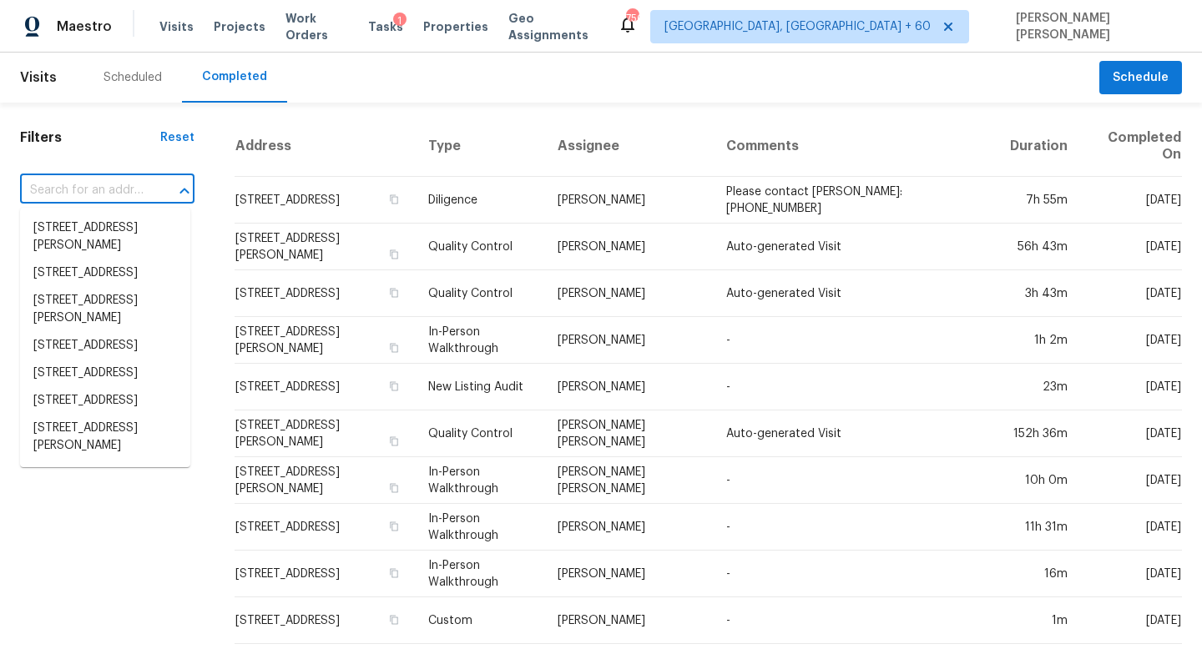
click at [119, 184] on input "text" at bounding box center [84, 191] width 128 height 26
paste input "2015 Albert Storm Ave, Moncks Corner, SC 29461"
type input "2015 Albert Storm Ave, Moncks Corner, SC 29461"
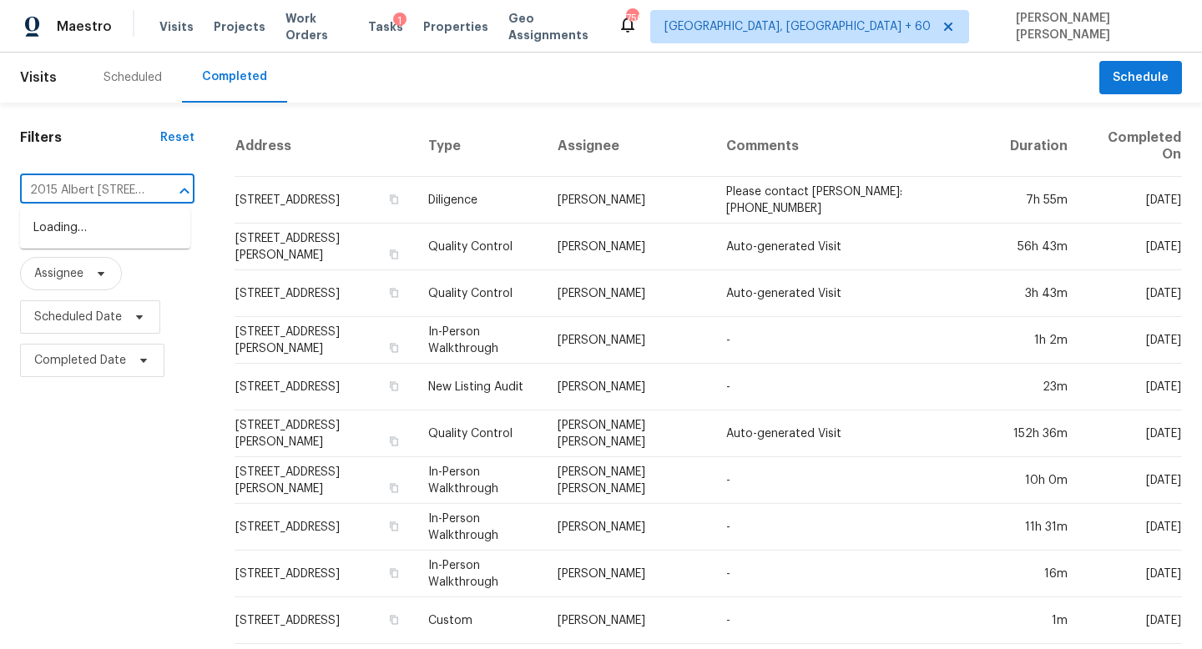
scroll to position [0, 155]
click at [167, 225] on li "2015 Albert Storm Ave, Moncks Corner, SC 29461" at bounding box center [105, 236] width 170 height 45
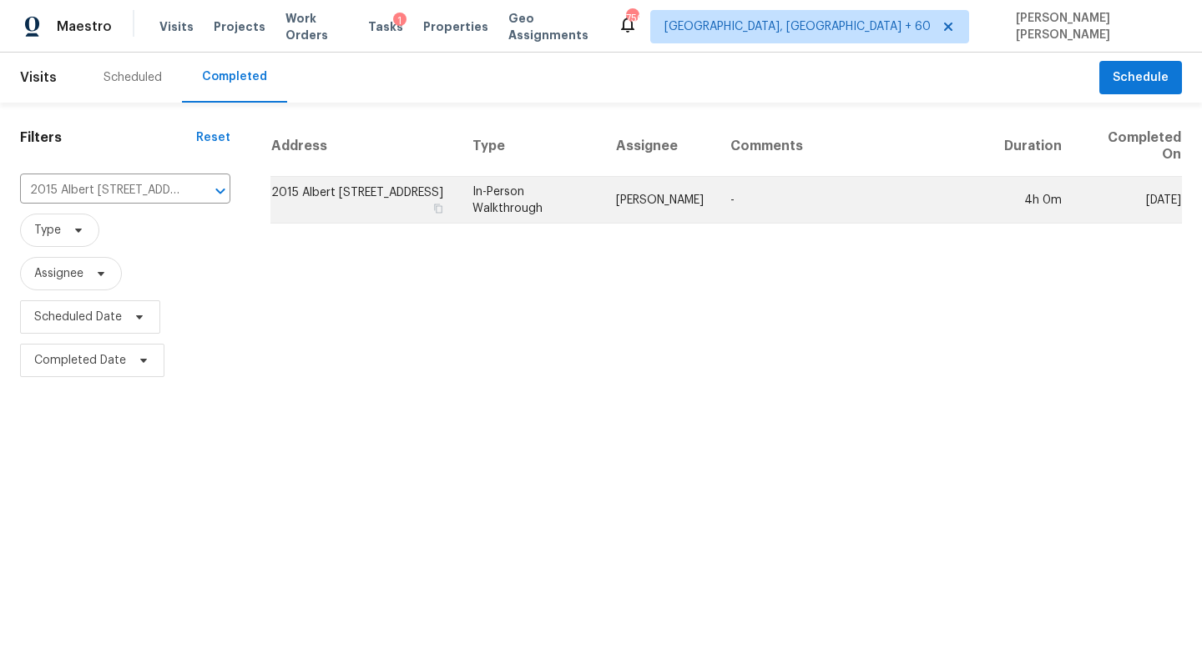
click at [454, 209] on td "2015 Albert Storm Ave, Moncks Corner, SC 29461" at bounding box center [364, 200] width 189 height 47
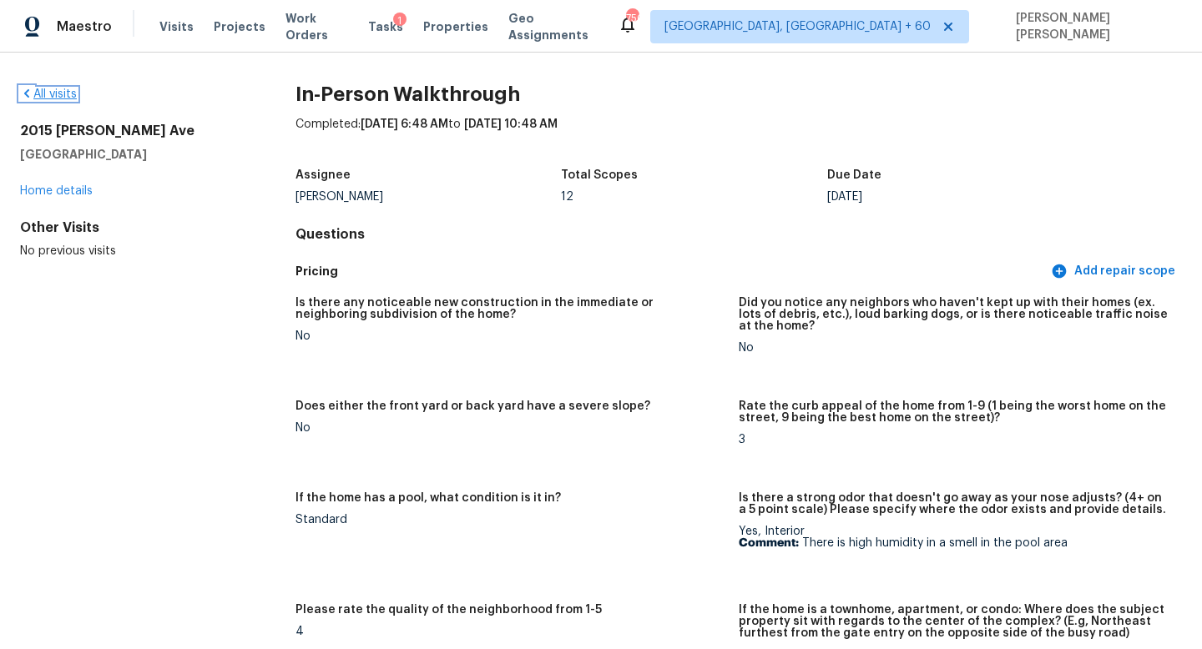
click at [52, 94] on link "All visits" at bounding box center [48, 94] width 57 height 12
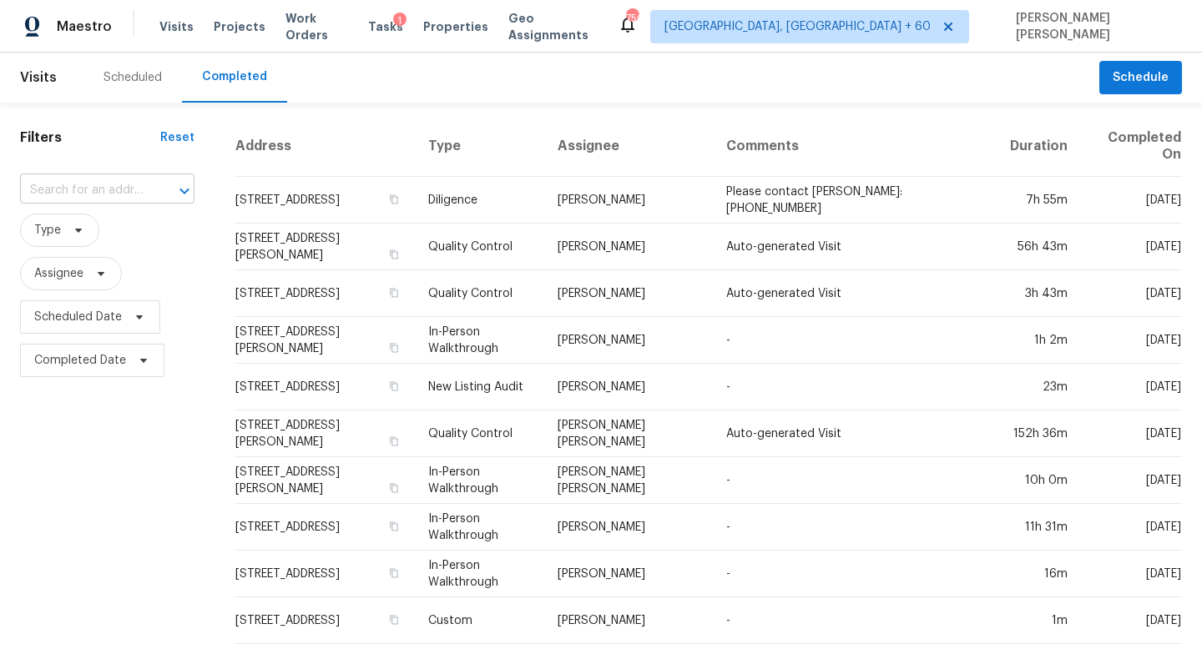
click at [59, 184] on input "text" at bounding box center [84, 191] width 128 height 26
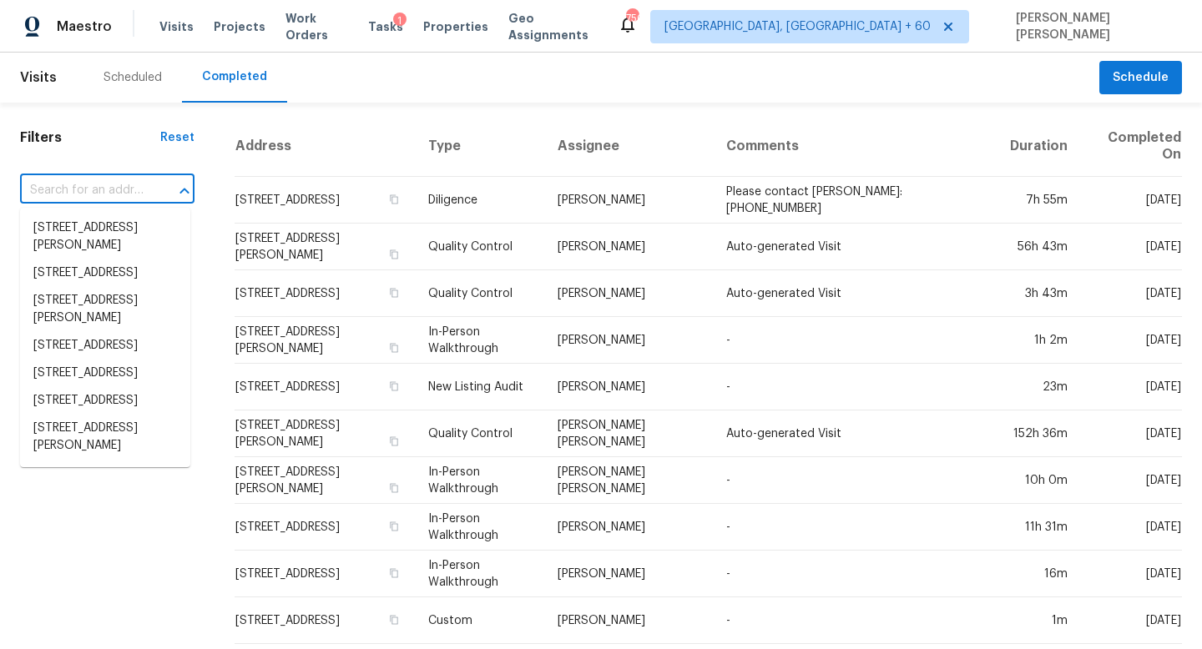
paste input "793 Chesterfield Dr, Lawrenceville, GA 30044"
type input "793 Chesterfield Dr, Lawrenceville, GA 30044"
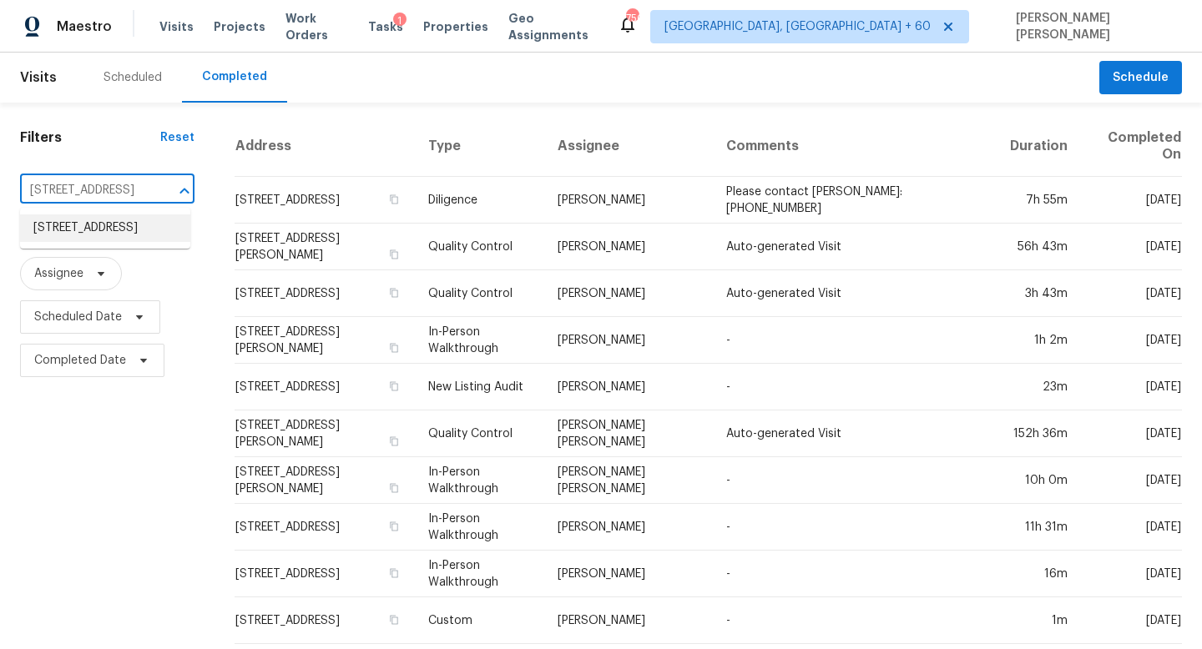
click at [123, 224] on li "793 Chesterfield Dr, Lawrenceville, GA 30044" at bounding box center [105, 228] width 170 height 28
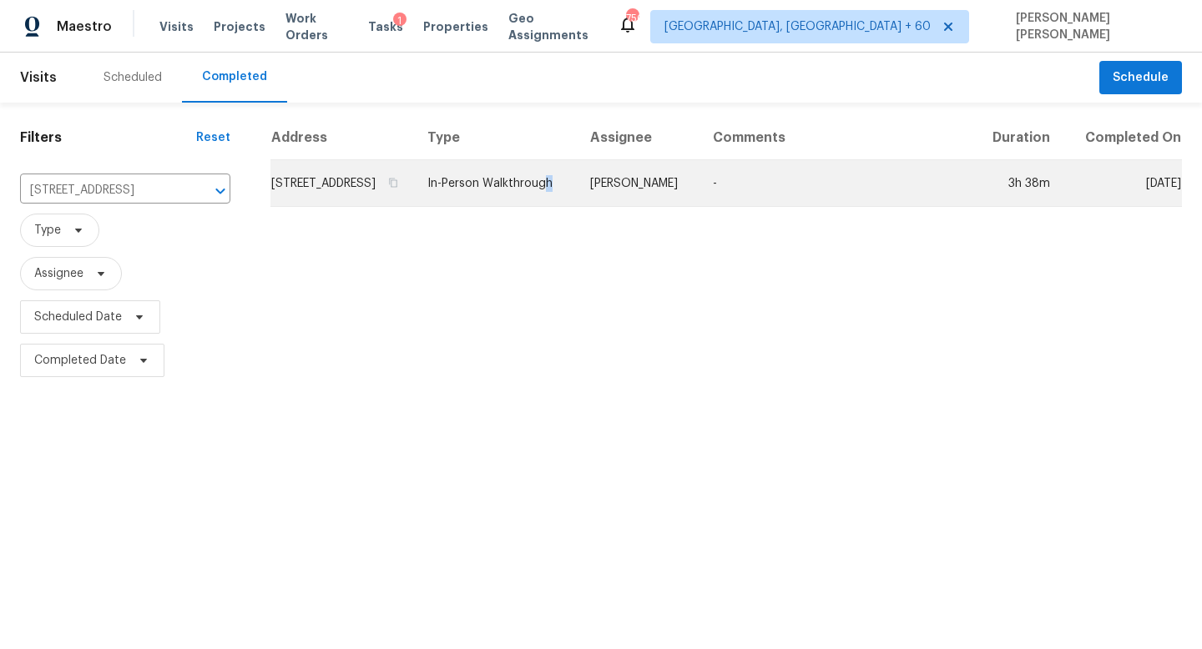
click at [567, 207] on td "In-Person Walkthrough" at bounding box center [495, 183] width 163 height 47
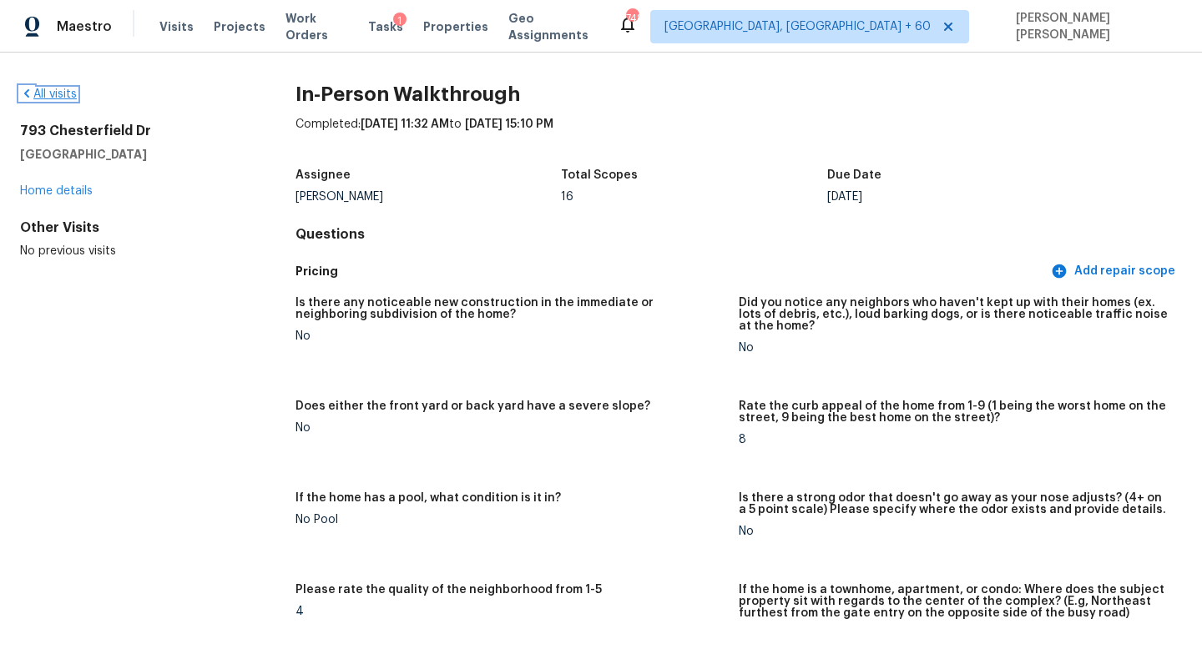
click at [44, 92] on link "All visits" at bounding box center [48, 94] width 57 height 12
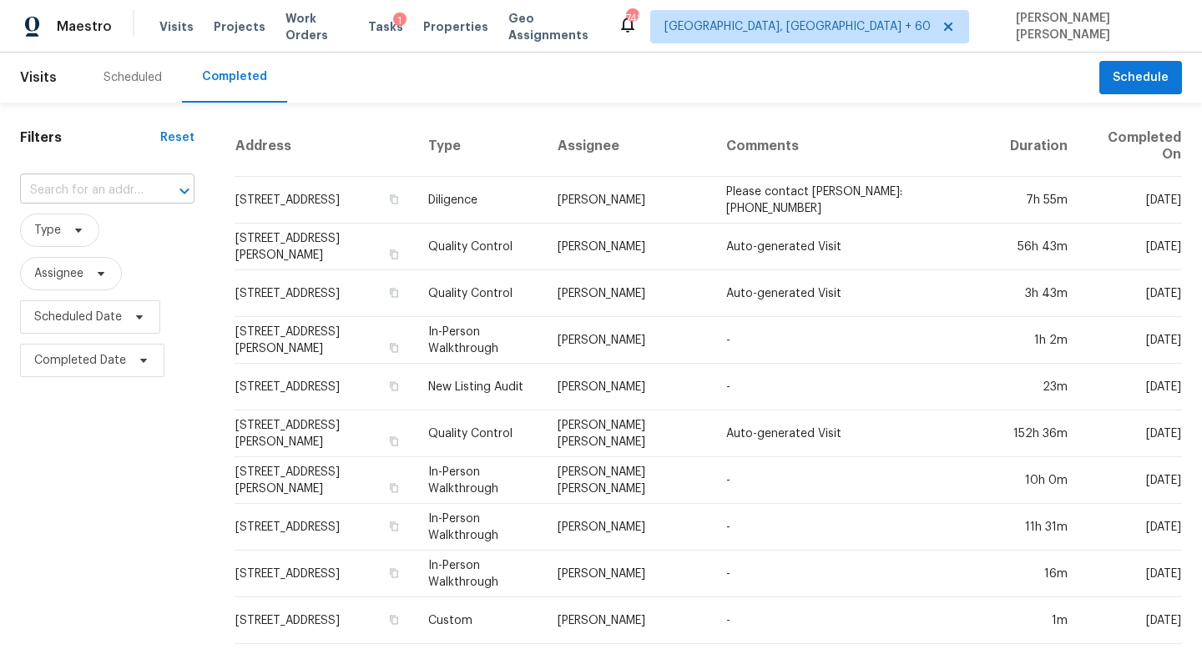
click at [110, 188] on input "text" at bounding box center [84, 191] width 128 height 26
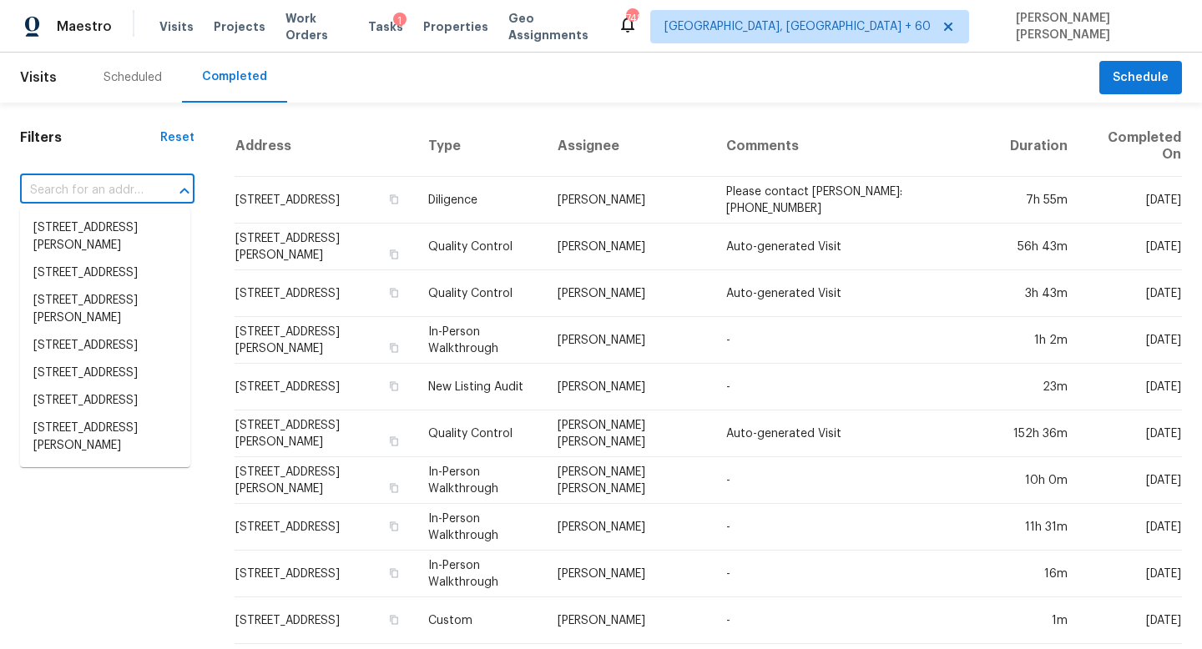
paste input "4518 Meadowland Pl, San Antonio, TX 78222"
type input "4518 Meadowland Pl, San Antonio, TX 78222"
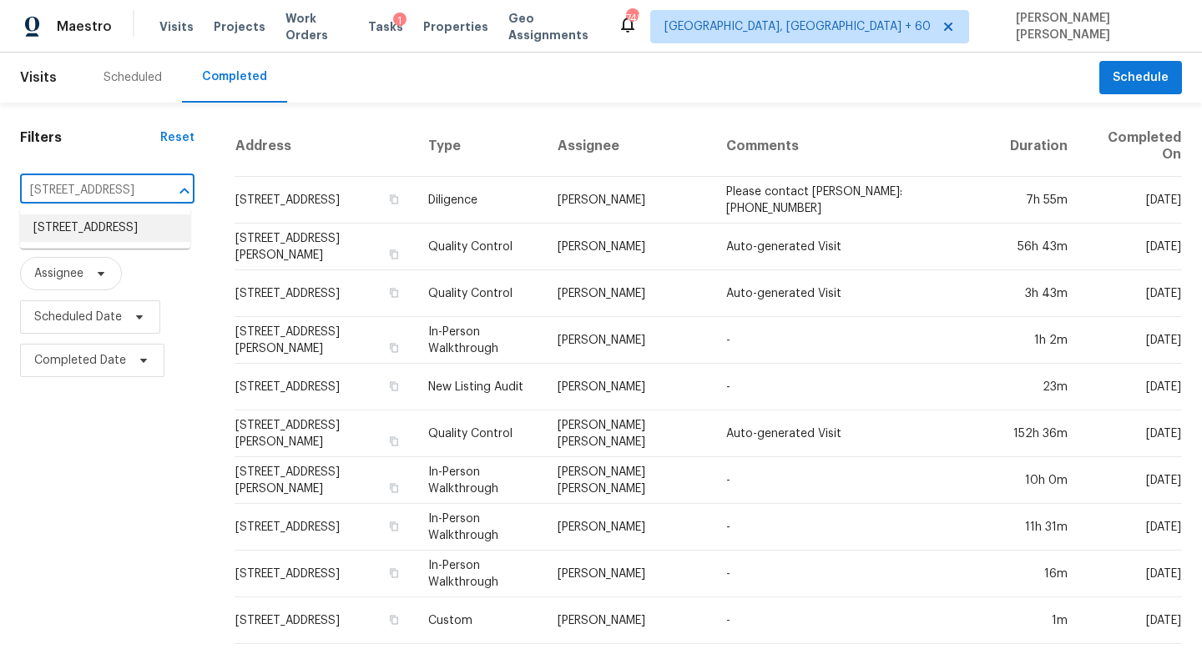
click at [138, 241] on li "4518 Meadowland Pl, San Antonio, TX 78222" at bounding box center [105, 228] width 170 height 28
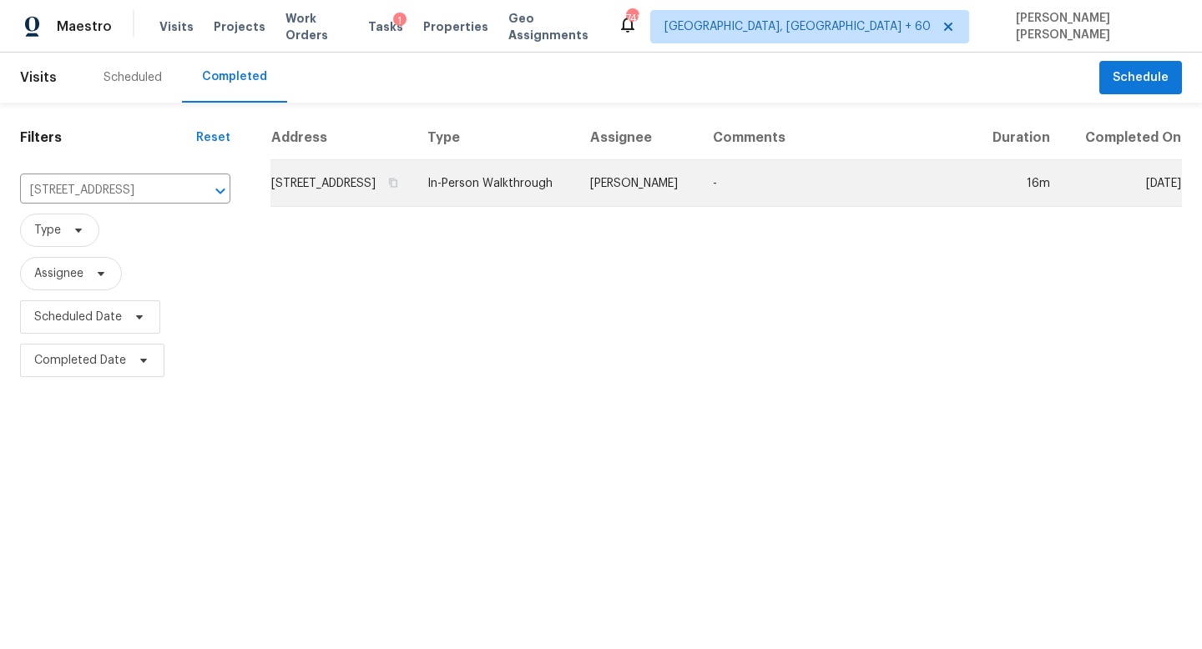
click at [668, 196] on td "Felix Ramos" at bounding box center [638, 183] width 123 height 47
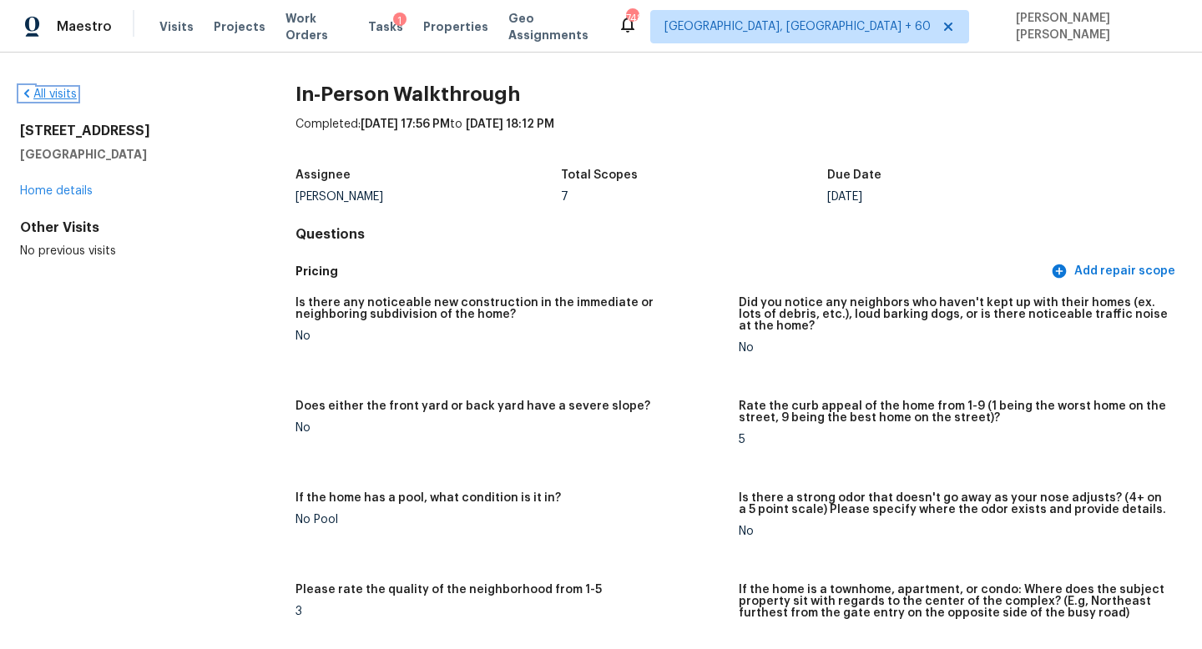
click at [53, 95] on link "All visits" at bounding box center [48, 94] width 57 height 12
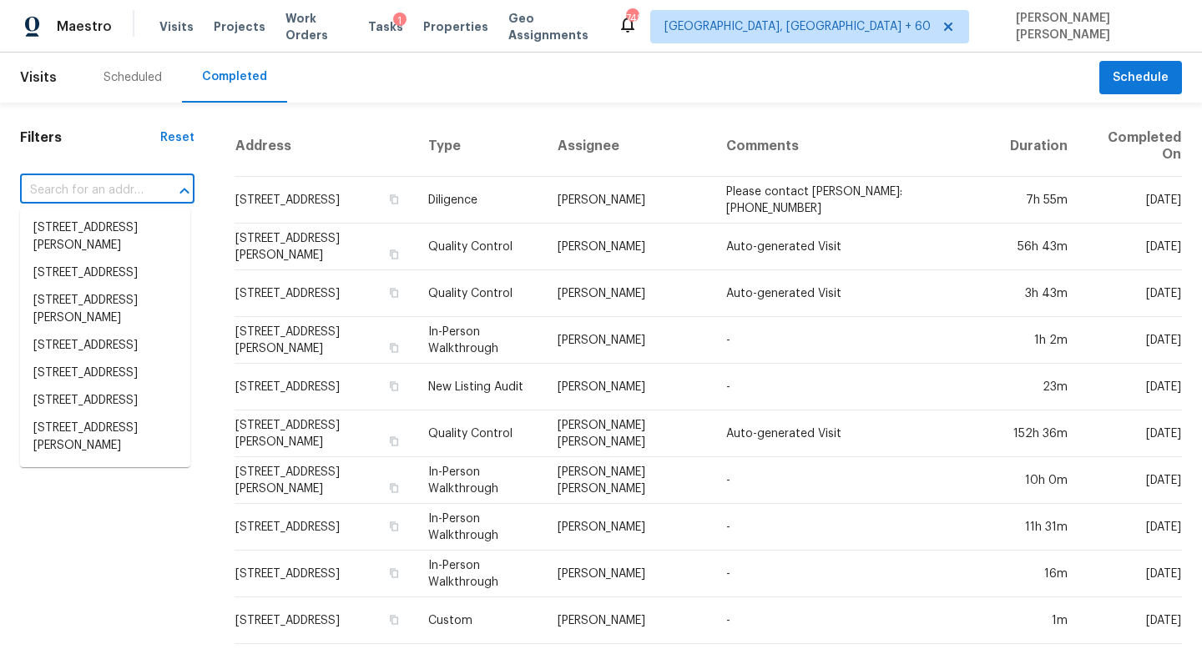
click at [73, 181] on input "text" at bounding box center [84, 191] width 128 height 26
paste input "3093 Marwick Rd, Columbus, OH 43232"
type input "3093 Marwick Rd, Columbus, OH 43232"
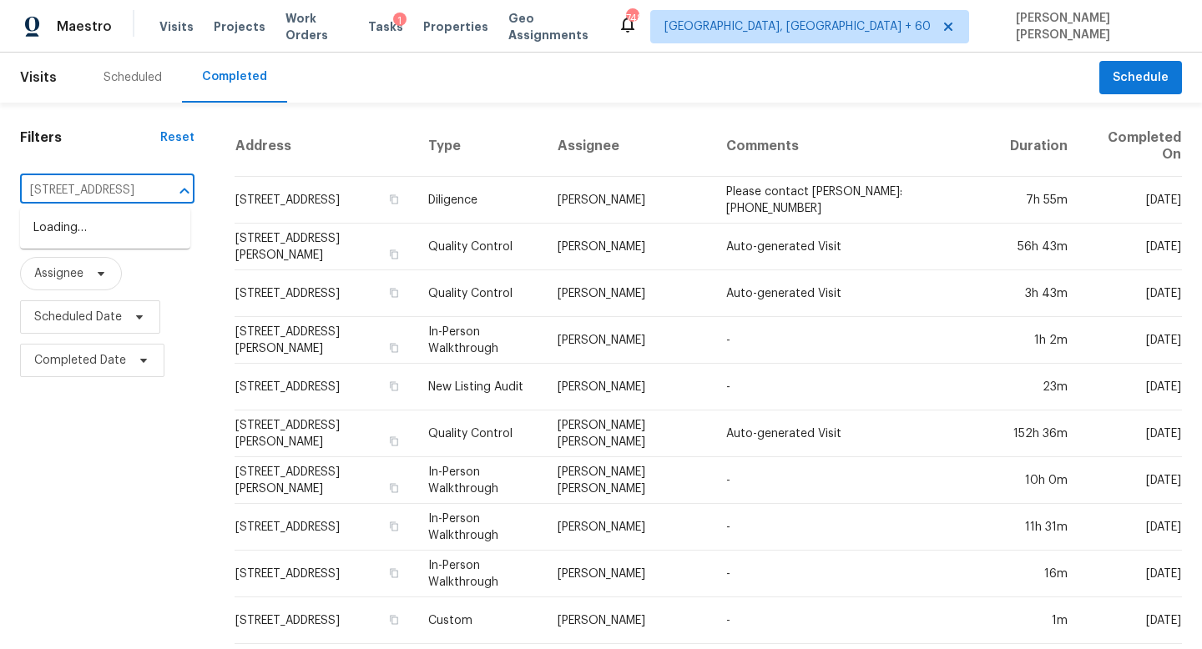
scroll to position [0, 106]
click at [105, 232] on li "3093 Marwick Rd, Columbus, OH 43232" at bounding box center [105, 228] width 170 height 28
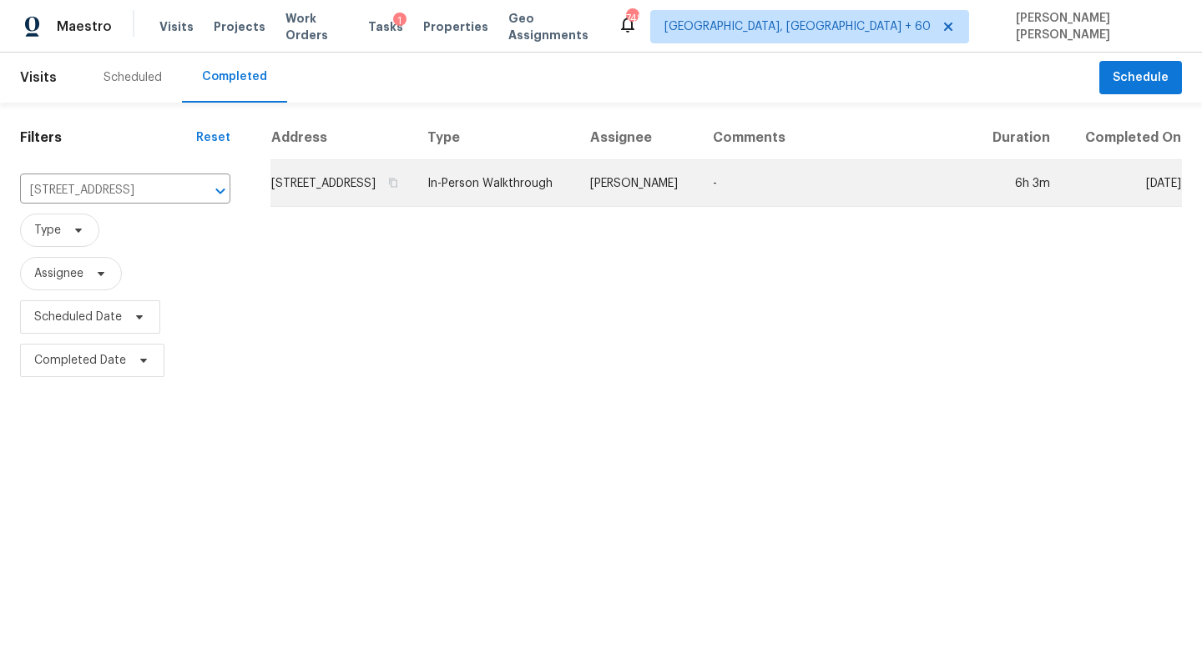
click at [577, 206] on td "In-Person Walkthrough" at bounding box center [495, 183] width 163 height 47
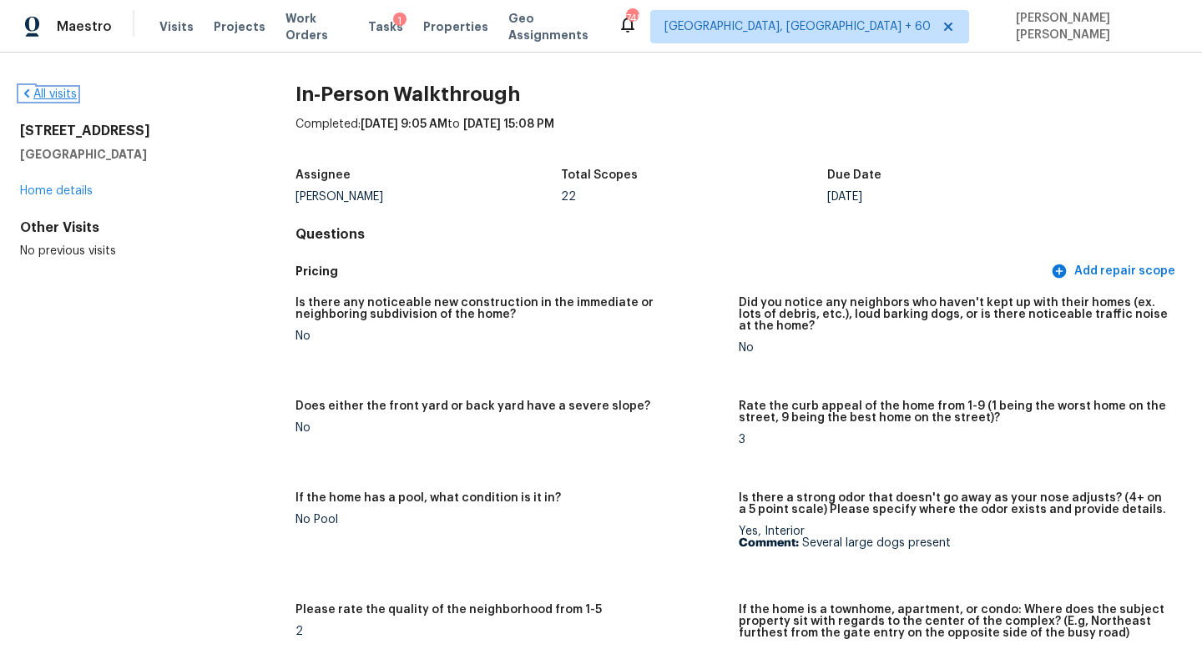
click at [58, 95] on link "All visits" at bounding box center [48, 94] width 57 height 12
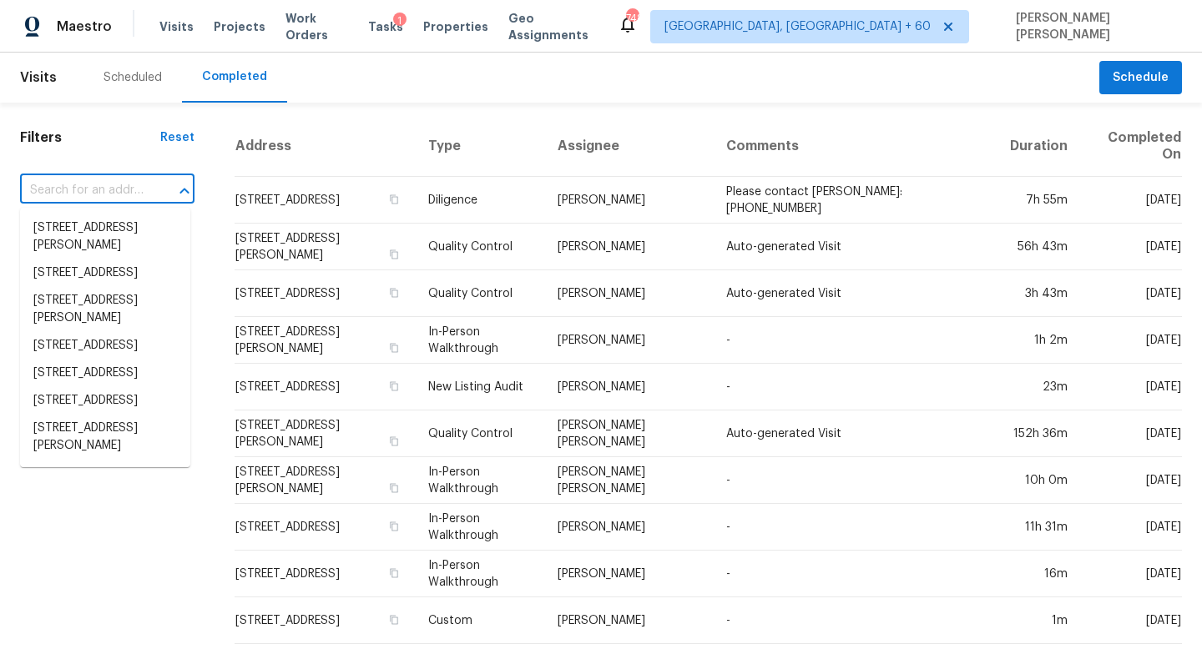
click at [123, 194] on input "text" at bounding box center [84, 191] width 128 height 26
paste input "705 Chaseridge Dr, McDonough, GA 30253"
type input "705 Chaseridge Dr, McDonough, GA 30253"
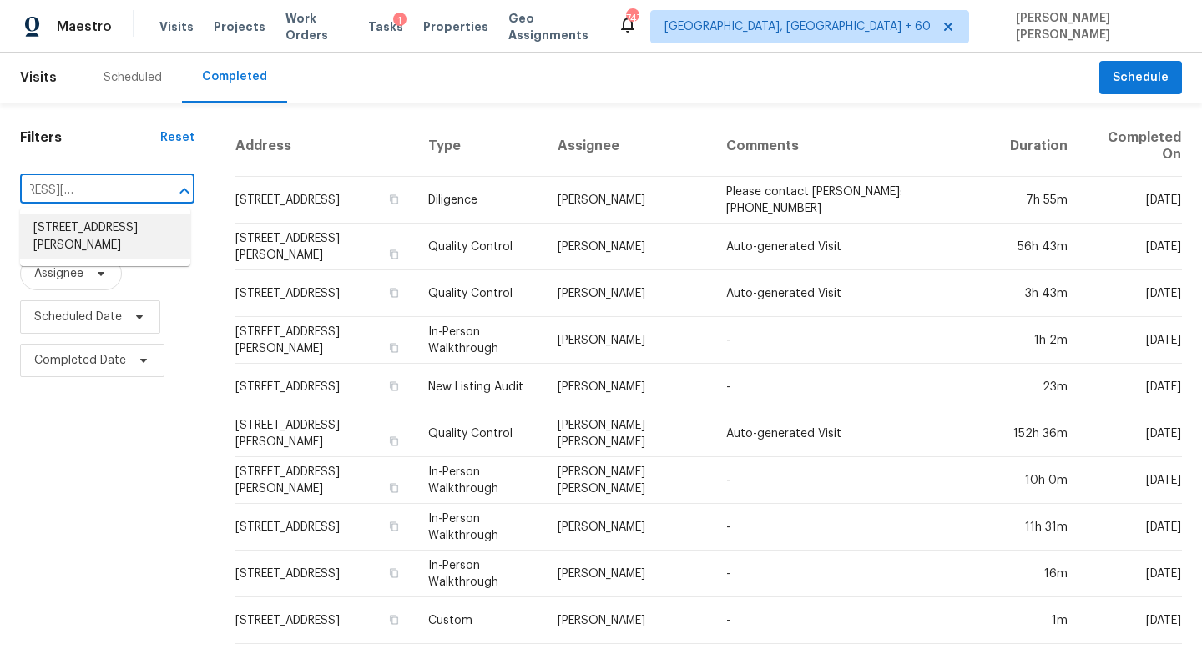
click at [167, 242] on li "705 Chaseridge Dr, McDonough, GA 30253" at bounding box center [105, 236] width 170 height 45
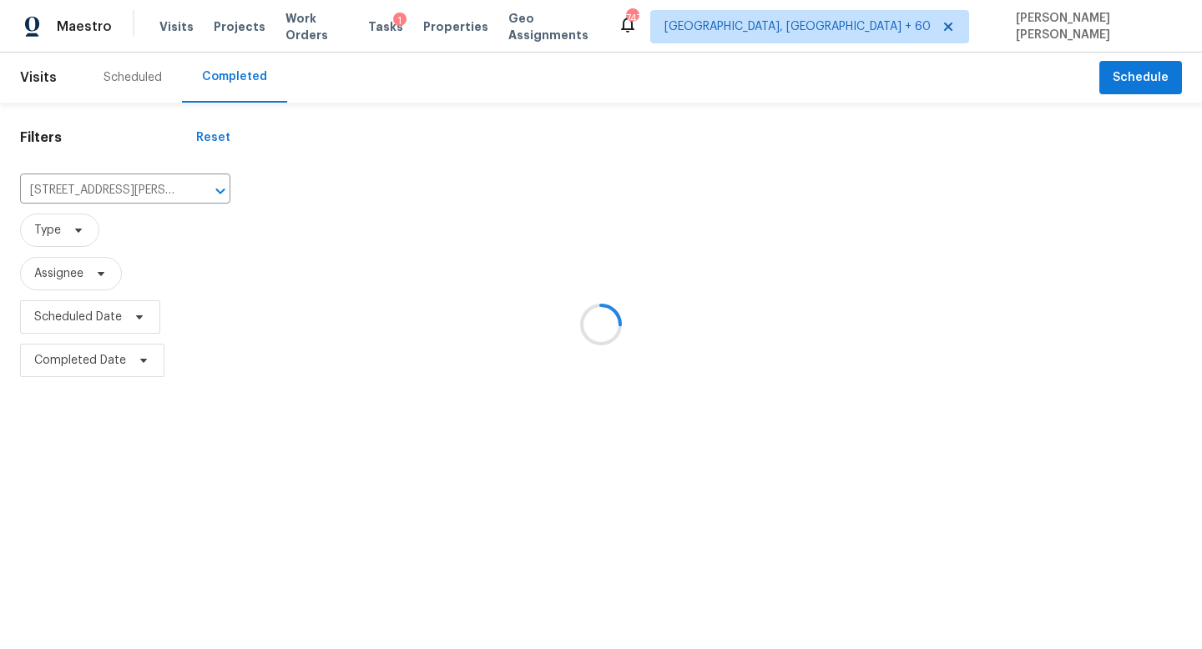
click at [554, 162] on div at bounding box center [601, 324] width 1202 height 649
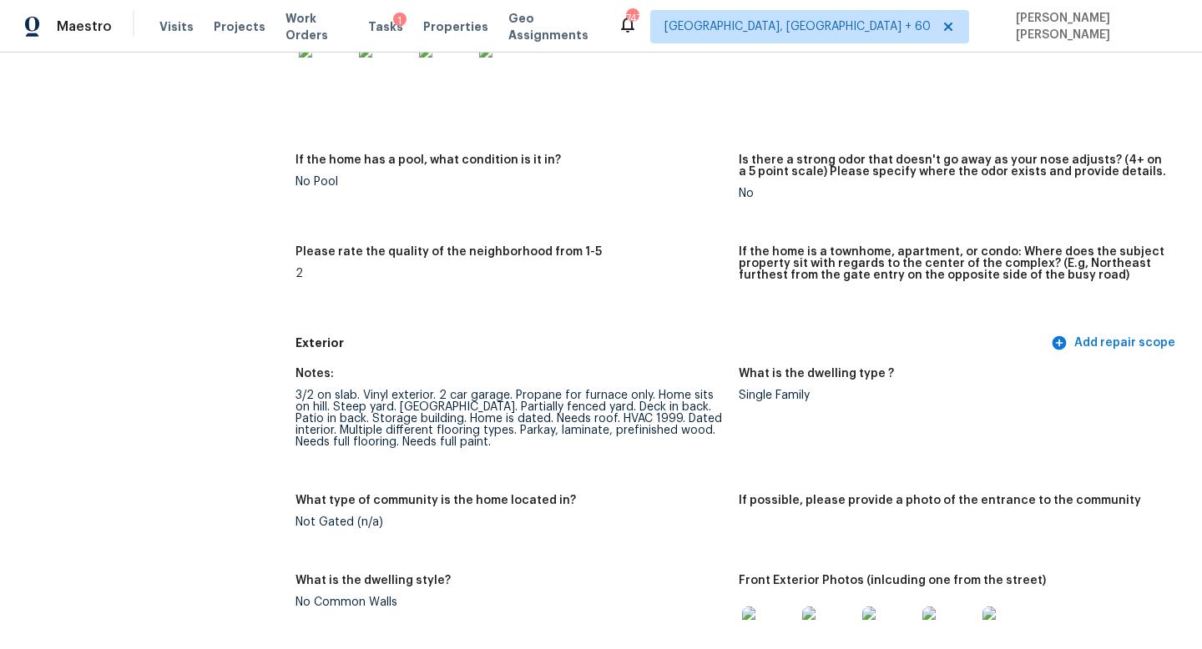
scroll to position [100, 0]
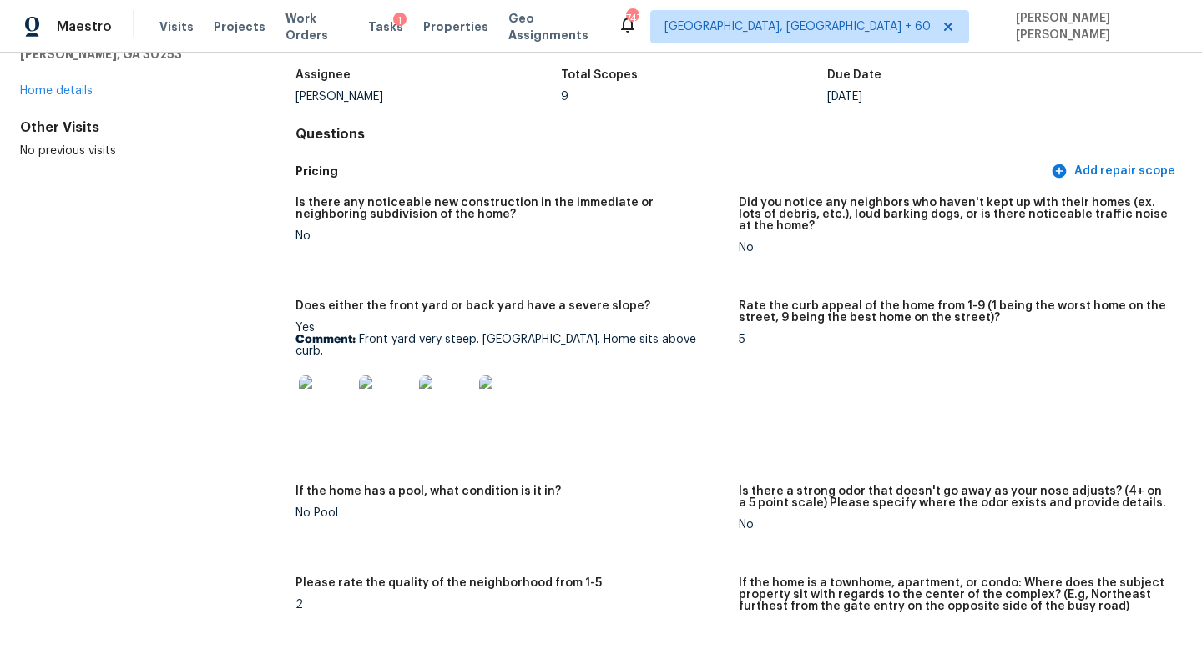
click at [530, 411] on img at bounding box center [505, 402] width 53 height 53
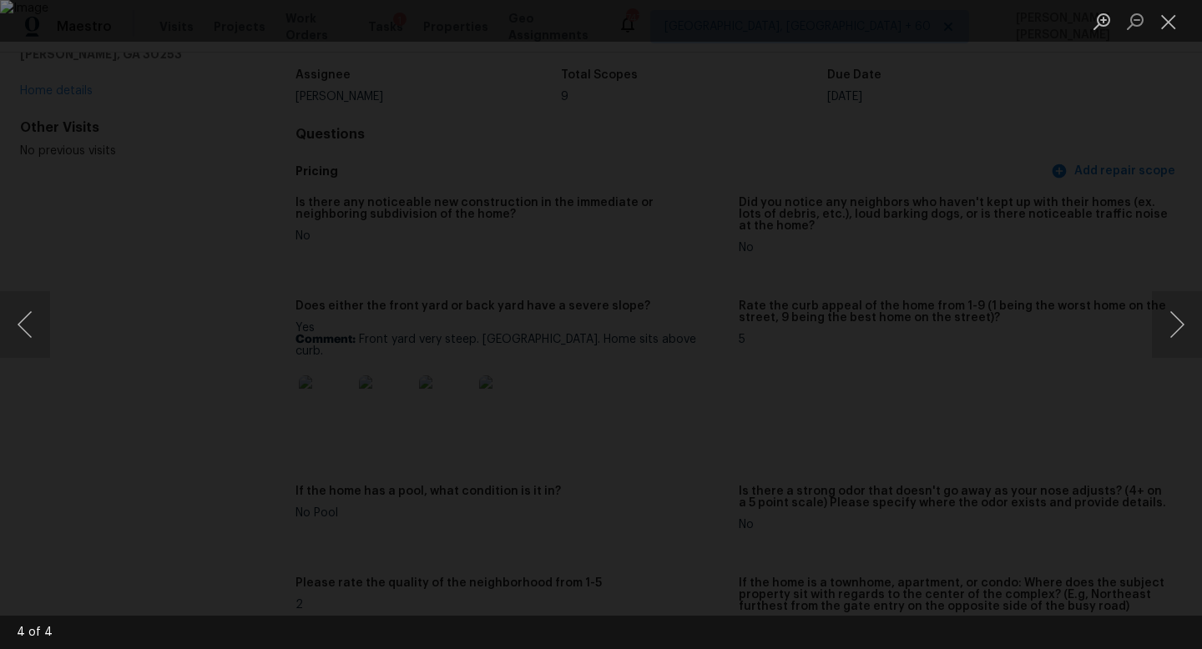
click at [177, 232] on img "Lightbox" at bounding box center [601, 324] width 1202 height 649
click at [127, 244] on div "Lightbox" at bounding box center [601, 324] width 1202 height 649
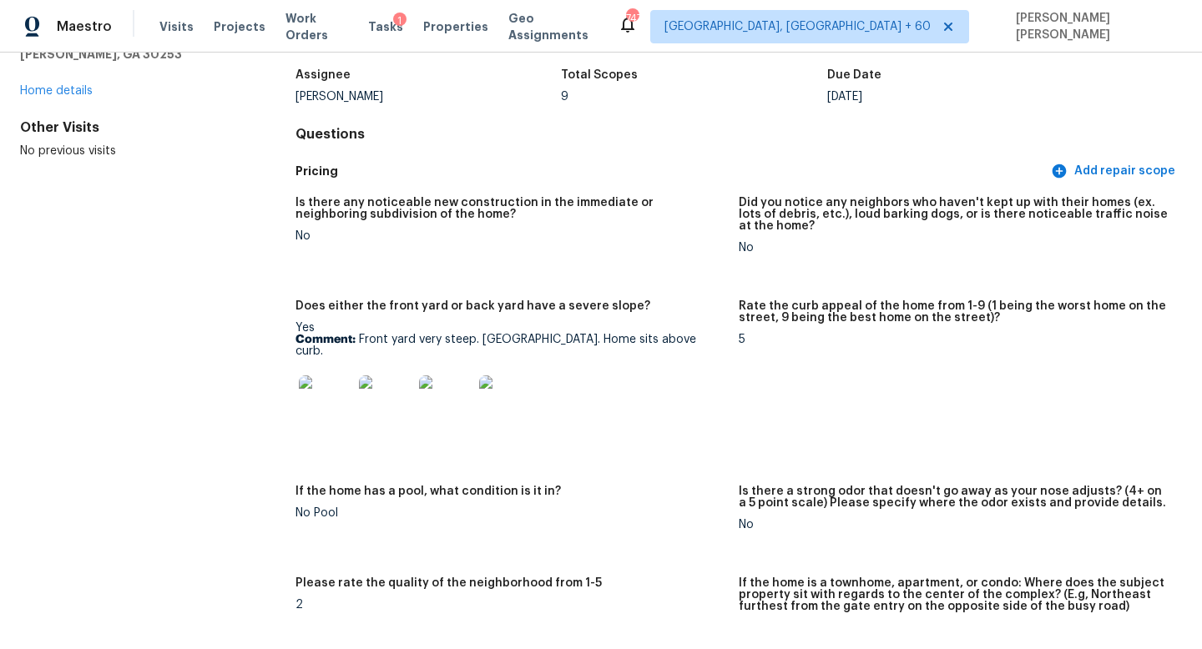
scroll to position [0, 0]
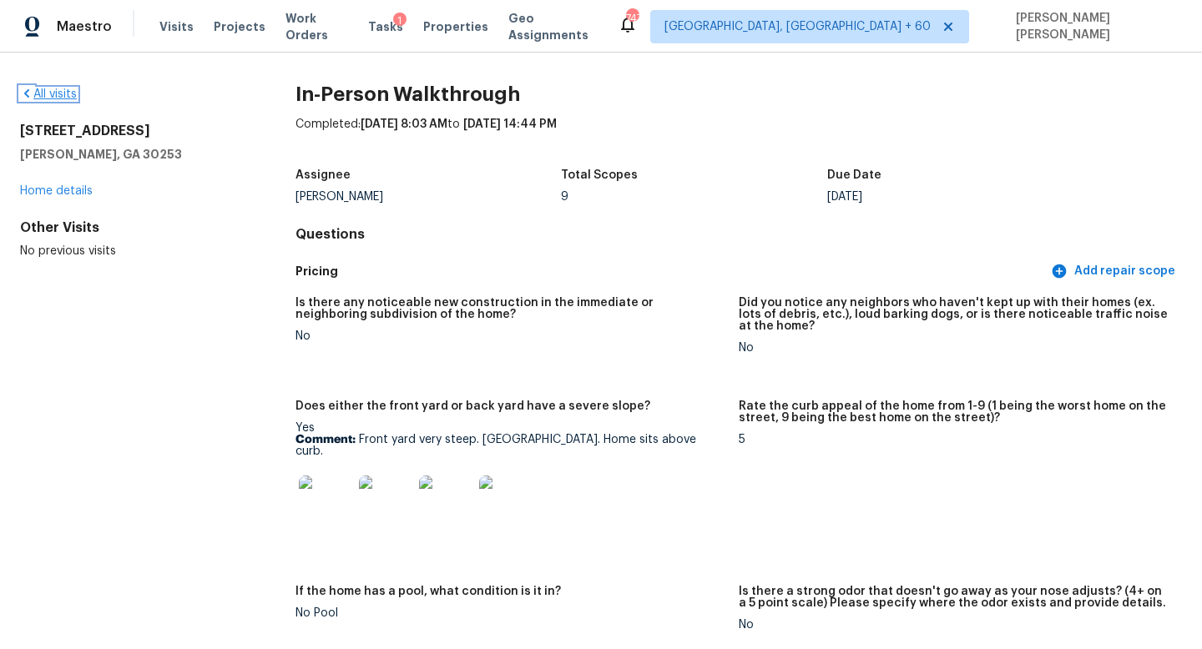
click at [54, 92] on link "All visits" at bounding box center [48, 94] width 57 height 12
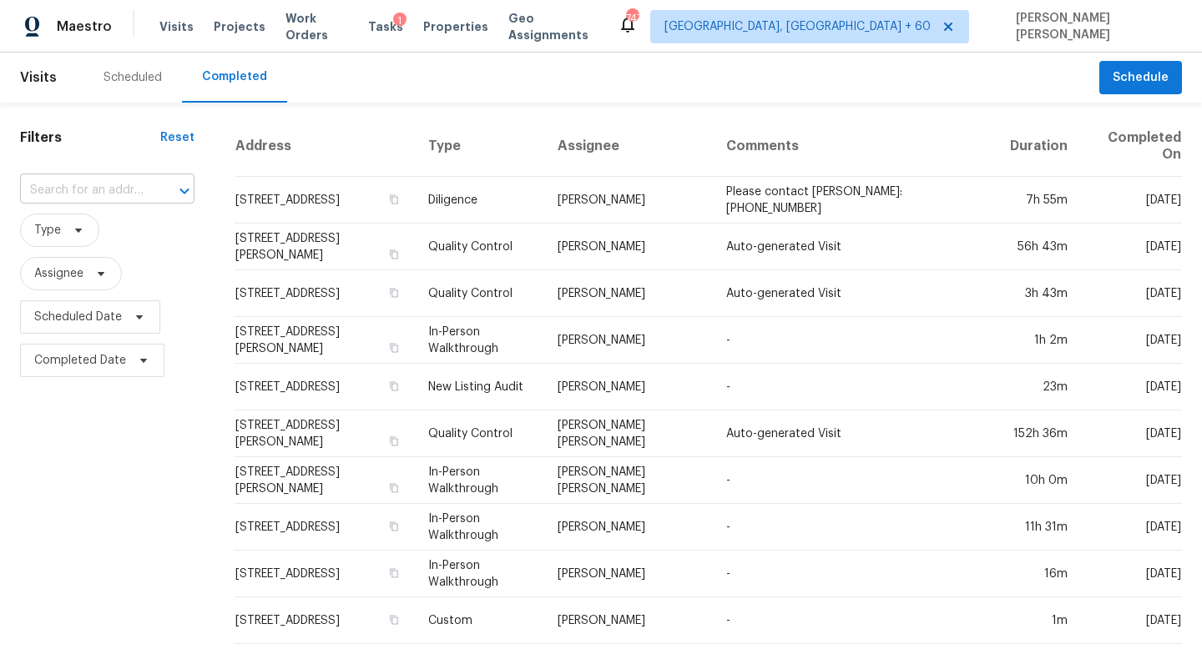
click at [118, 183] on input "text" at bounding box center [84, 191] width 128 height 26
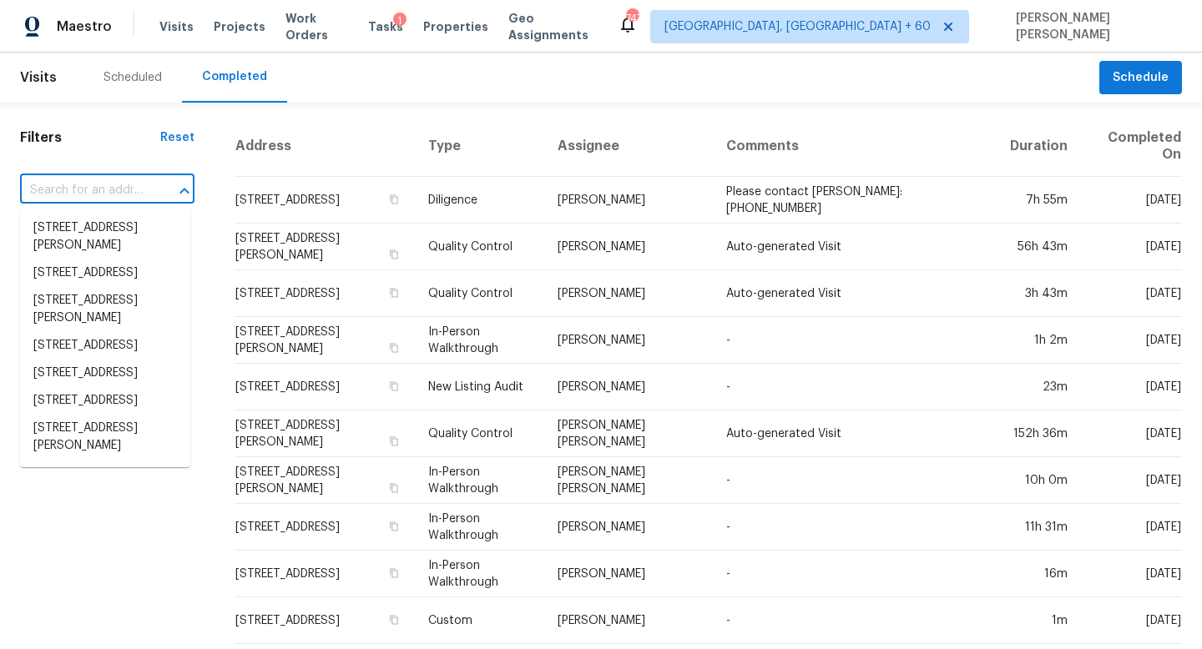
type input "v"
paste input "436 N Oak St, Jackson, GA 30233"
type input "436 N Oak St, Jackson, GA 30233"
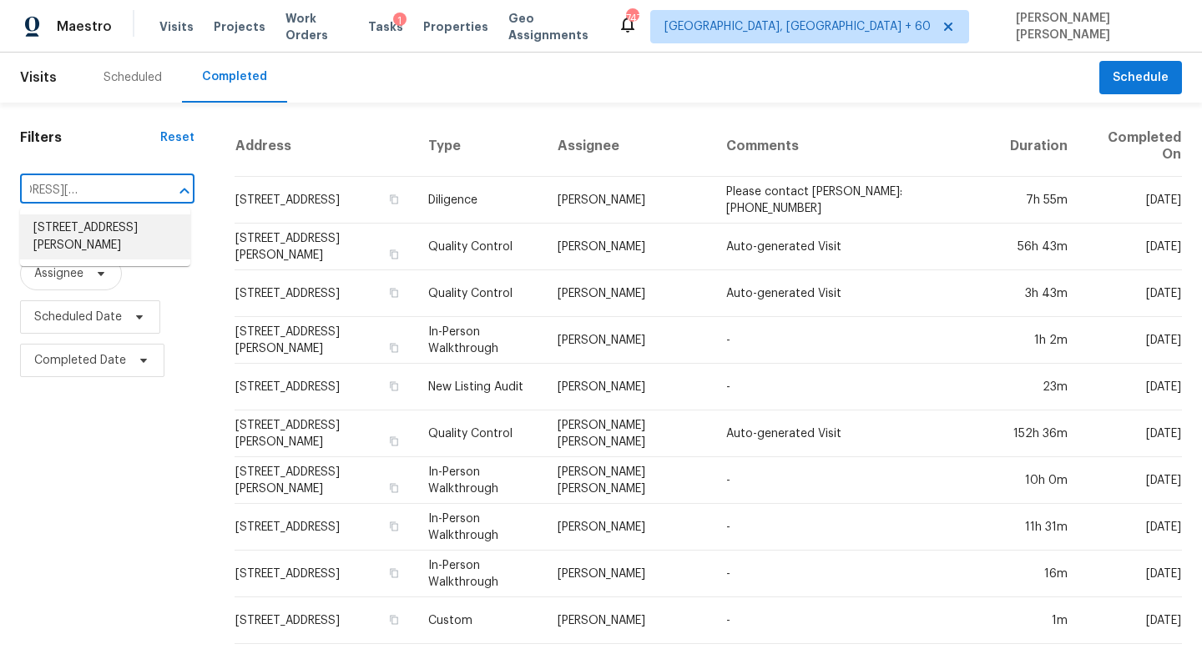
click at [133, 240] on li "436 N Oak St, Jackson, GA 30233" at bounding box center [105, 236] width 170 height 45
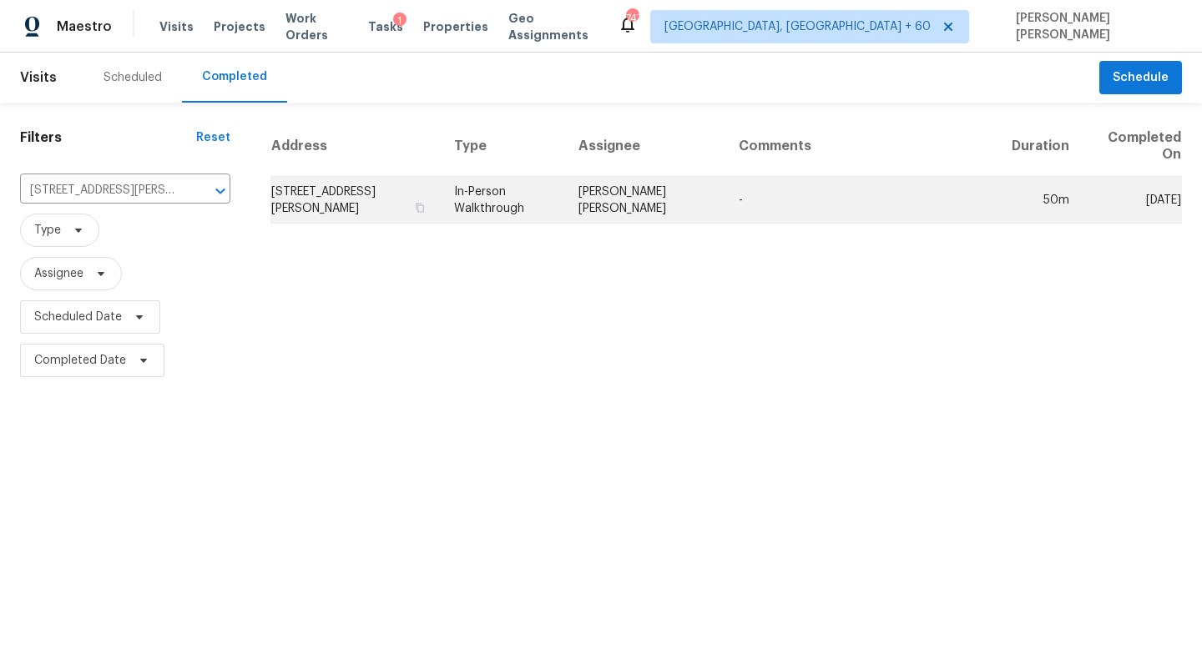
click at [598, 205] on td "Marcos Ricardo Resendiz" at bounding box center [645, 200] width 160 height 47
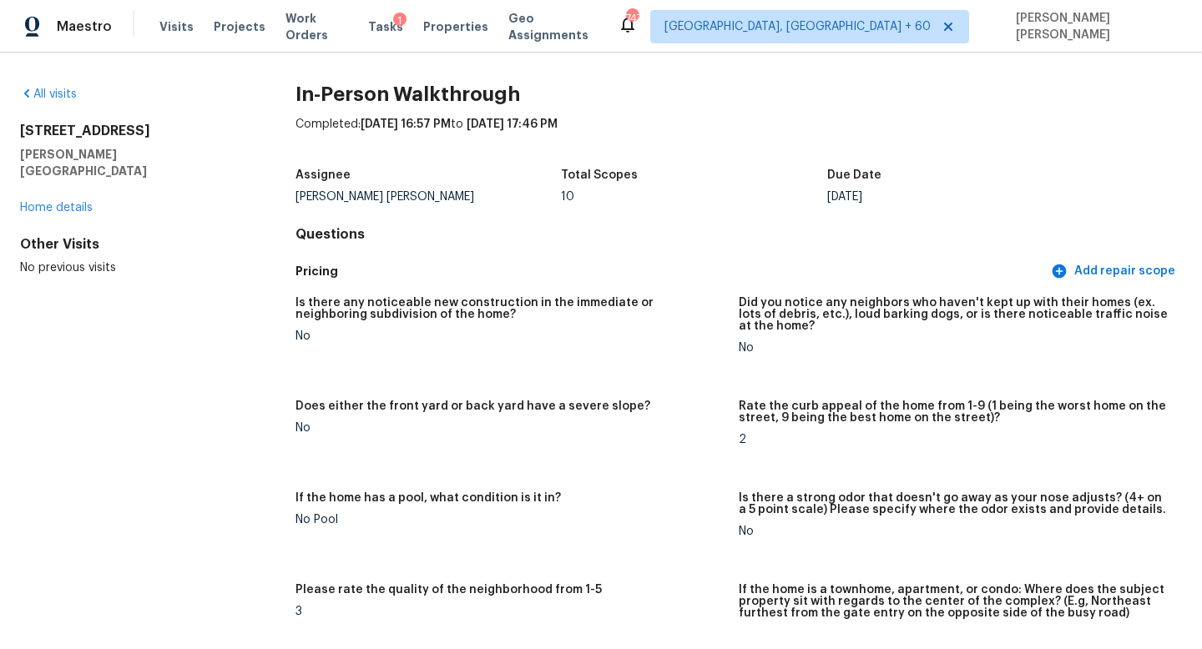
click at [58, 101] on div "All visits" at bounding box center [131, 94] width 222 height 17
click at [48, 96] on link "All visits" at bounding box center [48, 94] width 57 height 12
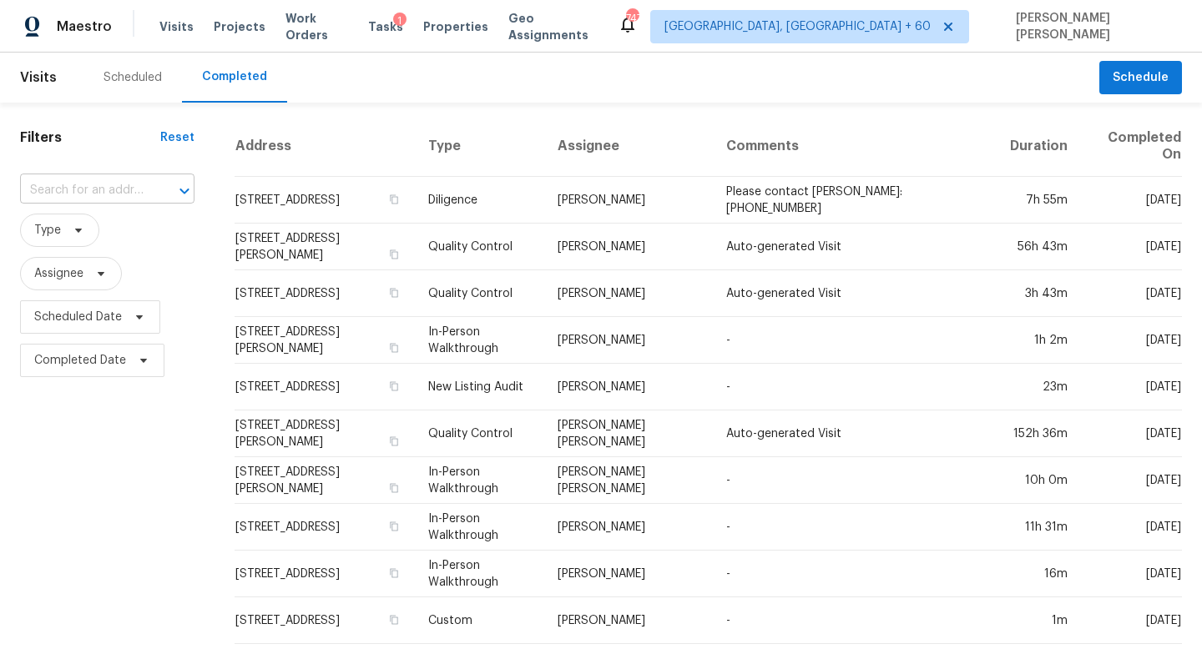
click at [113, 197] on input "text" at bounding box center [84, 191] width 128 height 26
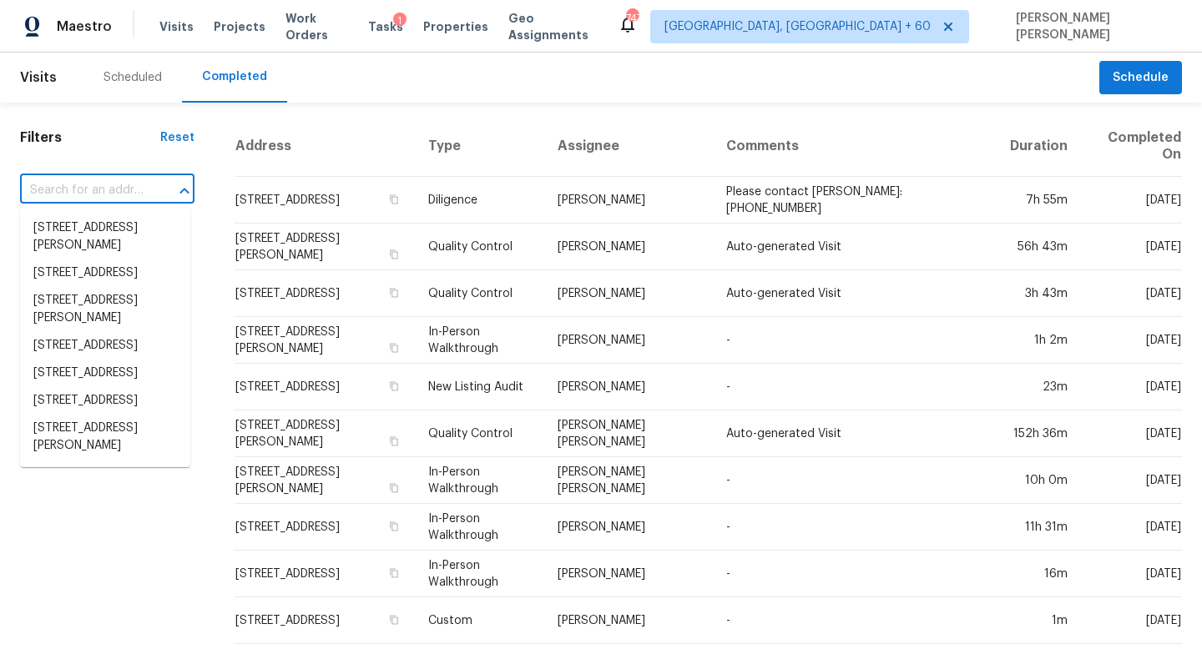
paste input "1810 E Palm Ave Apt 5104, Tampa, FL 33605"
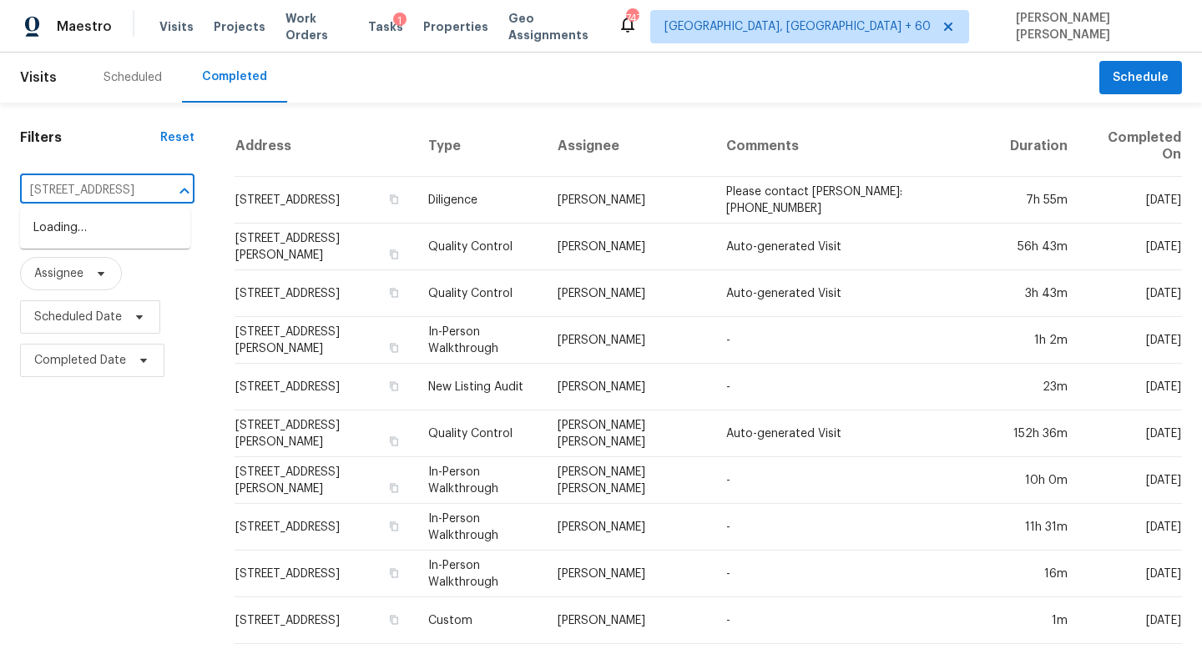
scroll to position [0, 126]
type input "1810 E Palm Ave Apt 5104, Tampa, FL 33605"
click at [129, 174] on div "​" at bounding box center [107, 191] width 174 height 36
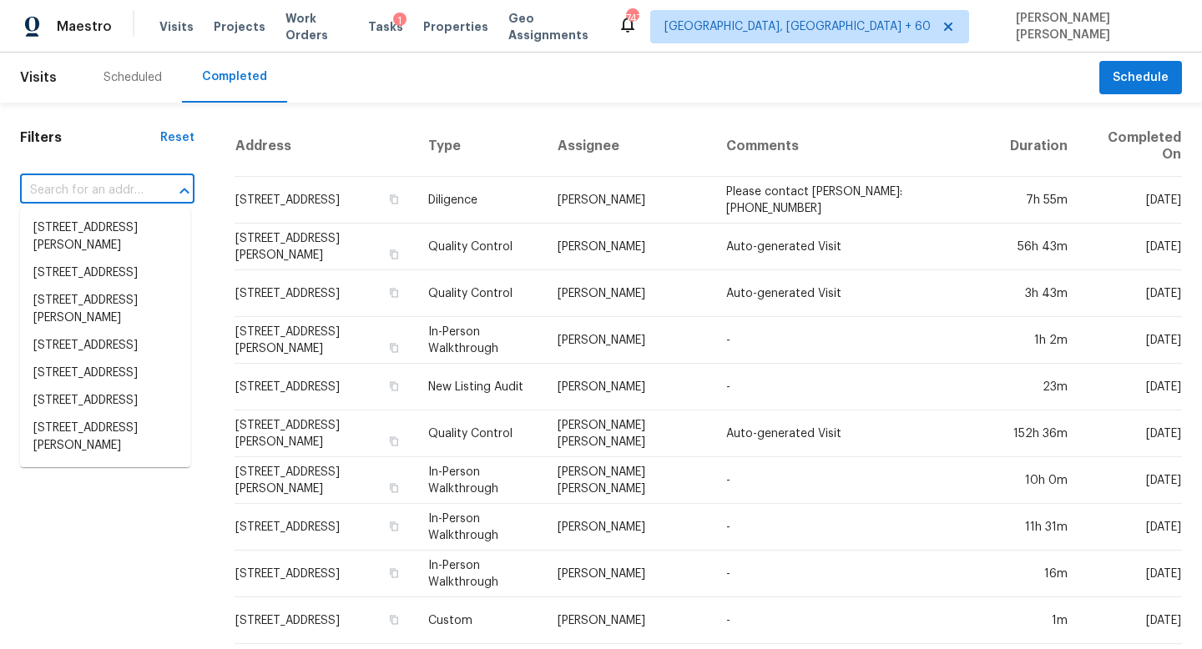
paste input "1810 E Palm Ave Apt 5104, Tampa, FL 33605"
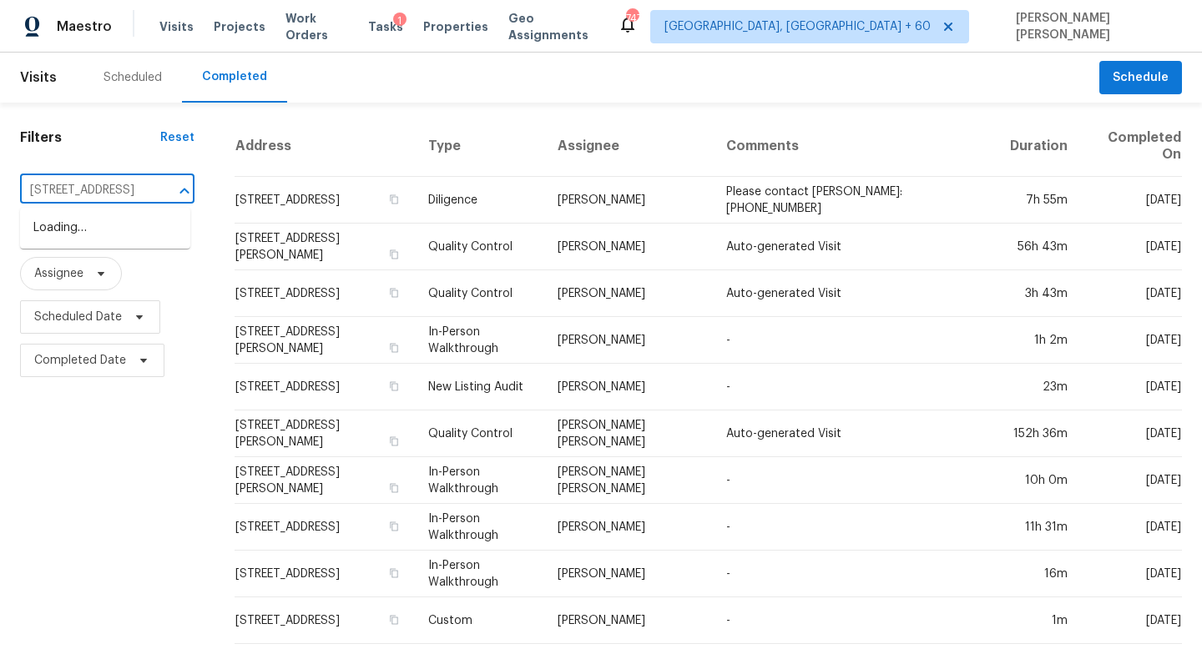
type input "[STREET_ADDRESS]"
click at [127, 297] on li "1810 E Palm Ave Apt 5104, Tampa, FL 33605" at bounding box center [105, 284] width 170 height 28
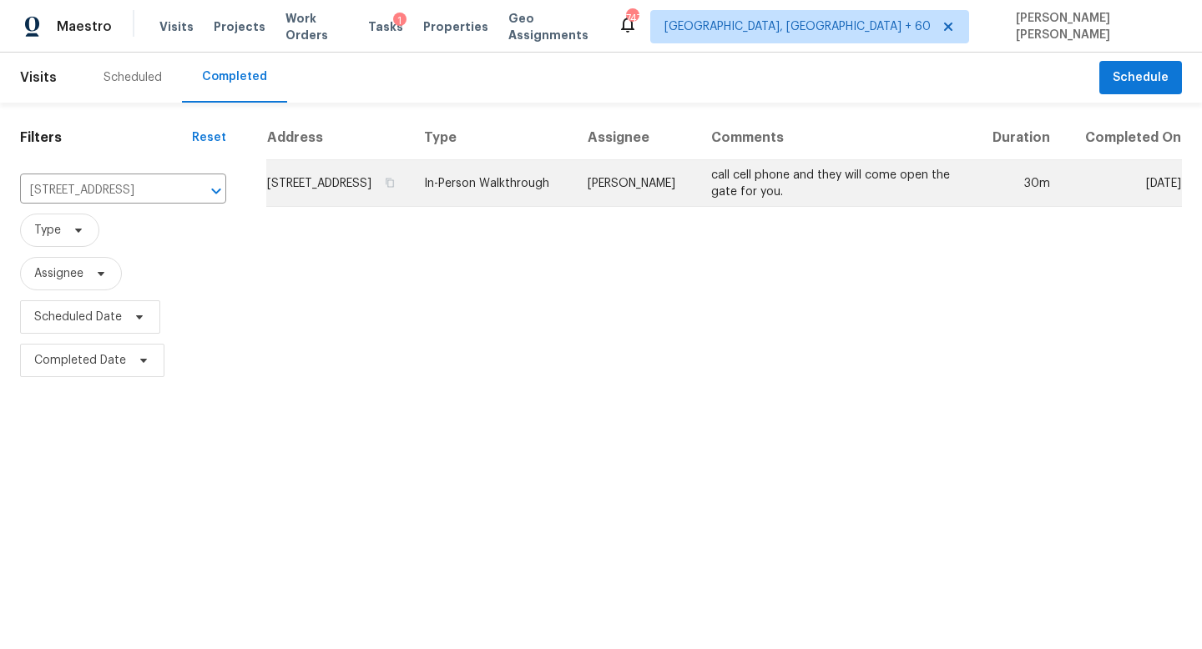
click at [574, 207] on td "In-Person Walkthrough" at bounding box center [493, 183] width 164 height 47
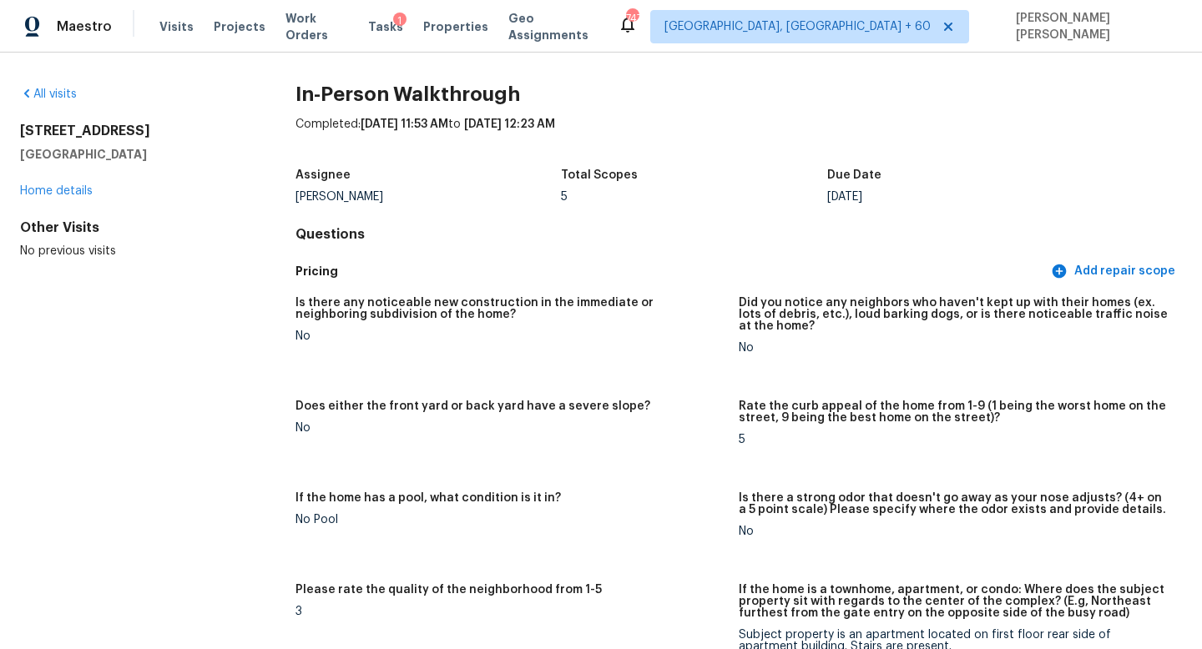
click at [24, 85] on div "All visits 1810 E Palm Ave Apt 5104 Tampa, FL 33605 Home details Other Visits N…" at bounding box center [601, 351] width 1202 height 597
click at [51, 93] on link "All visits" at bounding box center [48, 94] width 57 height 12
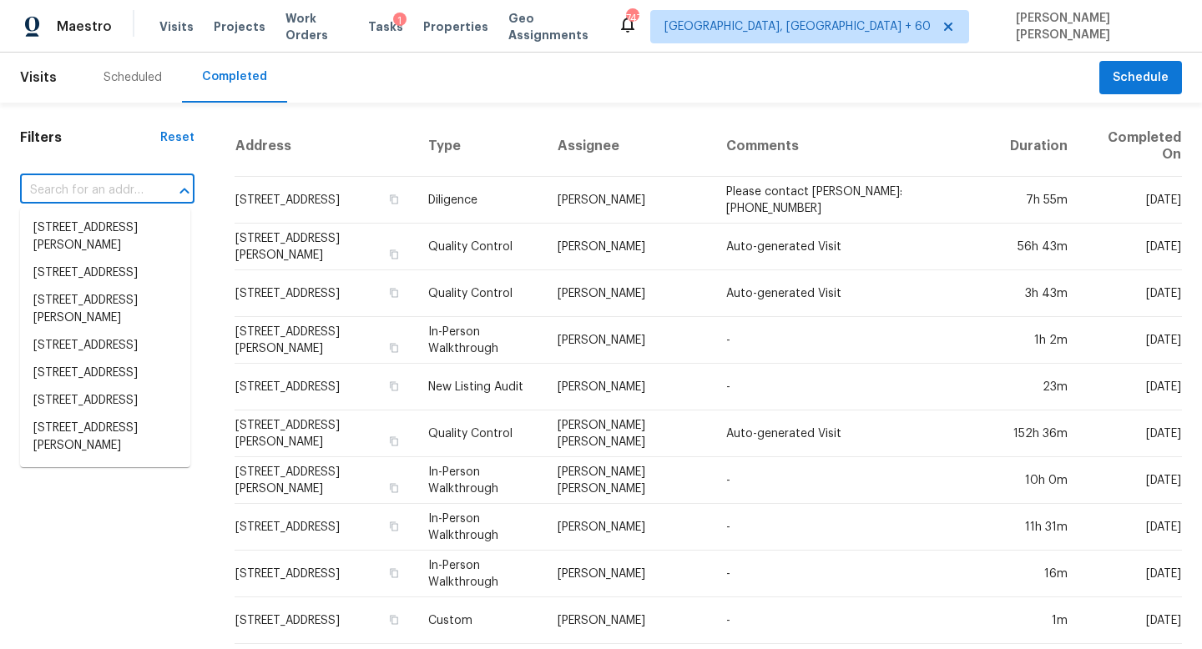
click at [83, 195] on input "text" at bounding box center [84, 191] width 128 height 26
paste input "291 Abbington Way, Douglasville, GA 30134"
type input "291 Abbington Way, Douglasville, GA 30134"
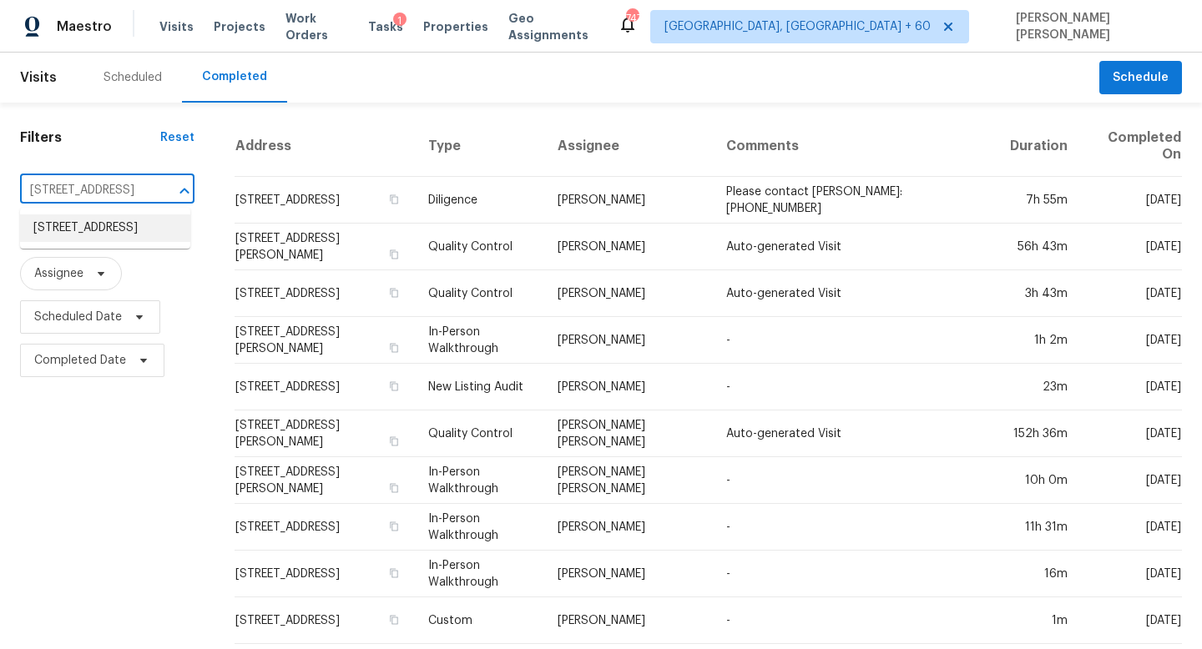
click at [85, 230] on li "291 Abbington Way, Douglasville, GA 30134" at bounding box center [105, 228] width 170 height 28
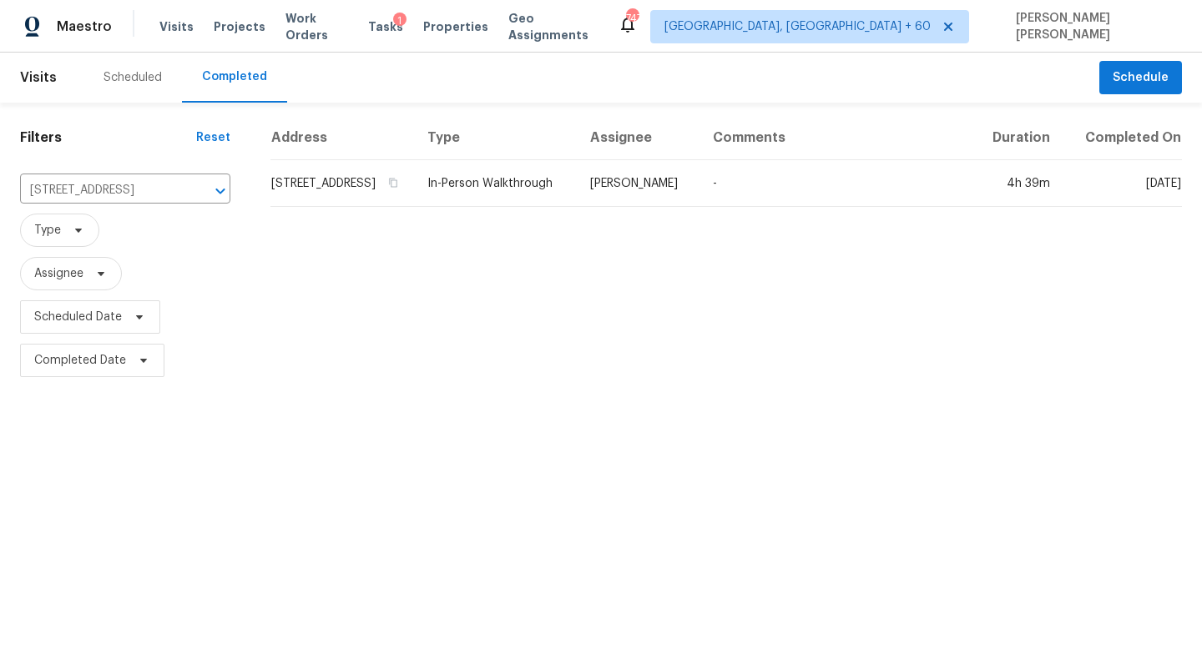
click at [577, 207] on td "In-Person Walkthrough" at bounding box center [495, 183] width 163 height 47
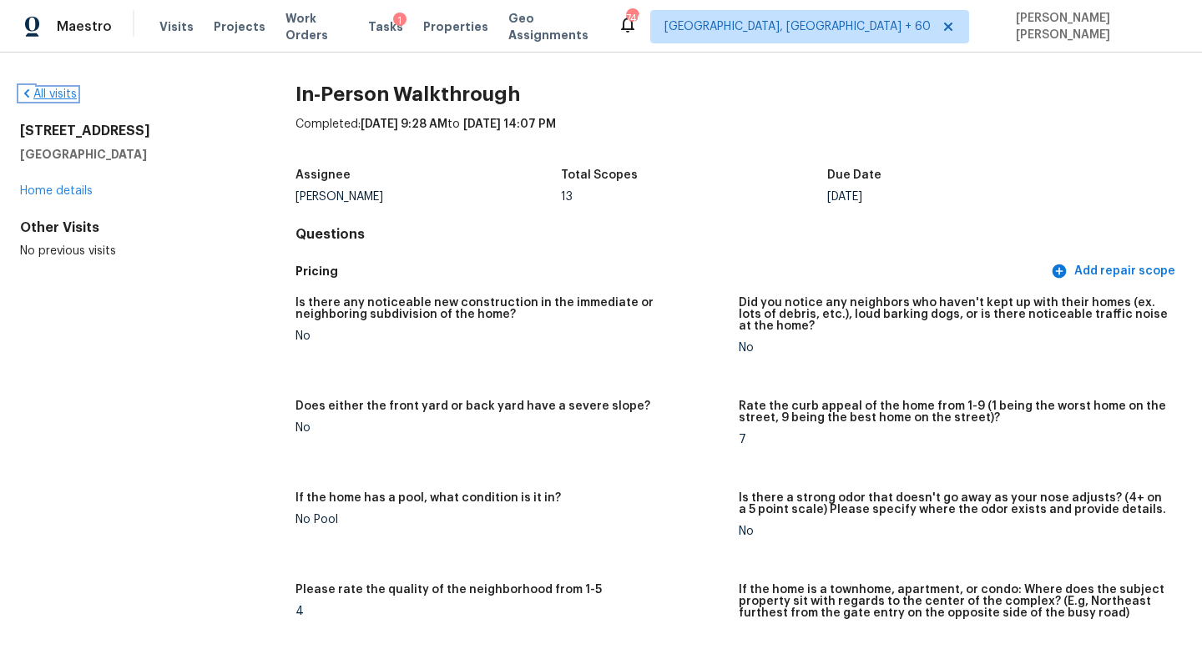
click at [41, 89] on link "All visits" at bounding box center [48, 94] width 57 height 12
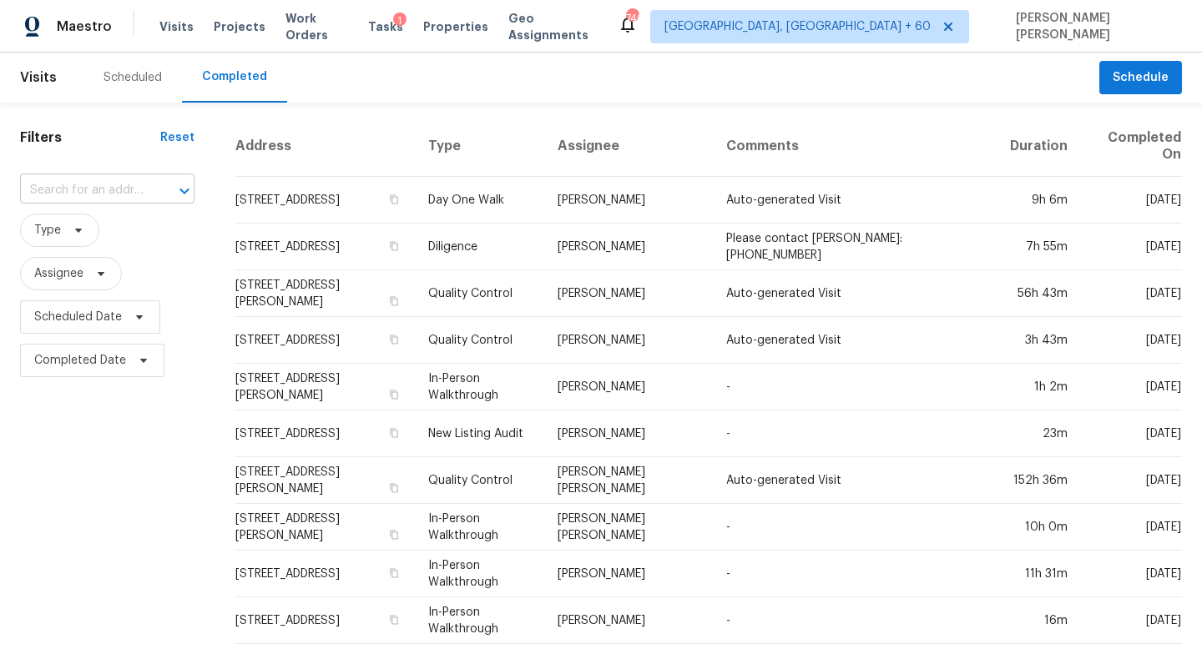
click at [51, 198] on input "text" at bounding box center [84, 191] width 128 height 26
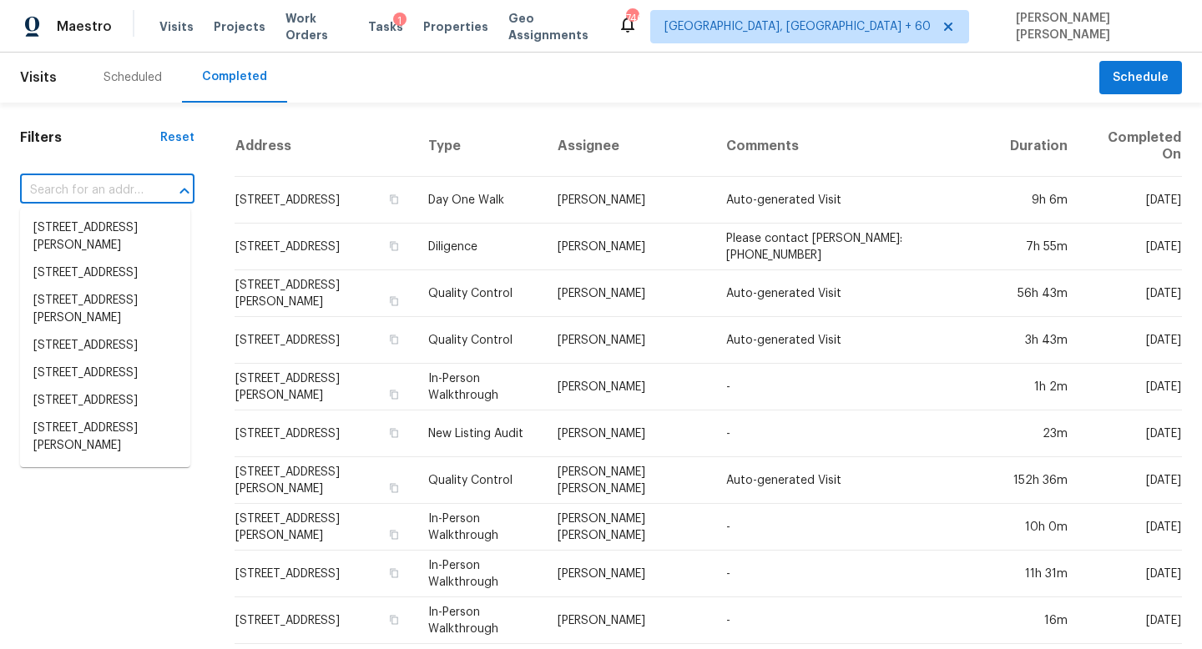
paste input "5567 Butterfield Dr, Colorado Springs, CO 80923"
type input "5567 Butterfield Dr, Colorado Springs, CO 80923"
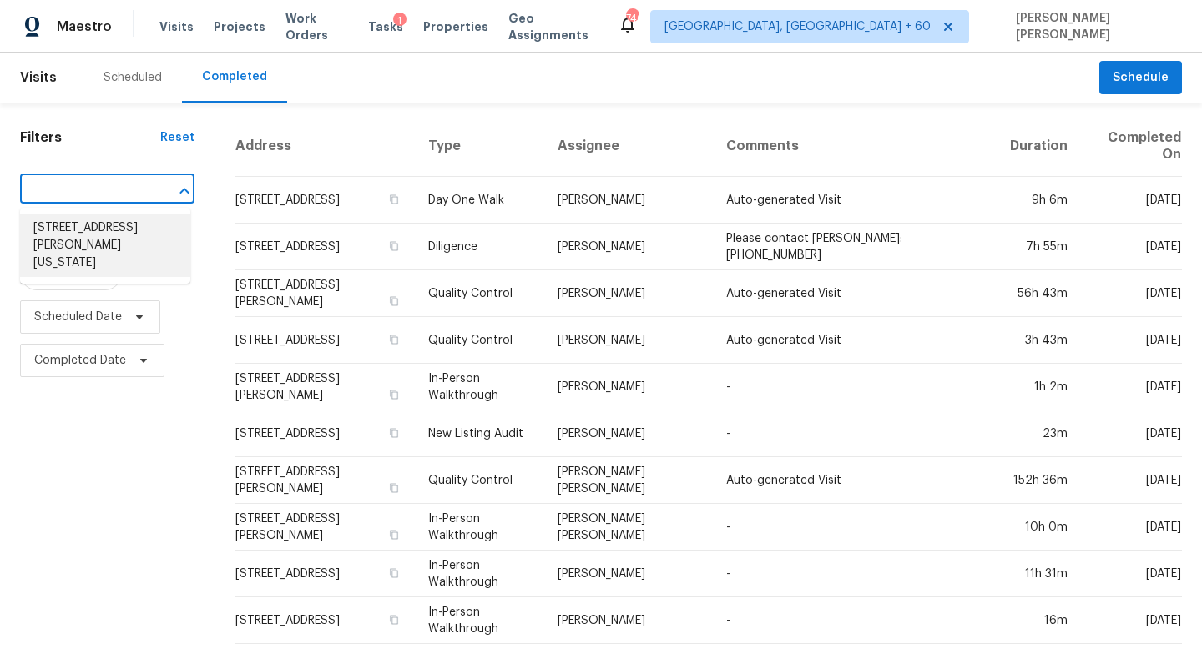
click at [102, 234] on li "5567 Butterfield Dr, Colorado Springs, CO 80923" at bounding box center [105, 245] width 170 height 63
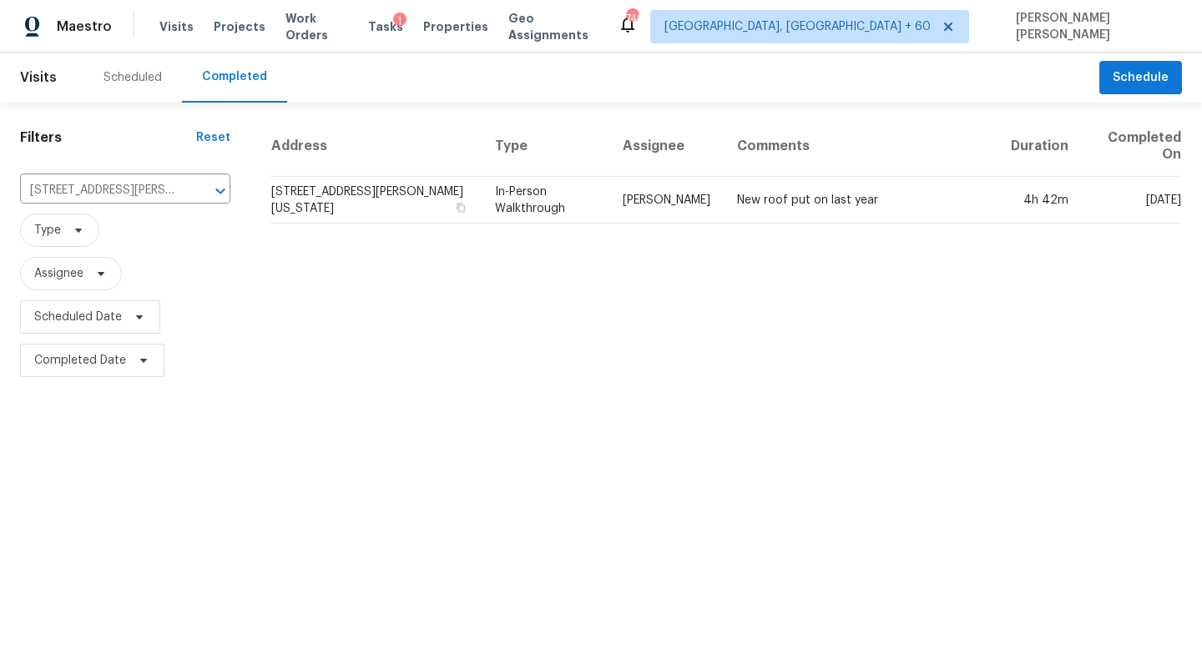
click at [434, 211] on td "5567 Butterfield Dr, Colorado Springs, CO 80923" at bounding box center [375, 200] width 211 height 47
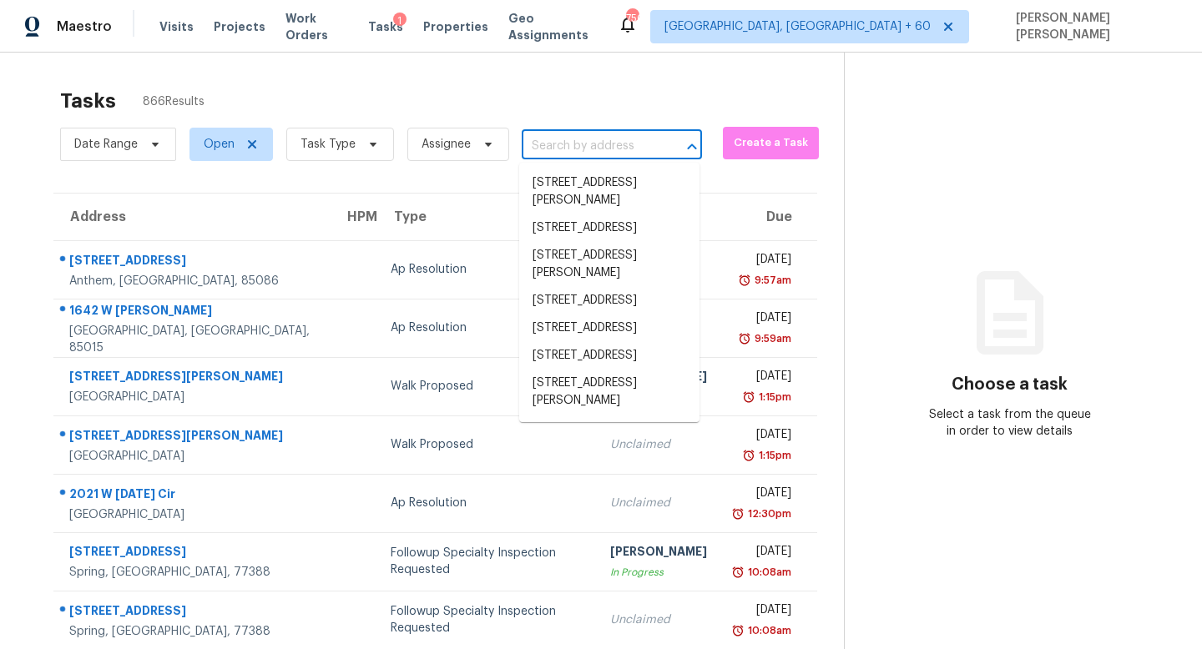
click at [607, 149] on input "text" at bounding box center [589, 147] width 134 height 26
paste input "[STREET_ADDRESS][PERSON_NAME][US_STATE]"
type input "[STREET_ADDRESS][PERSON_NAME][US_STATE]"
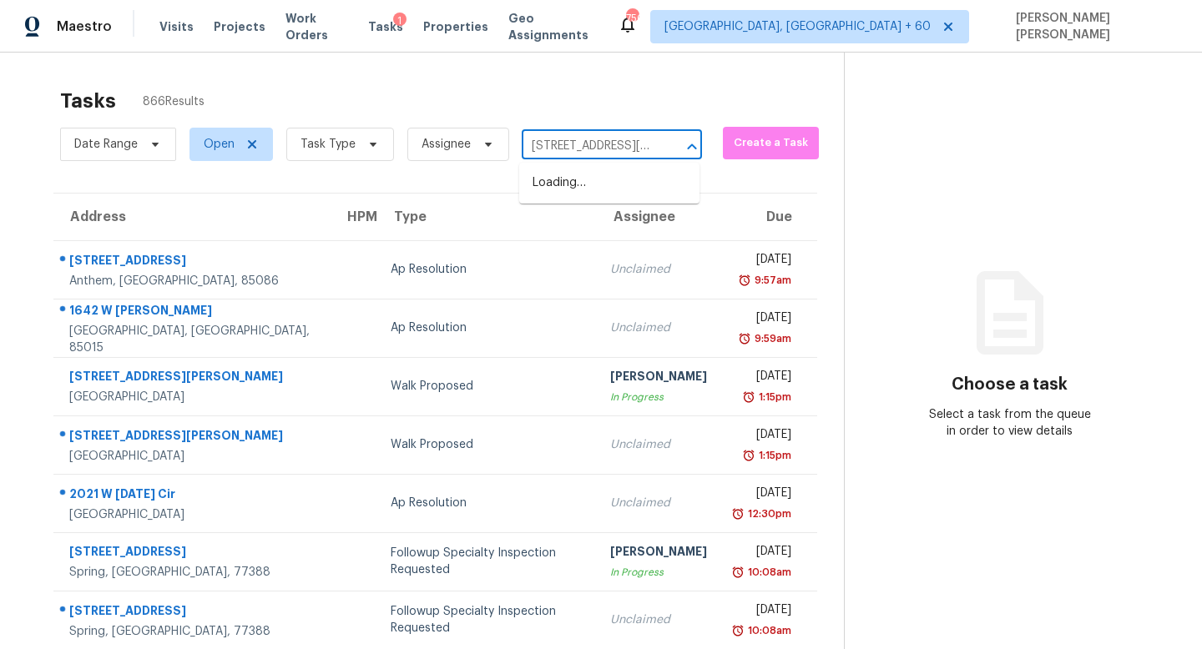
scroll to position [0, 144]
click at [585, 192] on li "[STREET_ADDRESS][PERSON_NAME][US_STATE]" at bounding box center [609, 191] width 180 height 45
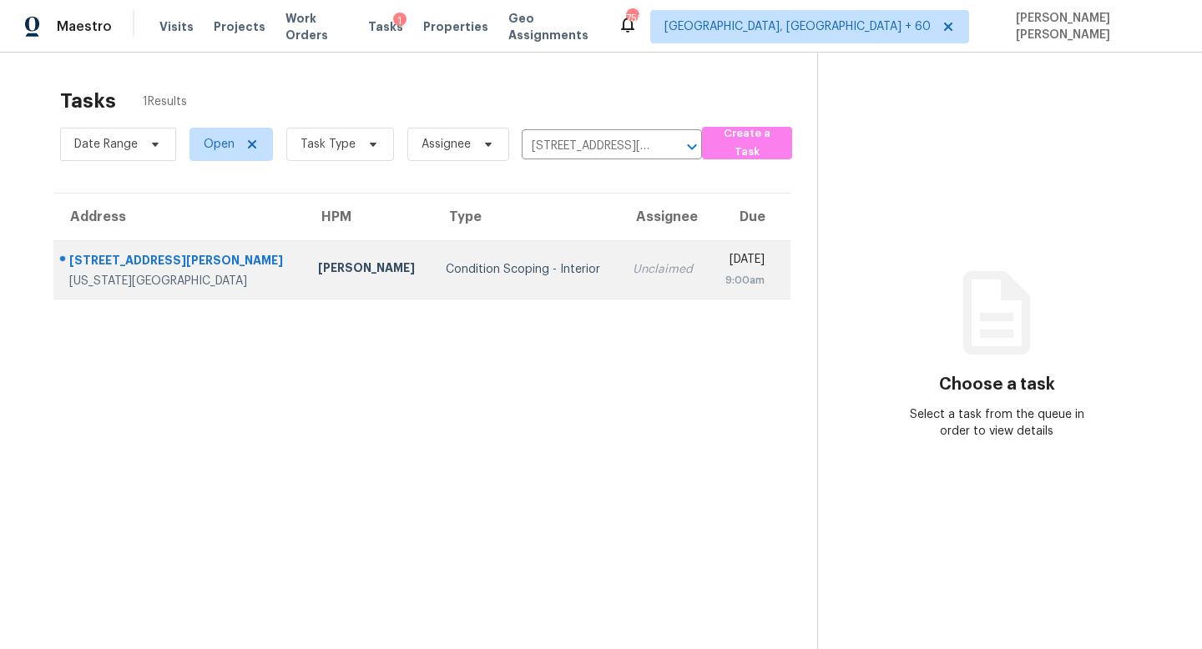
click at [527, 269] on div "Condition Scoping - Interior" at bounding box center [526, 269] width 160 height 17
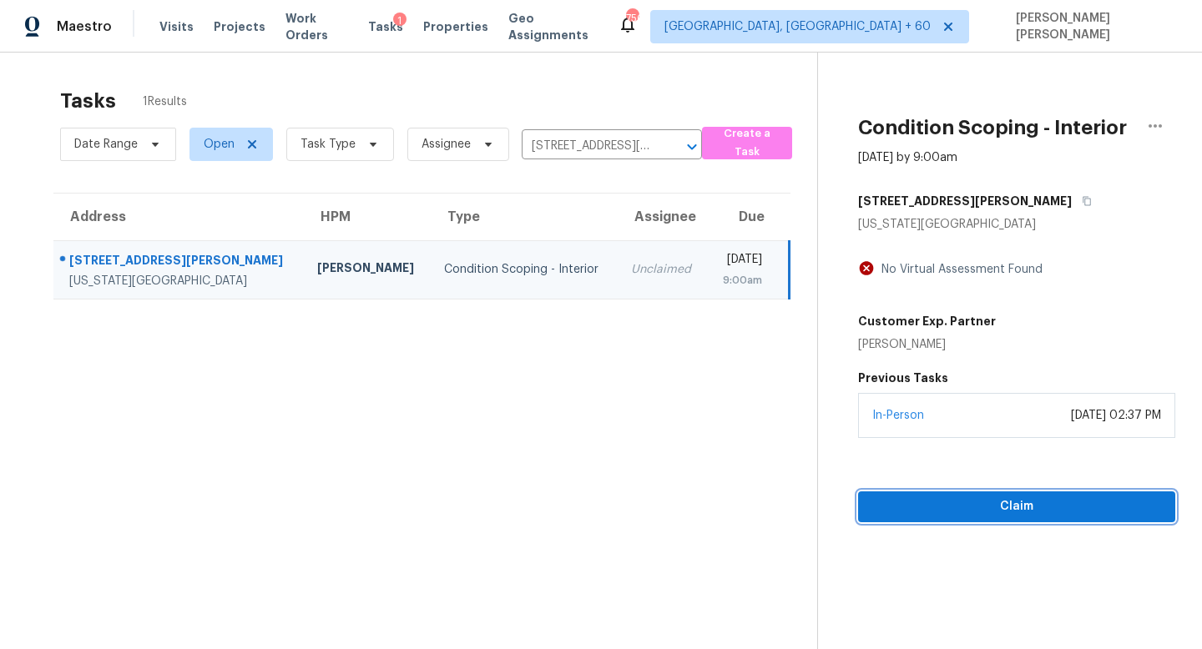
click at [897, 518] on button "Claim" at bounding box center [1016, 507] width 317 height 31
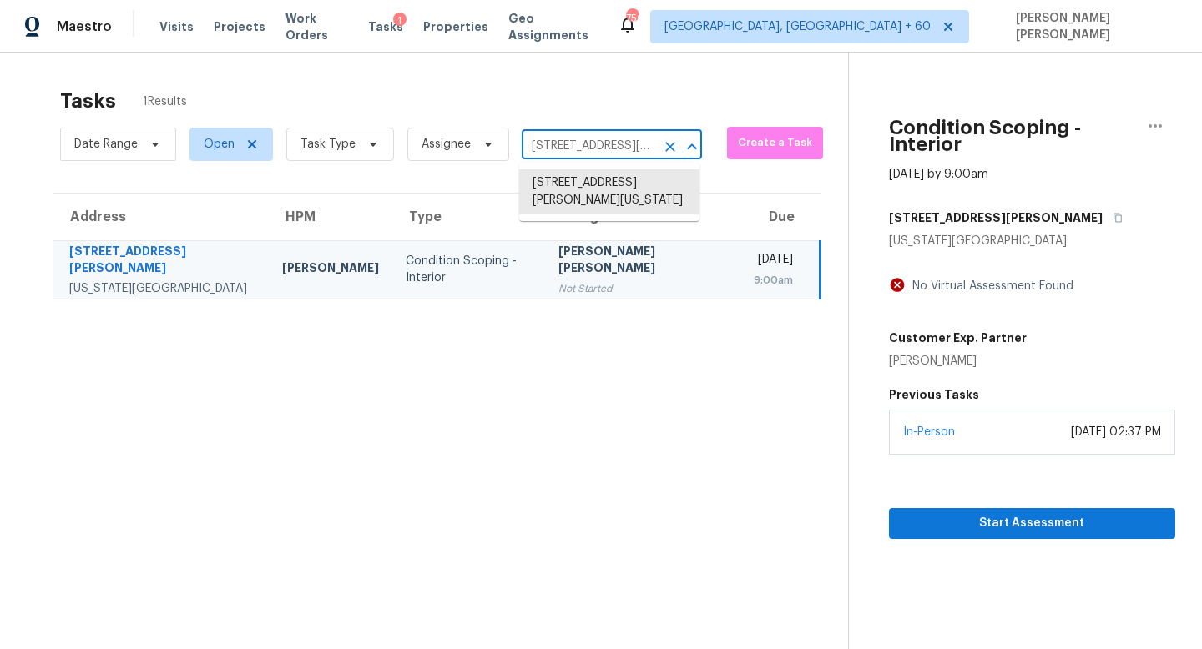
click at [577, 135] on input "5567 Butterfield Dr, Colorado Springs, CO 80923" at bounding box center [589, 147] width 134 height 26
click at [607, 192] on li "5567 Butterfield Dr, Colorado Springs, CO 80923" at bounding box center [609, 191] width 180 height 45
click at [594, 148] on input "5567 Butterfield Dr, Colorado Springs, CO 80923" at bounding box center [589, 147] width 134 height 26
paste input "2357 Cornell Cir, McDonough, GA 3025"
type input "2357 Cornell Cir, McDonough, GA 30253"
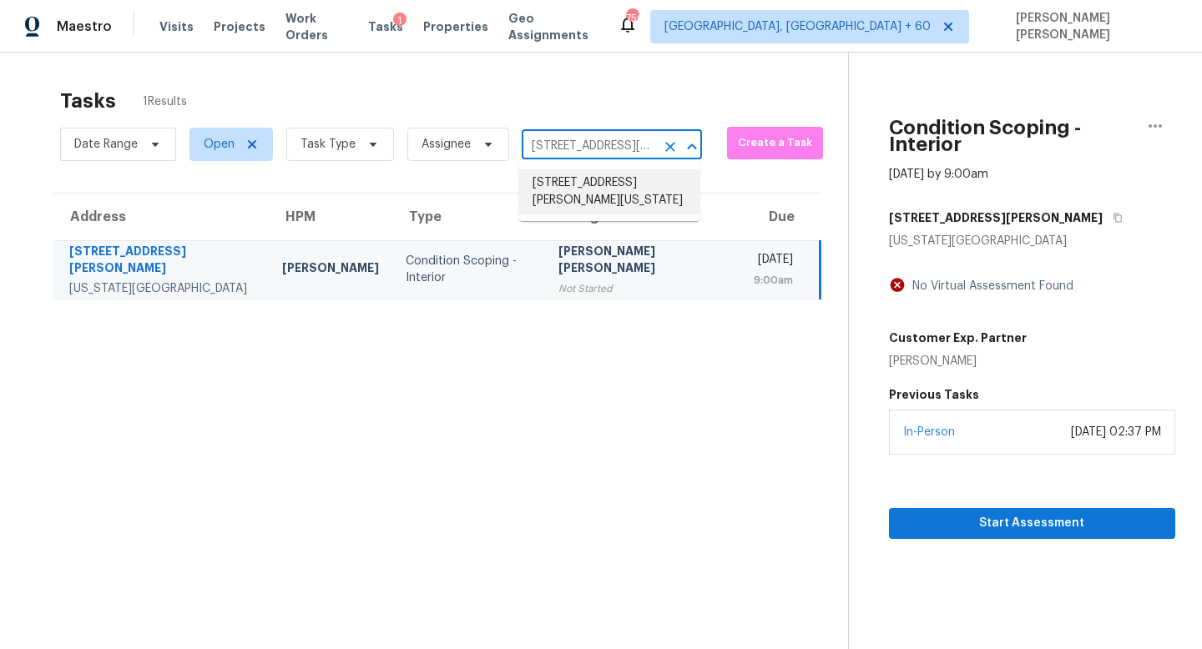
scroll to position [0, 98]
click at [610, 179] on li "2357 Cornell Cir, McDonough, GA 30253" at bounding box center [609, 191] width 180 height 45
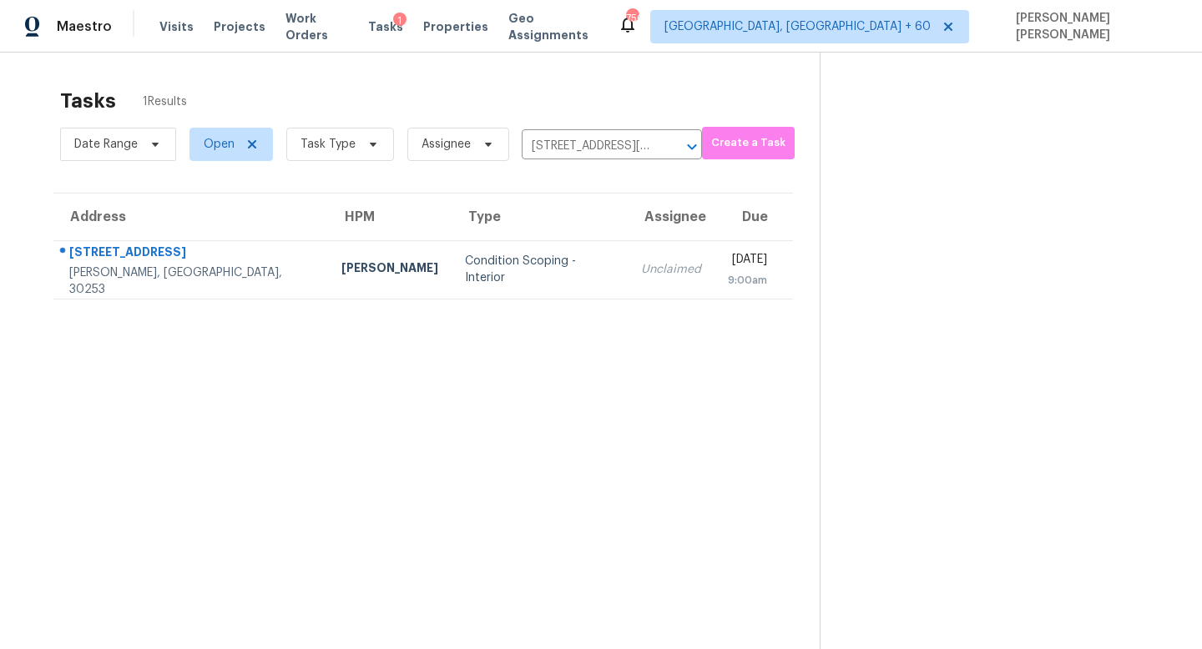
click at [633, 275] on td "Unclaimed" at bounding box center [671, 269] width 87 height 58
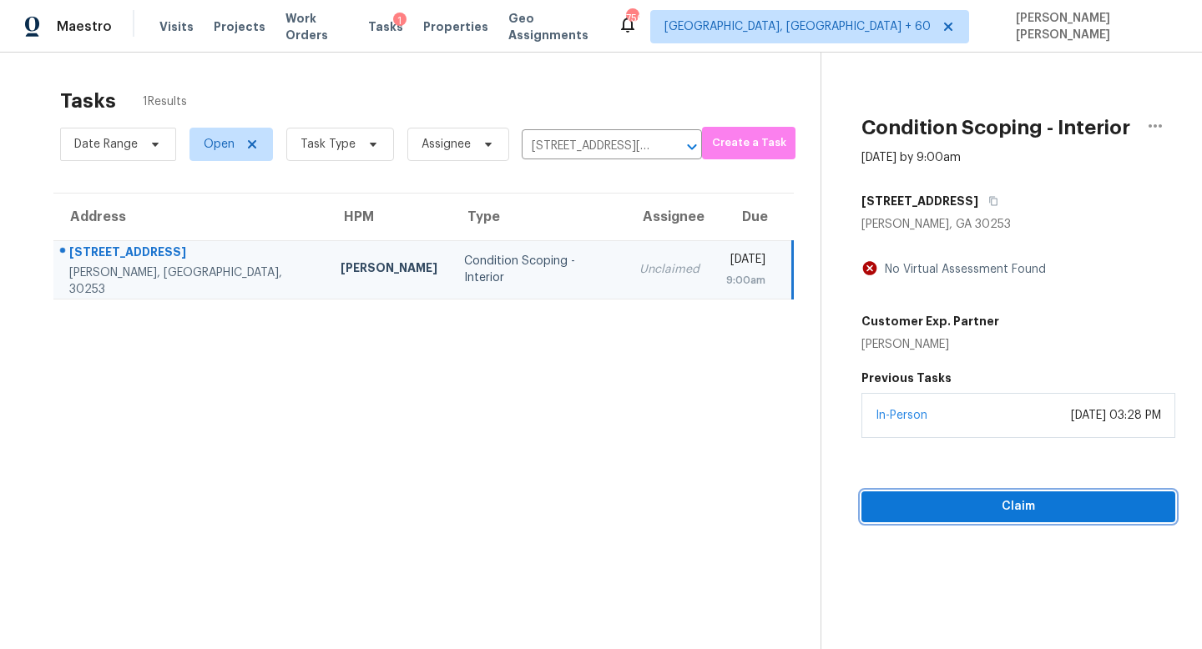
click at [912, 501] on span "Claim" at bounding box center [1018, 507] width 287 height 21
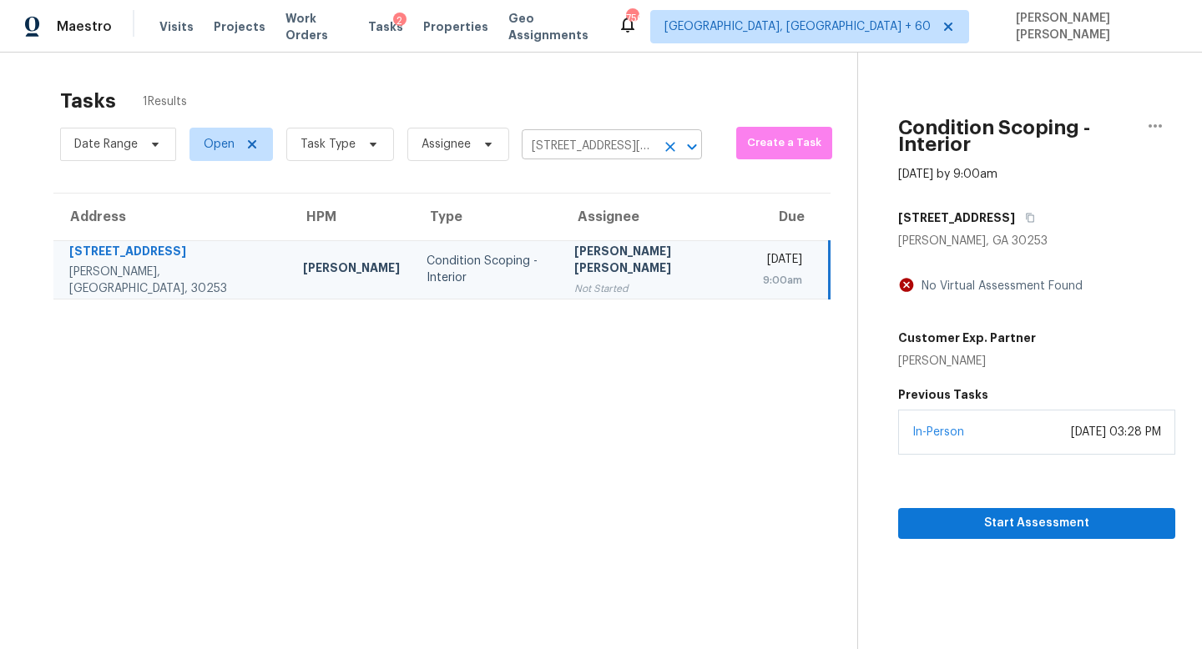
click at [596, 148] on input "2357 Cornell Cir, McDonough, GA 30253" at bounding box center [589, 147] width 134 height 26
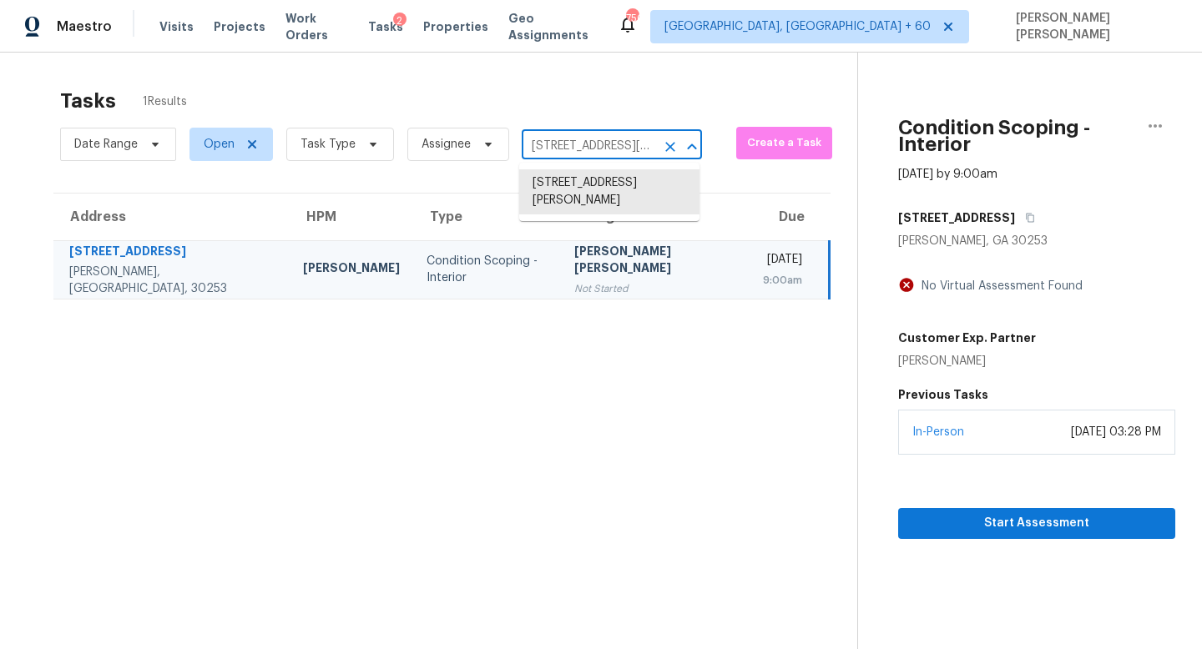
paste input "921 Faye St, Richmond, VA 23225"
type input "921 Faye St, Richmond, VA 23225"
click at [607, 186] on li "921 Faye St, Richmond, VA 23225" at bounding box center [609, 191] width 180 height 45
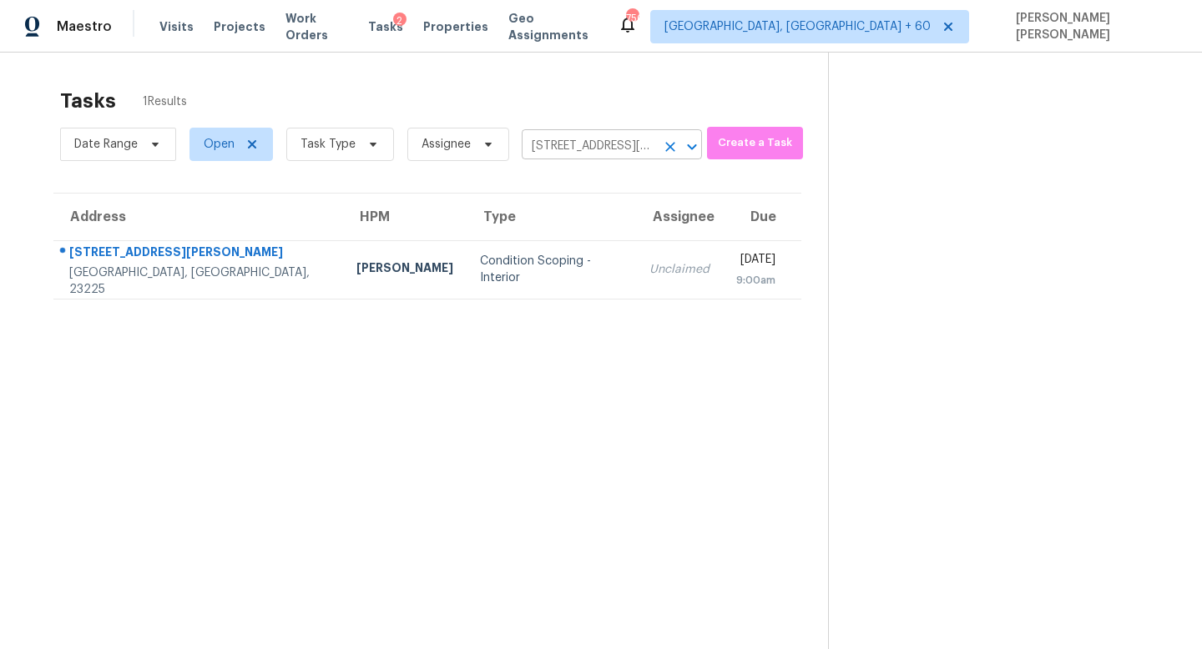
click at [603, 143] on input "921 Faye St, Richmond, VA 23225" at bounding box center [589, 147] width 134 height 26
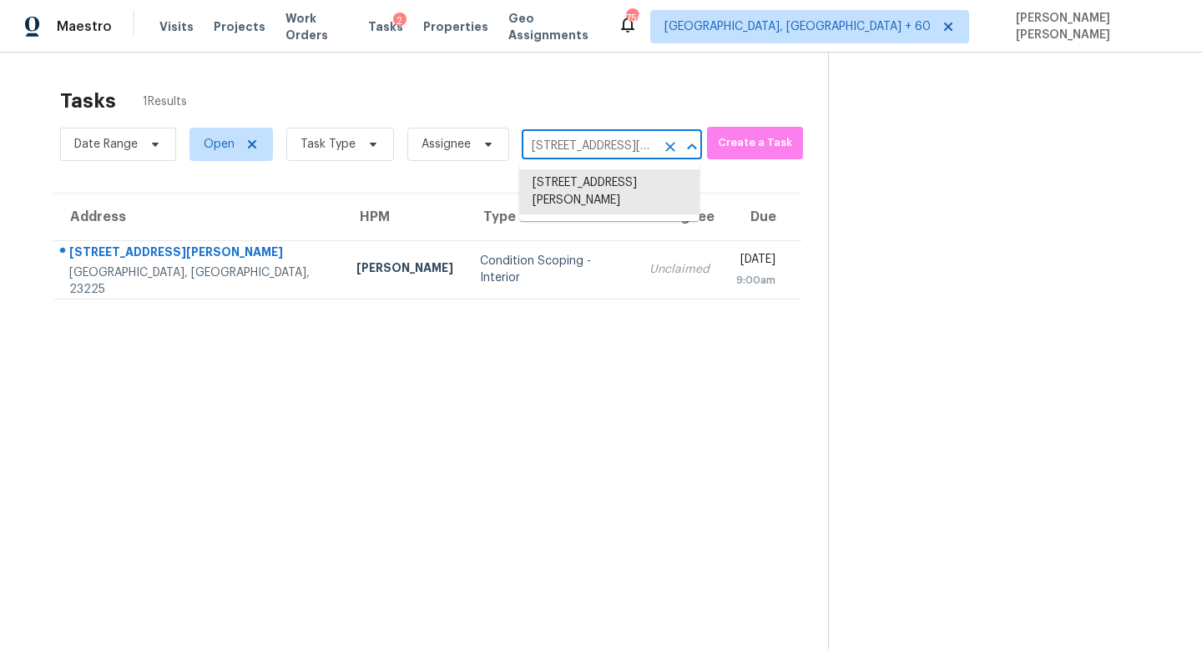
paste input "056 Laurel Ct, Highlands Ranch, CO 80126"
type input "9056 Laurel Ct, Highlands Ranch, CO 80126"
click at [623, 179] on li "9056 Laurel Ct, Highlands Ranch, CO 80126" at bounding box center [609, 183] width 180 height 28
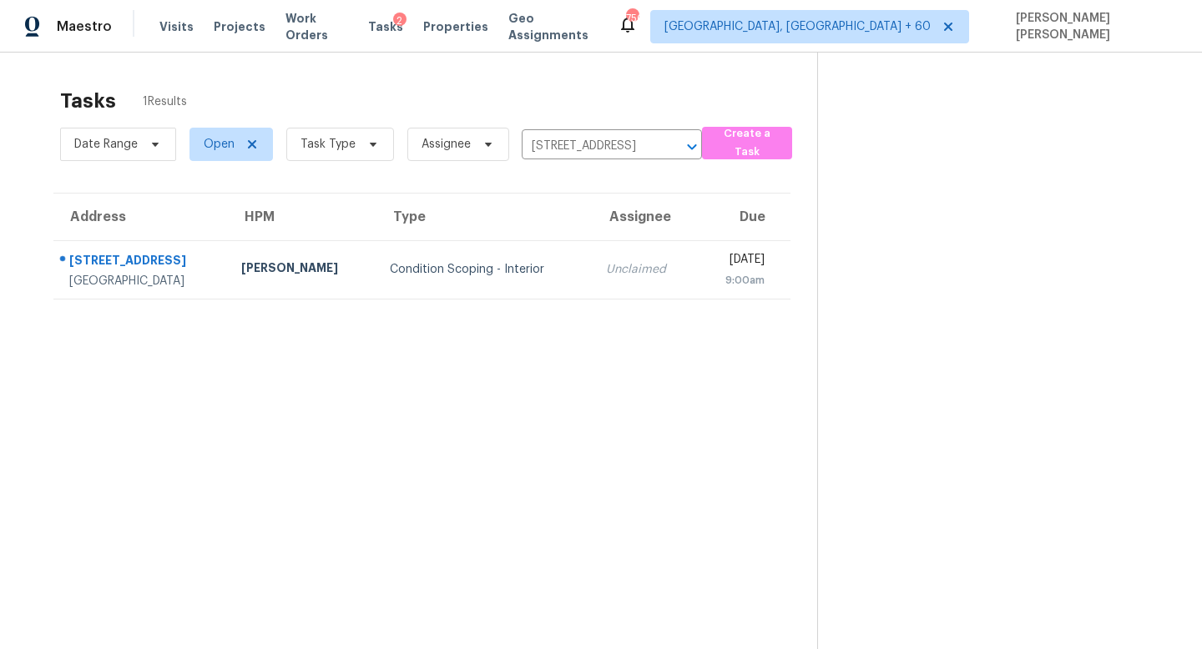
click at [607, 261] on div "Unclaimed" at bounding box center [644, 269] width 77 height 17
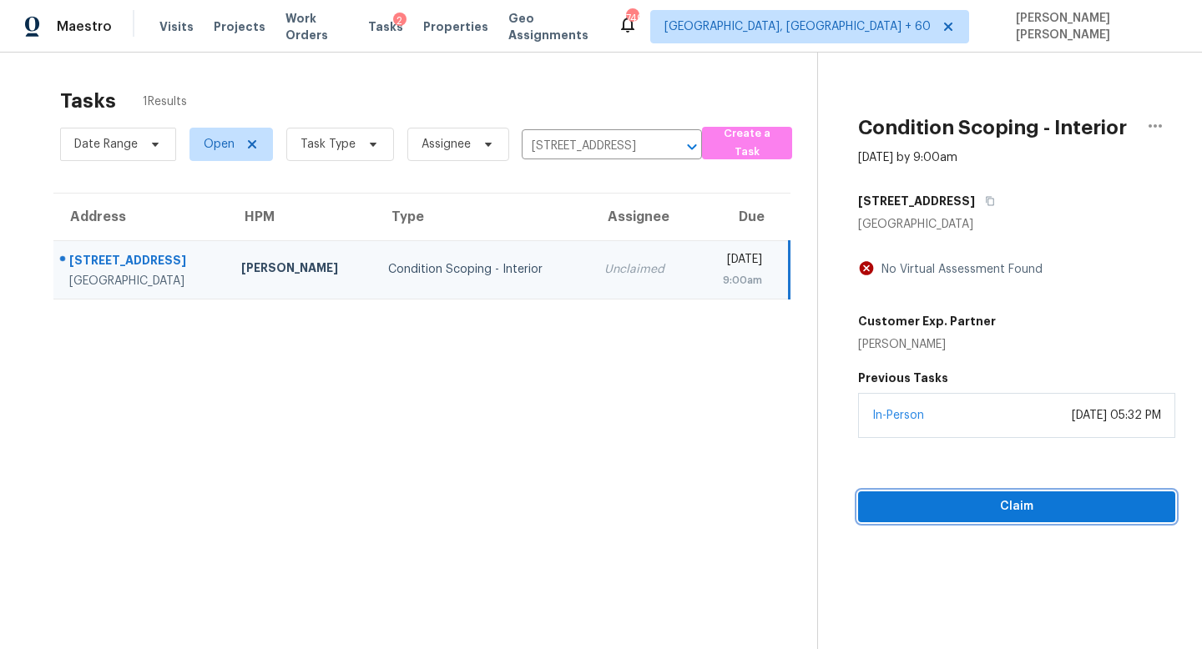
click at [931, 502] on span "Claim" at bounding box center [1016, 507] width 290 height 21
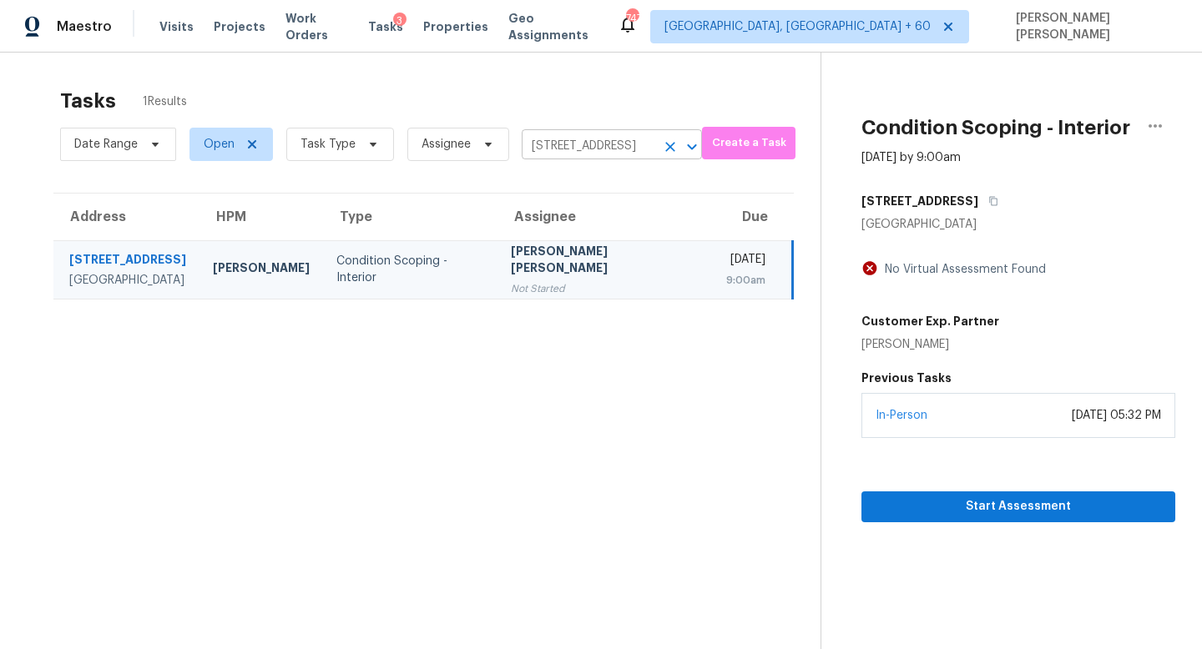
click at [564, 142] on input "9056 Laurel Ct, Highlands Ranch, CO 80126" at bounding box center [589, 147] width 134 height 26
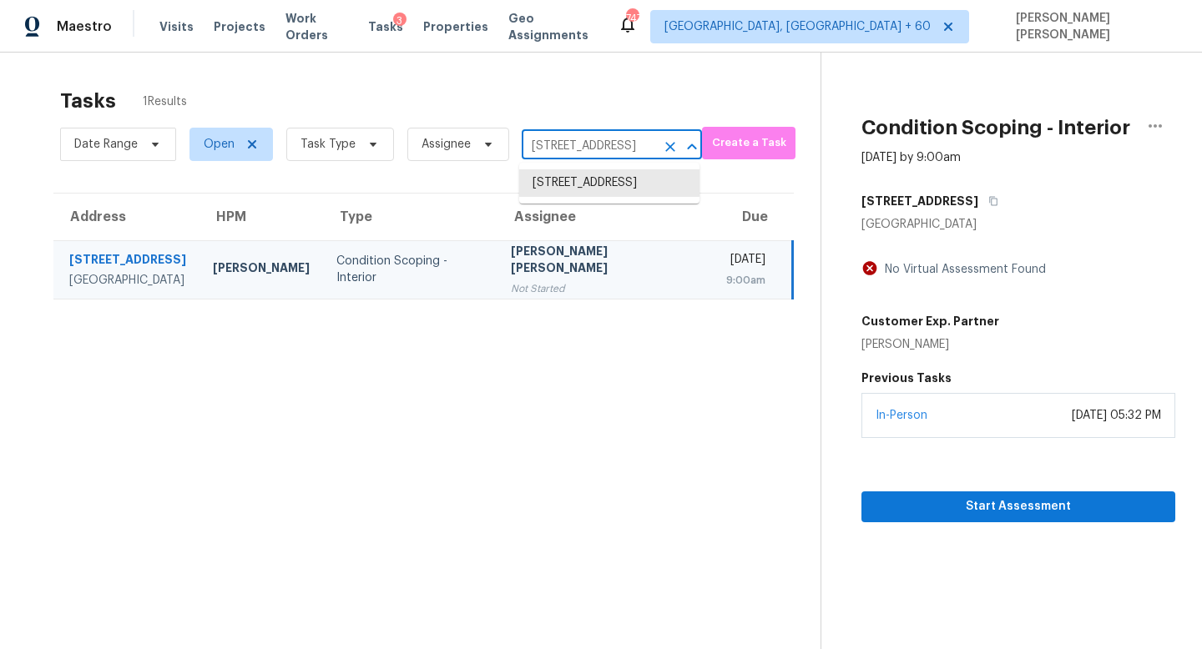
paste input "4518 Meadowland Pl, San Antonio, TX 78222"
type input "4518 Meadowland Pl, San Antonio, TX 78222"
click at [607, 194] on li "4518 Meadowland Pl, San Antonio, TX 78222" at bounding box center [609, 183] width 180 height 28
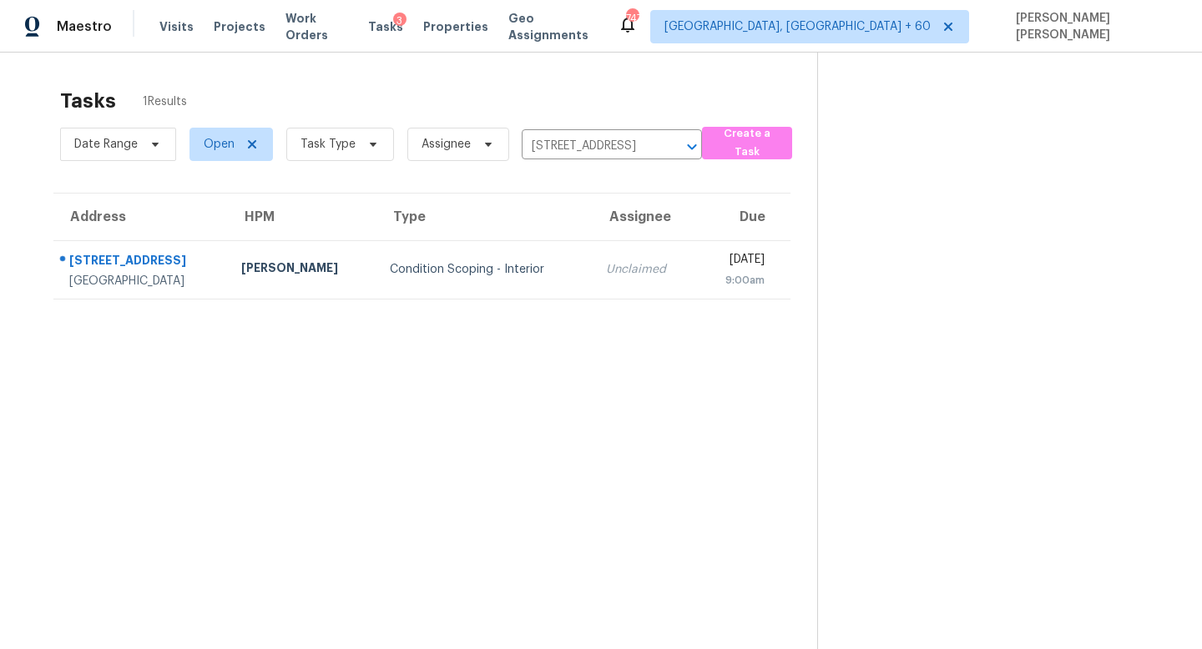
click at [594, 260] on td "Unclaimed" at bounding box center [643, 269] width 103 height 58
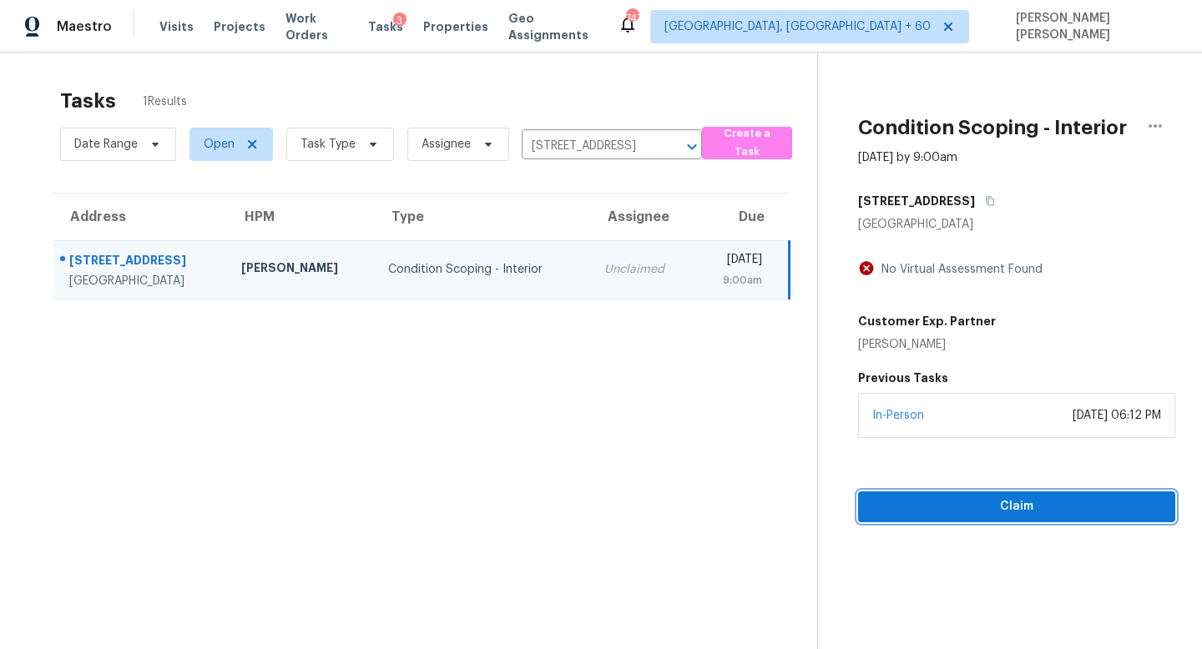
click at [996, 495] on button "Claim" at bounding box center [1016, 507] width 317 height 31
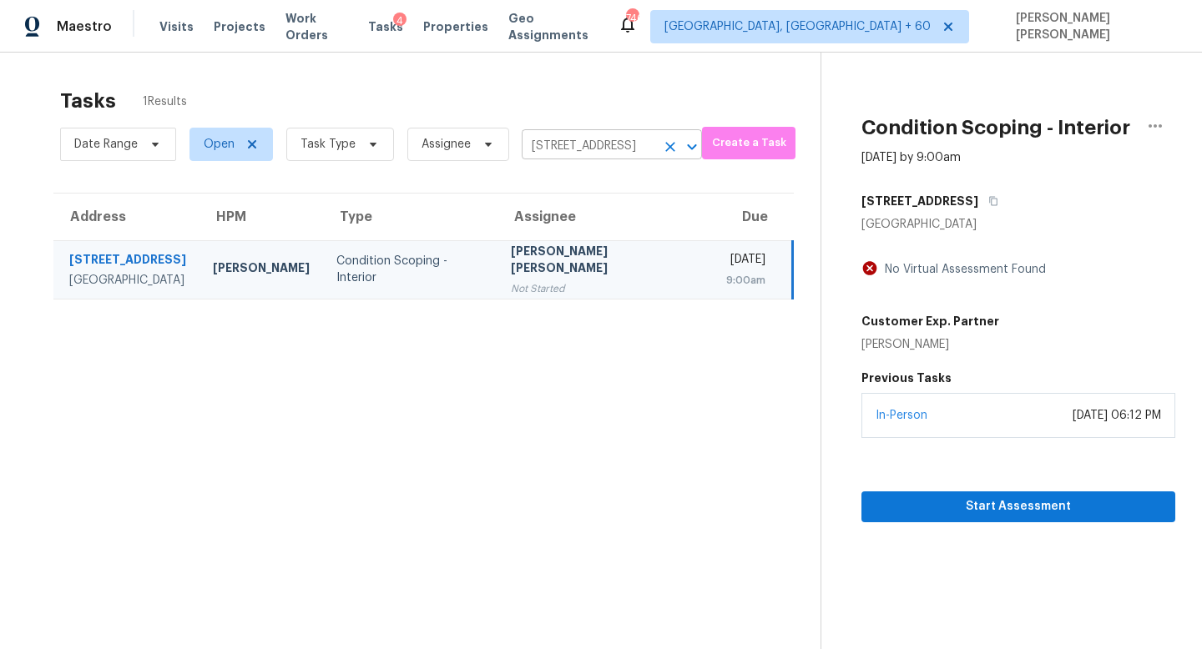
click at [553, 134] on input "4518 Meadowland Pl, San Antonio, TX 78222" at bounding box center [589, 147] width 134 height 26
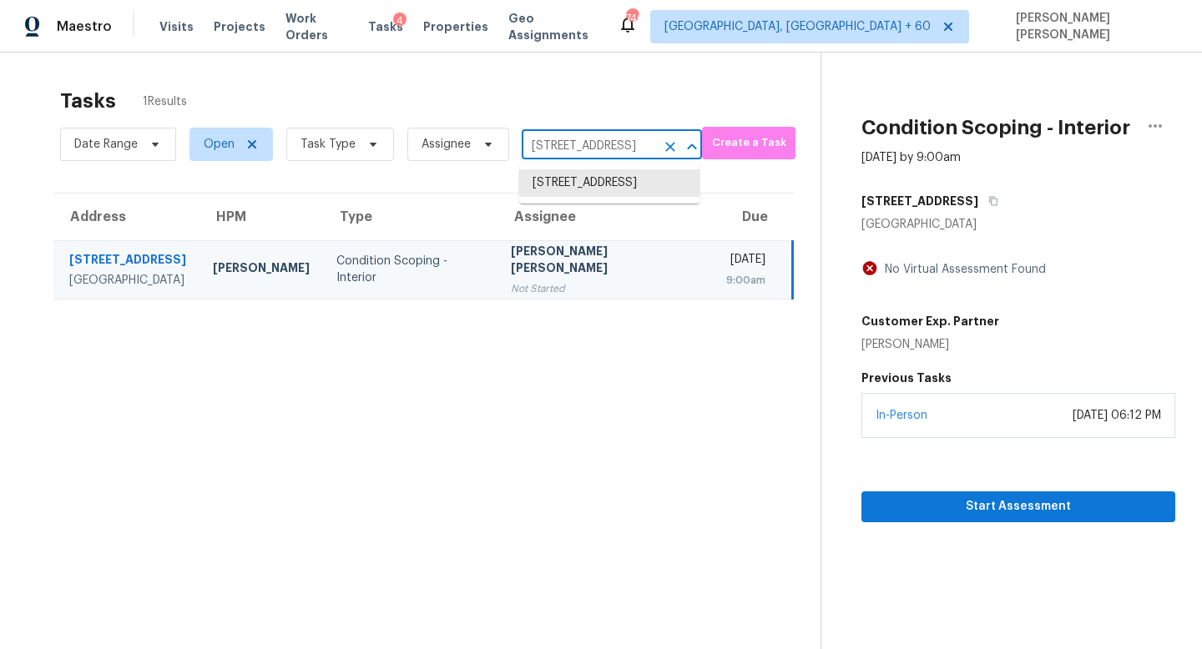
paste input "705 Chaseridge Dr, McDonough, GA 30253"
type input "705 Chaseridge Dr, McDonough, GA 30253"
click at [583, 184] on li "705 Chaseridge Dr, McDonough, GA 30253" at bounding box center [609, 191] width 180 height 45
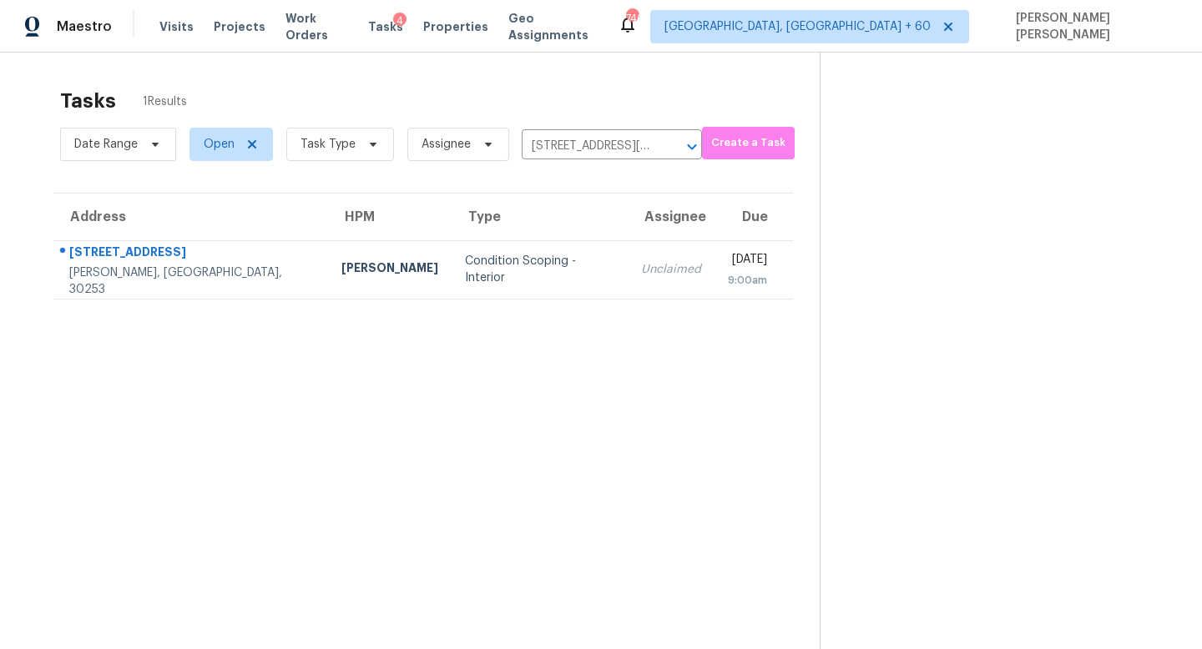
click at [628, 256] on td "Unclaimed" at bounding box center [671, 269] width 87 height 58
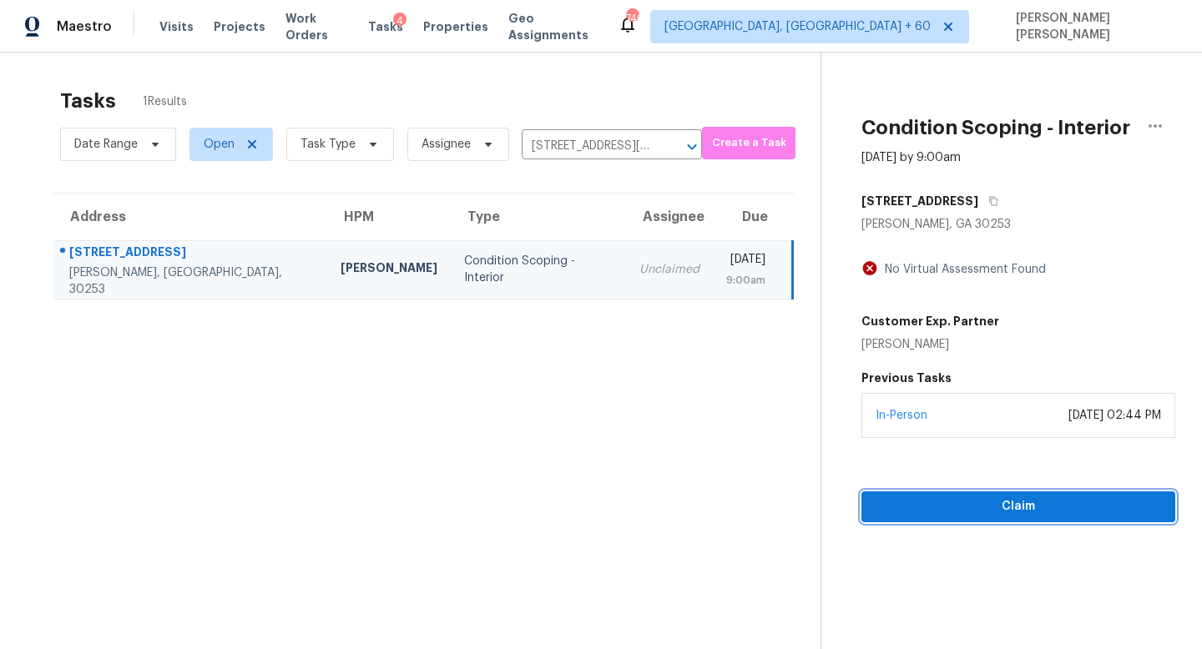
click at [1020, 497] on span "Claim" at bounding box center [1018, 507] width 287 height 21
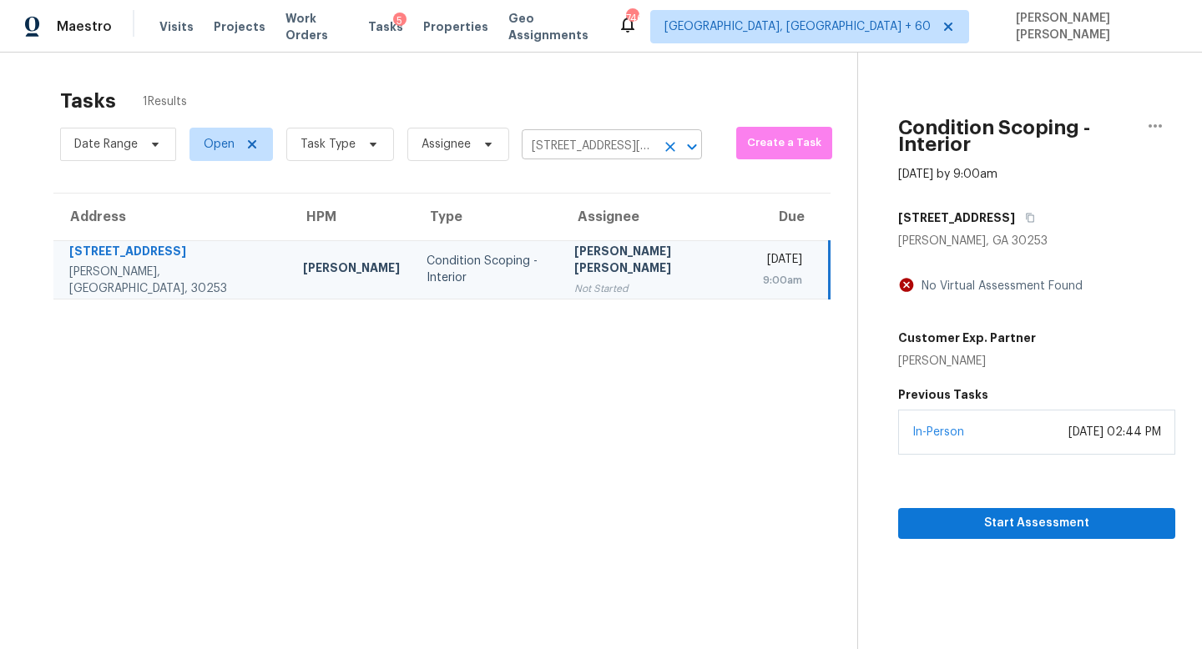
click at [606, 146] on input "705 Chaseridge Dr, McDonough, GA 30253" at bounding box center [589, 147] width 134 height 26
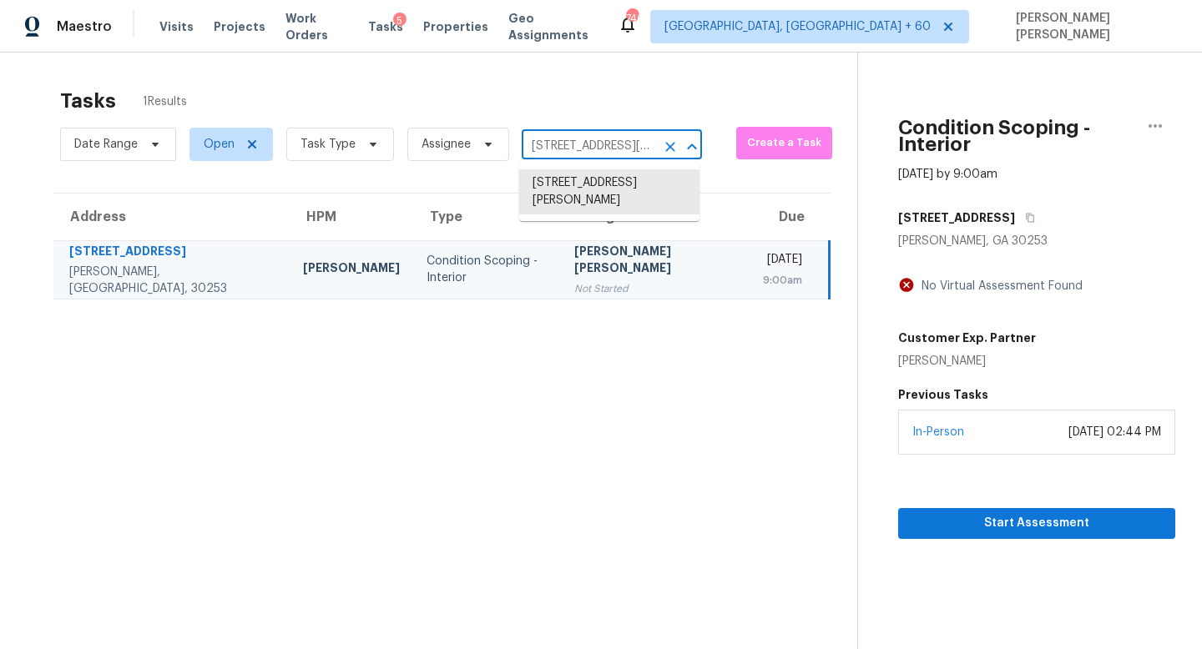
paste input "291 Abbington Way, Douglasville, GA 30134"
type input "291 Abbington Way, Douglasville, GA 30134"
click at [606, 193] on li "291 Abbington Way, Douglasville, GA 30134" at bounding box center [609, 183] width 180 height 28
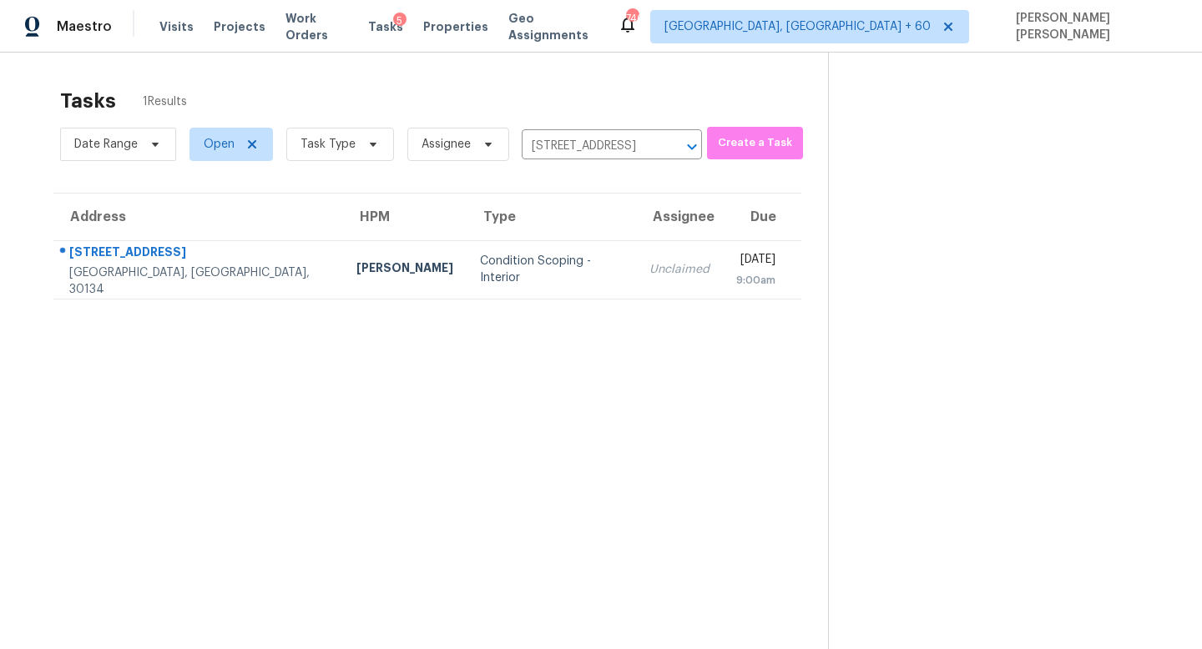
click at [649, 303] on section "Tasks 1 Results Date Range Open Task Type Assignee 291 Abbington Way, Douglasvi…" at bounding box center [427, 390] width 801 height 623
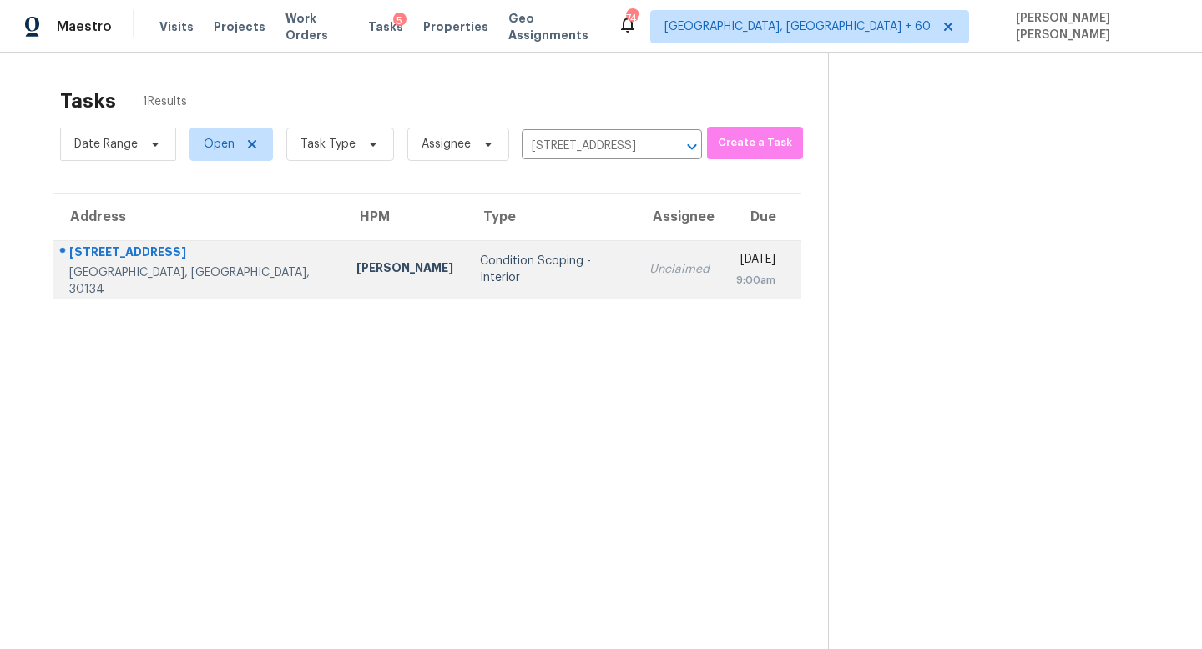
click at [636, 267] on td "Unclaimed" at bounding box center [679, 269] width 87 height 58
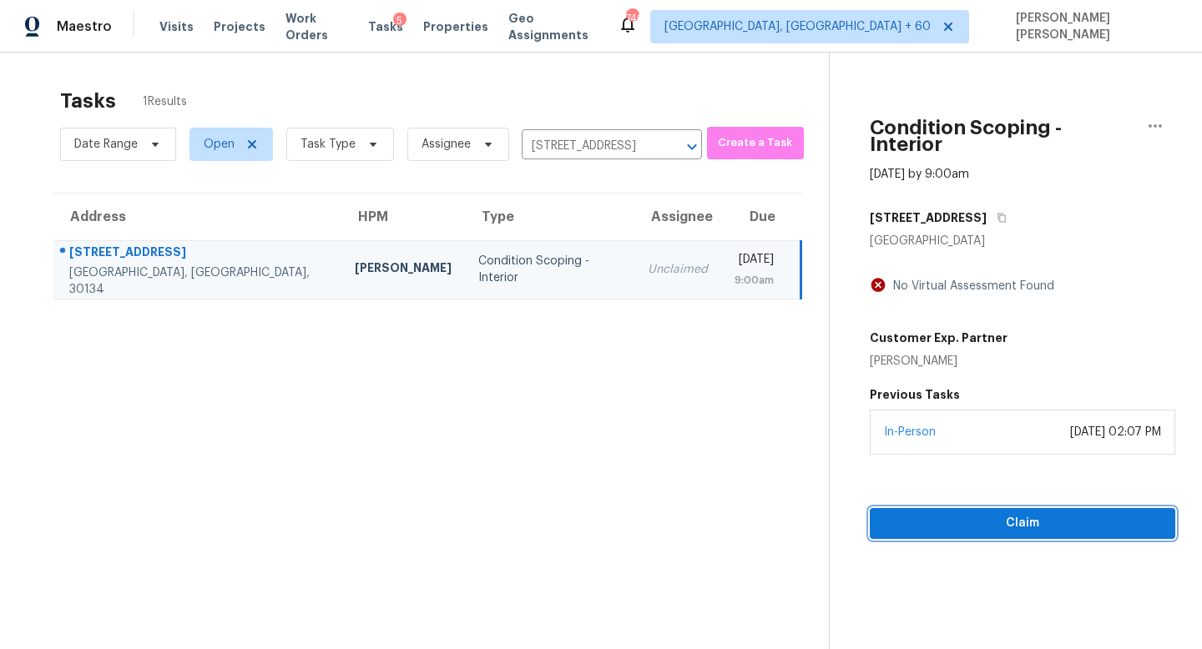
click at [975, 513] on span "Claim" at bounding box center [1022, 523] width 279 height 21
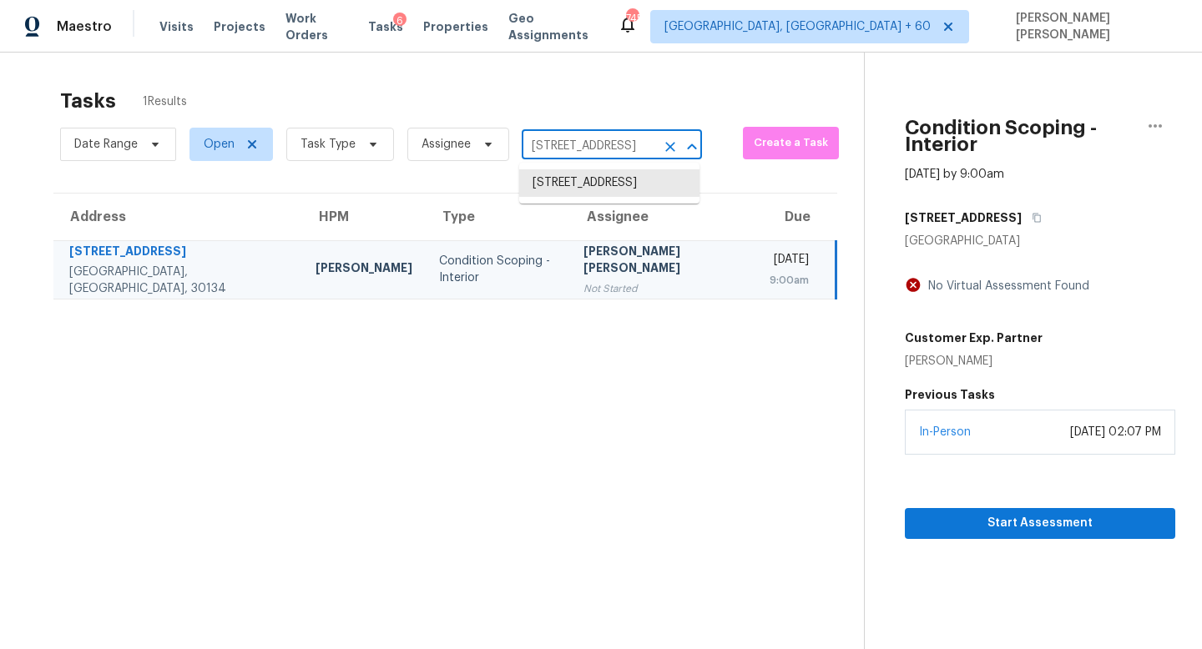
click at [558, 152] on input "291 Abbington Way, Douglasville, GA 30134" at bounding box center [589, 147] width 134 height 26
paste input "5567 Butterfield Dr, Colorado Springs, CO 80923"
type input "5567 Butterfield Dr, Colorado Springs, CO 80923"
click at [586, 208] on li "5567 Butterfield Dr, Colorado Springs, CO 80923" at bounding box center [609, 191] width 180 height 45
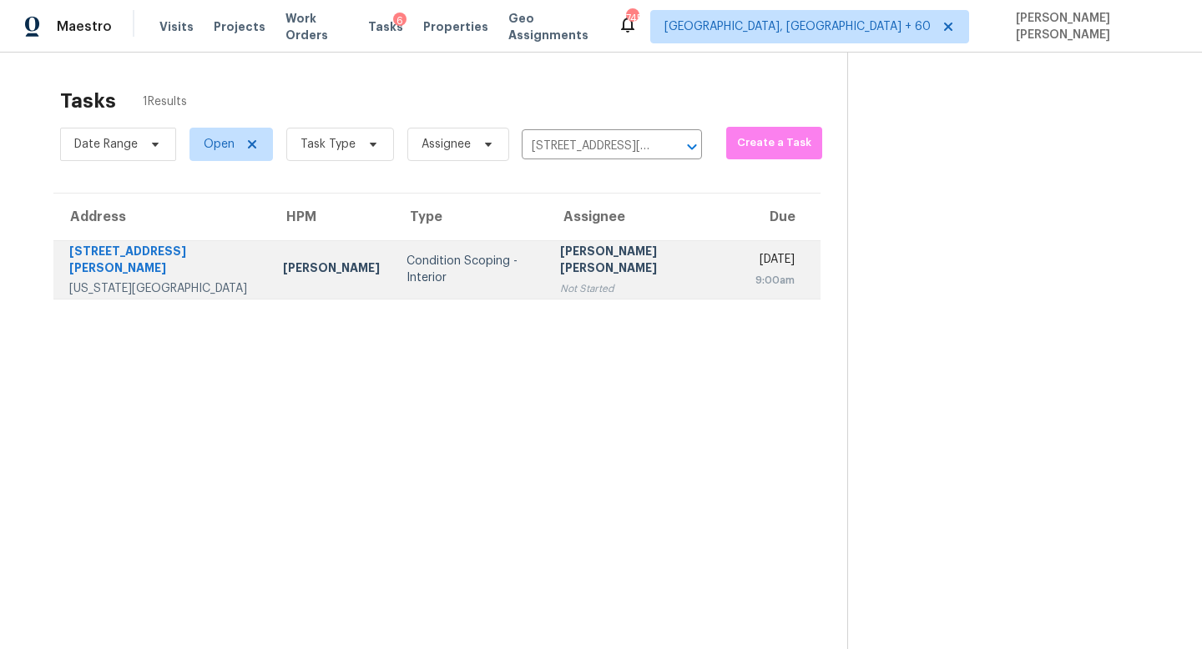
click at [562, 270] on div "[PERSON_NAME] [PERSON_NAME]" at bounding box center [644, 262] width 169 height 38
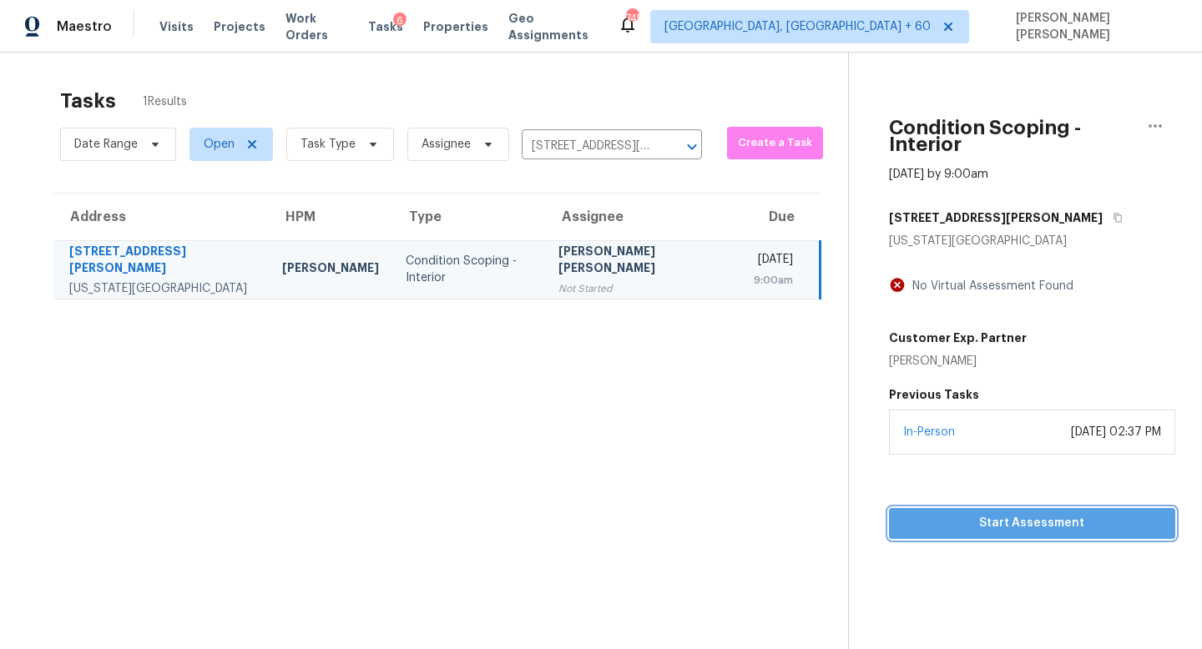
click at [944, 515] on span "Start Assessment" at bounding box center [1032, 523] width 260 height 21
